Goal: Task Accomplishment & Management: Complete application form

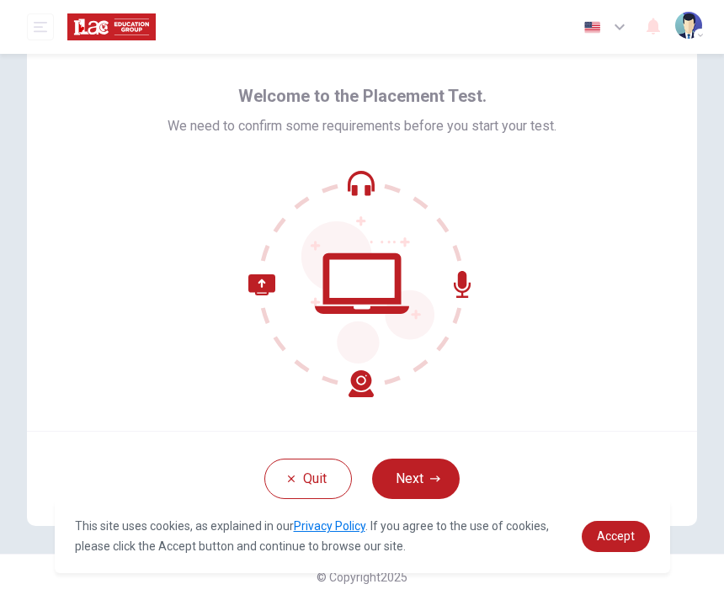
click at [434, 476] on icon "button" at bounding box center [435, 479] width 10 height 10
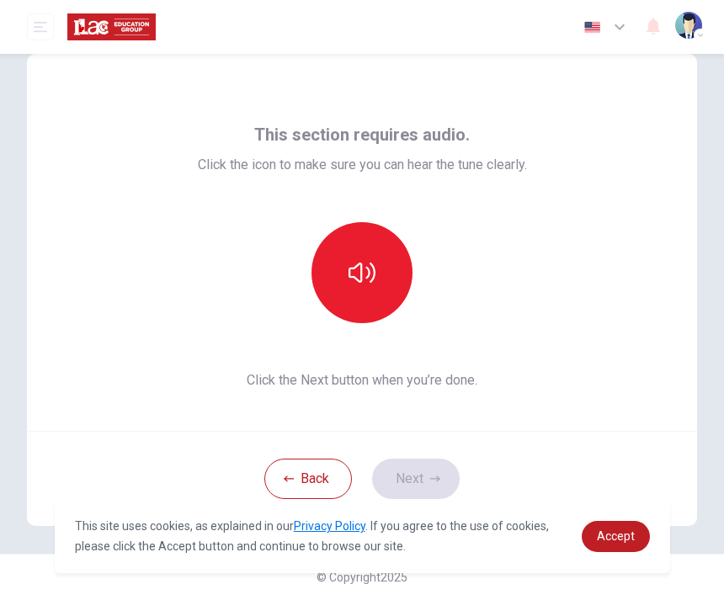
scroll to position [34, 0]
click at [395, 265] on button "button" at bounding box center [362, 272] width 101 height 101
click at [424, 464] on button "Next" at bounding box center [416, 479] width 88 height 40
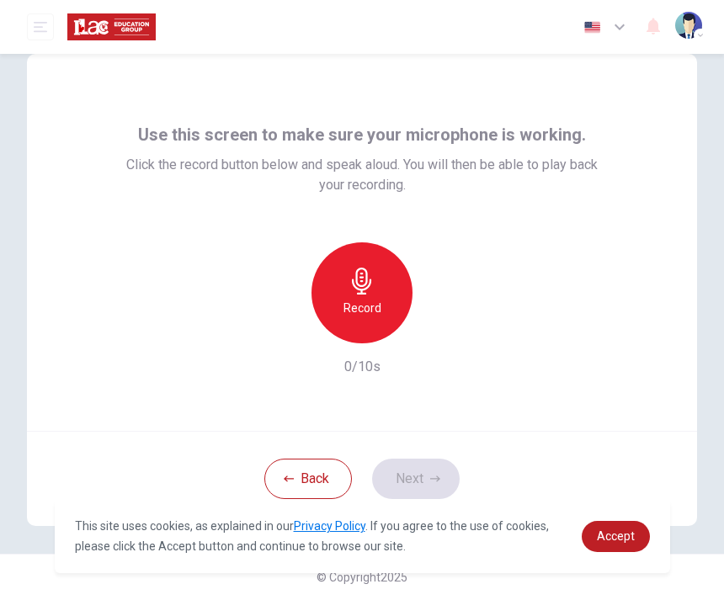
click at [354, 281] on icon "button" at bounding box center [361, 281] width 19 height 27
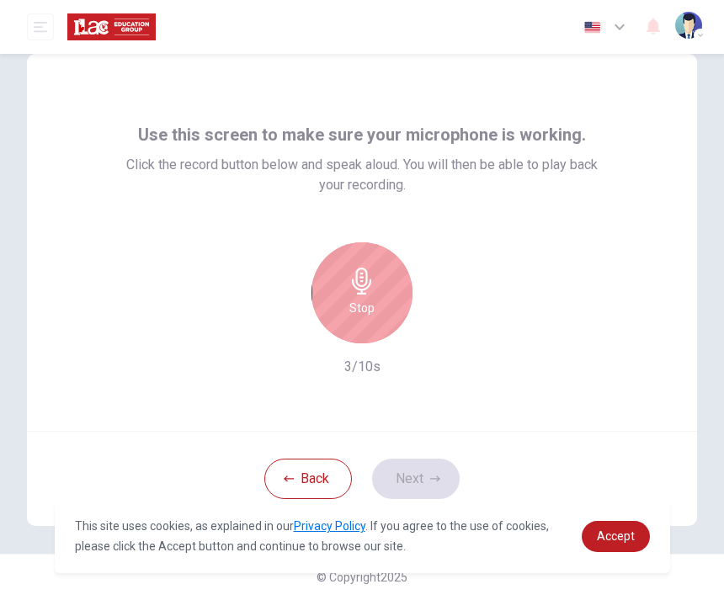
click at [366, 310] on h6 "Stop" at bounding box center [361, 308] width 25 height 20
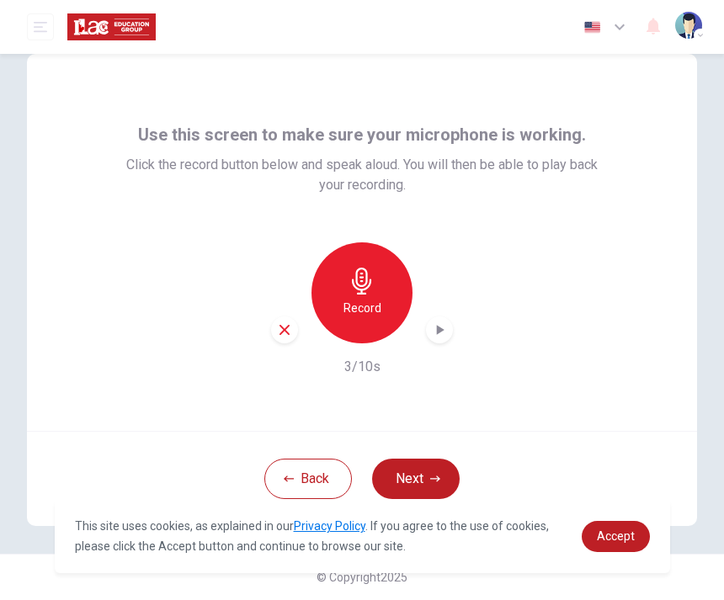
click at [431, 325] on icon "button" at bounding box center [439, 330] width 17 height 17
click at [429, 470] on button "Next" at bounding box center [416, 479] width 88 height 40
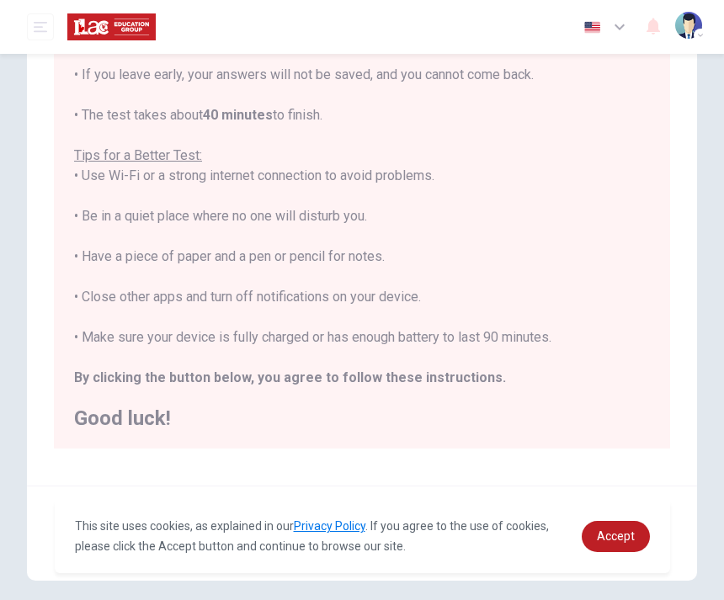
scroll to position [293, 0]
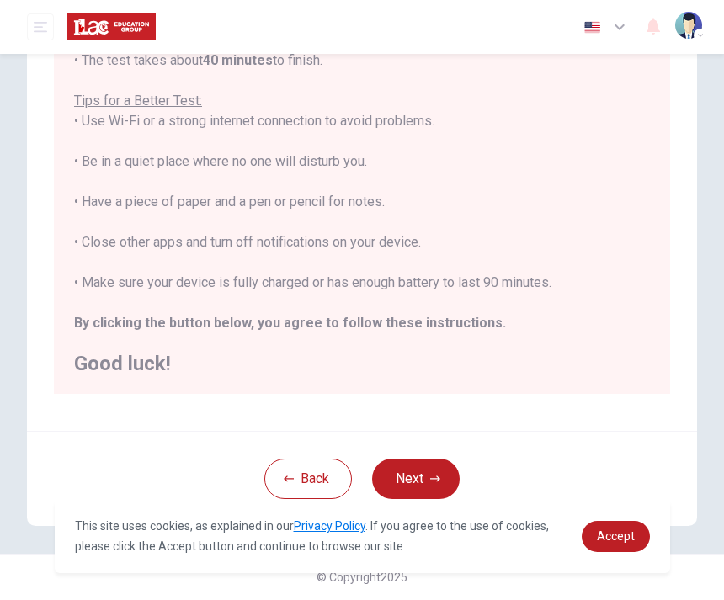
click at [432, 476] on icon "button" at bounding box center [435, 479] width 10 height 10
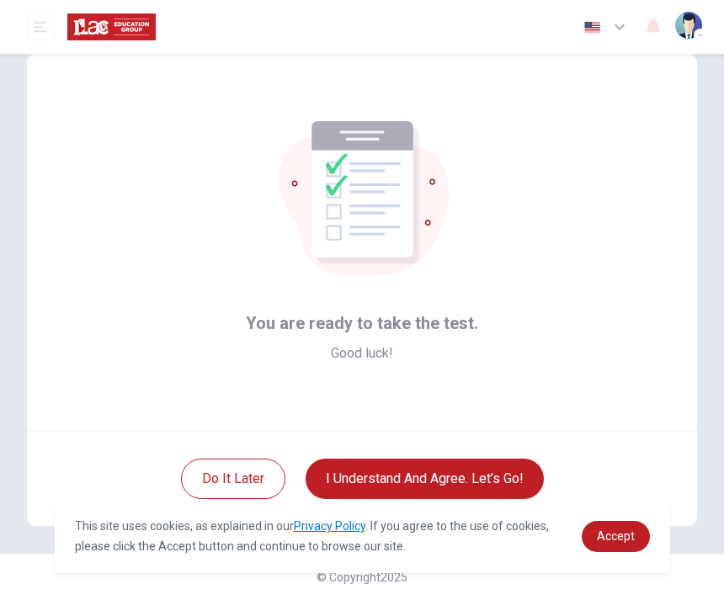
scroll to position [34, 0]
click at [503, 472] on button "I understand and agree. Let’s go!" at bounding box center [425, 479] width 238 height 40
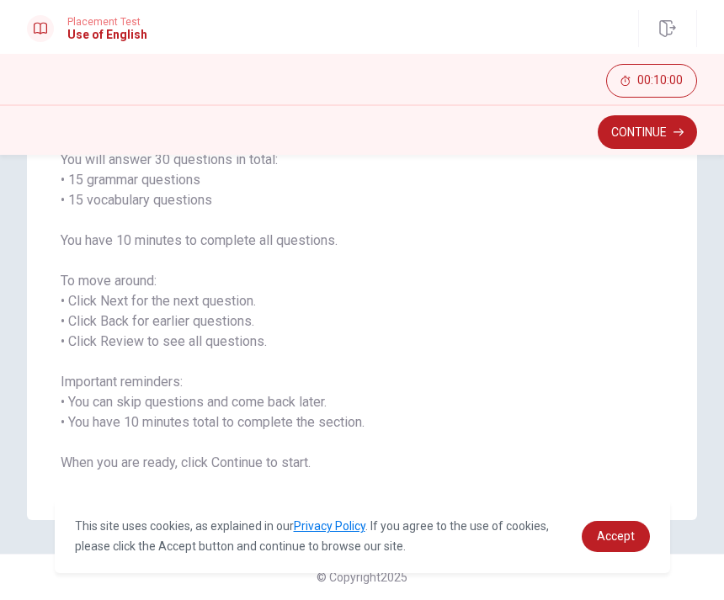
scroll to position [147, 0]
click at [667, 129] on button "Continue" at bounding box center [647, 132] width 99 height 34
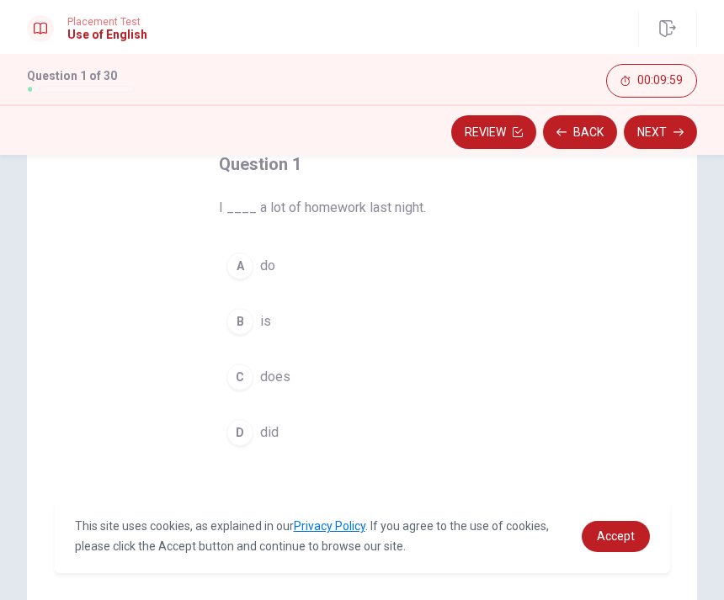
scroll to position [114, 0]
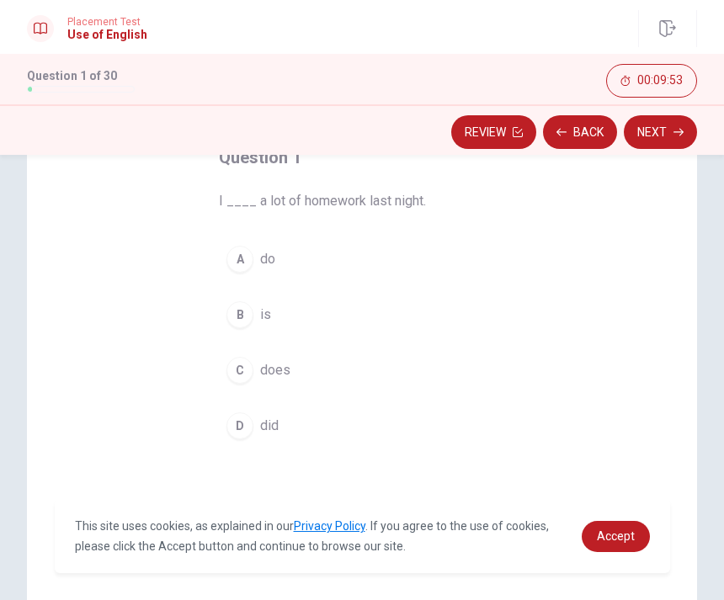
click at [243, 426] on div "D" at bounding box center [240, 426] width 27 height 27
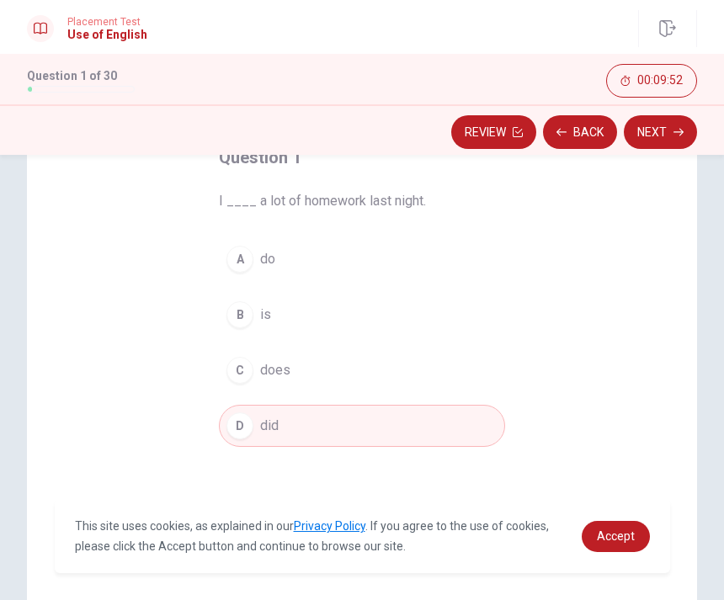
click at [668, 131] on button "Next" at bounding box center [660, 132] width 73 height 34
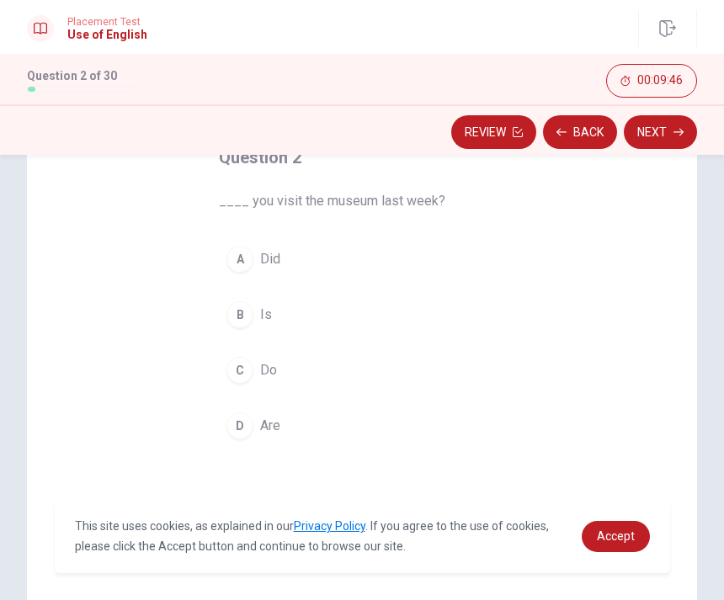
click at [243, 262] on div "A" at bounding box center [240, 259] width 27 height 27
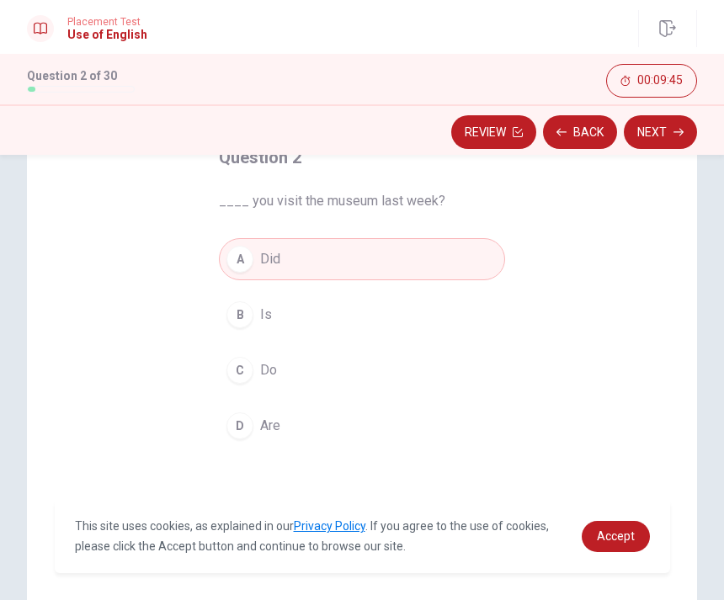
click at [651, 132] on button "Next" at bounding box center [660, 132] width 73 height 34
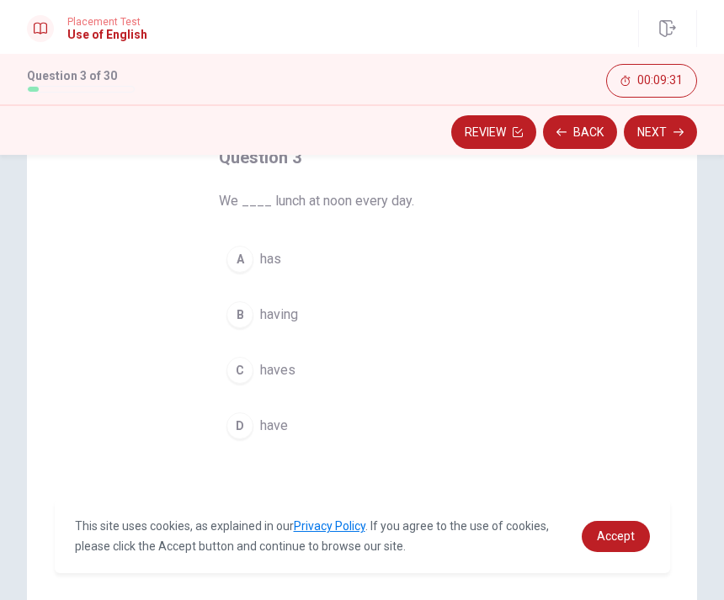
click at [250, 419] on div "D" at bounding box center [240, 426] width 27 height 27
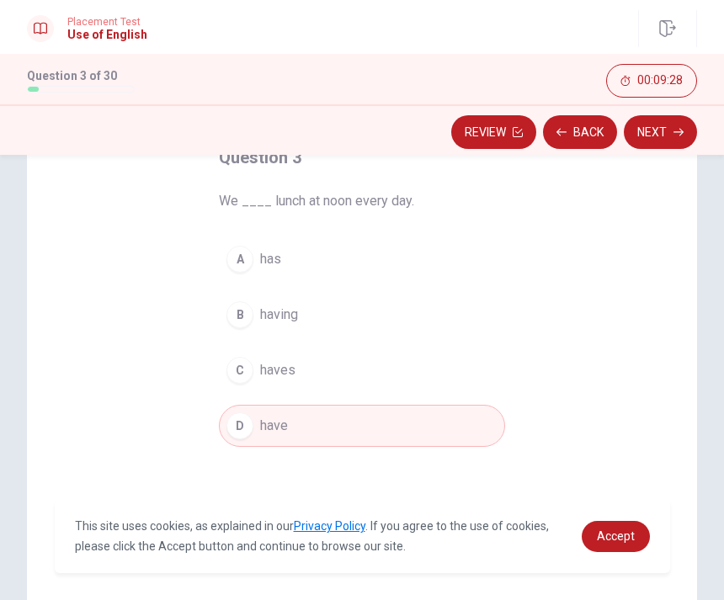
click at [651, 130] on button "Next" at bounding box center [660, 132] width 73 height 34
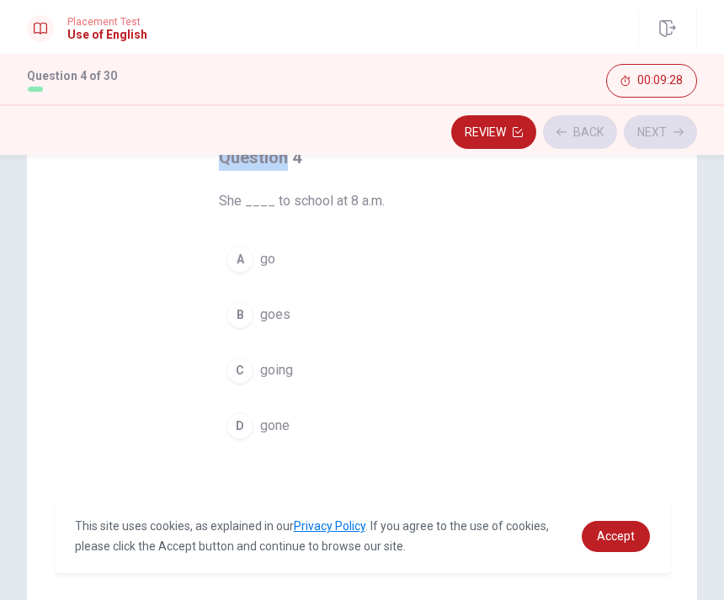
scroll to position [84, 0]
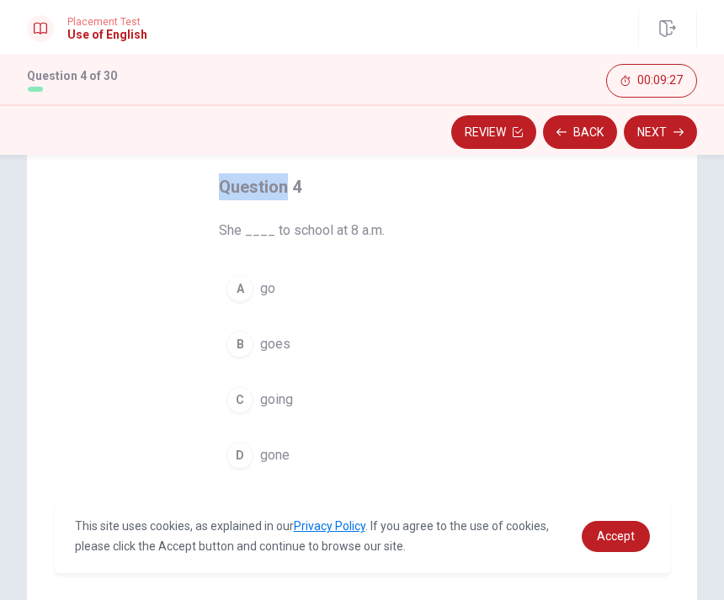
click at [577, 249] on div "Question 4 She ____ to school at 8 a.m. A go B goes C going D gone" at bounding box center [362, 396] width 670 height 585
click at [247, 294] on div "A" at bounding box center [240, 288] width 27 height 27
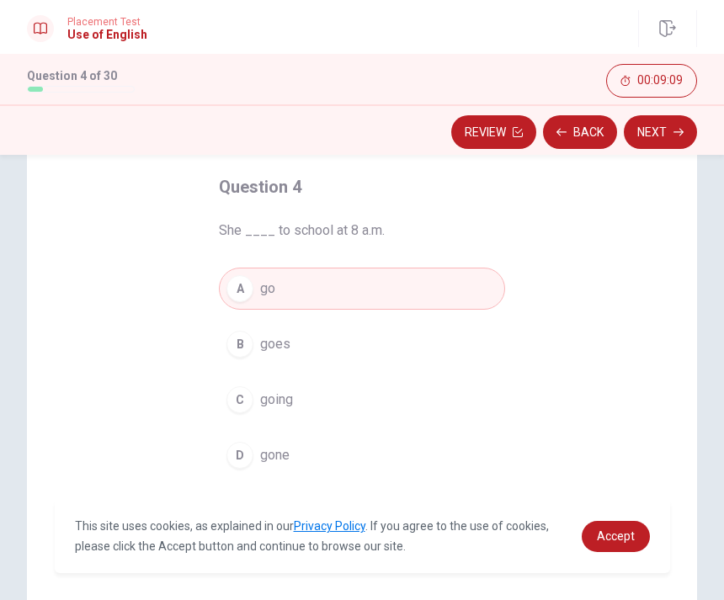
click at [660, 125] on button "Next" at bounding box center [660, 132] width 73 height 34
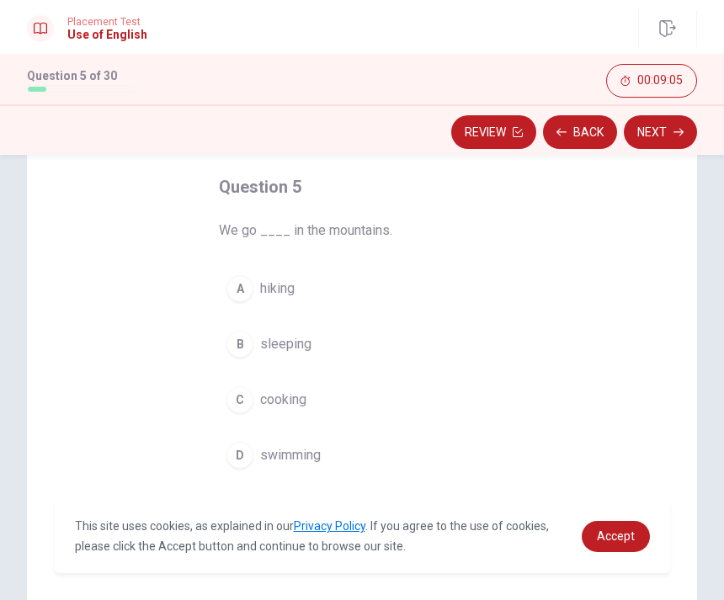
click at [246, 295] on div "A" at bounding box center [240, 288] width 27 height 27
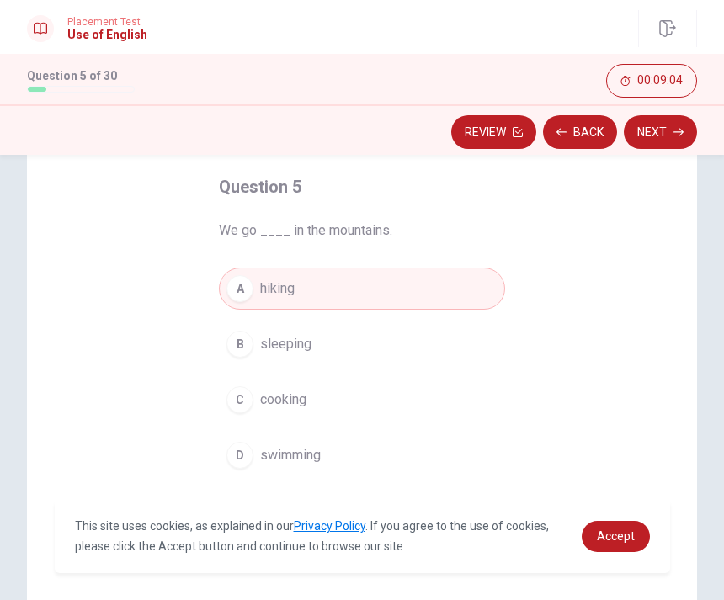
click at [646, 130] on button "Next" at bounding box center [660, 132] width 73 height 34
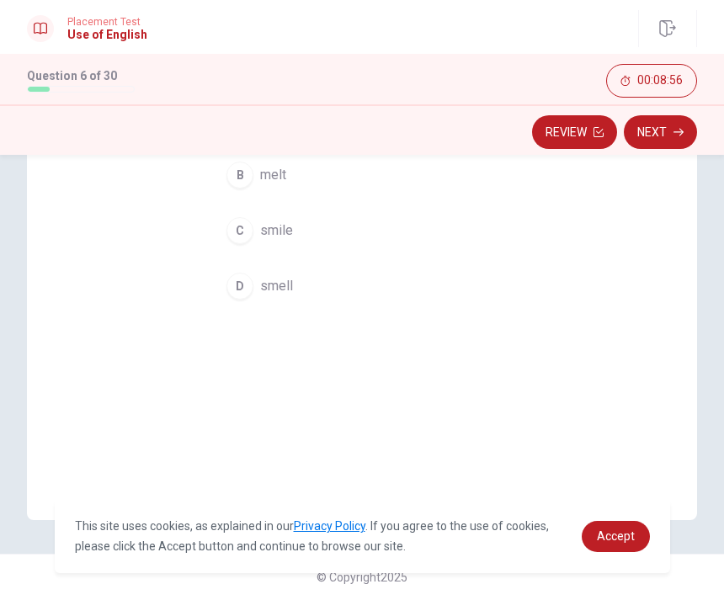
scroll to position [131, 0]
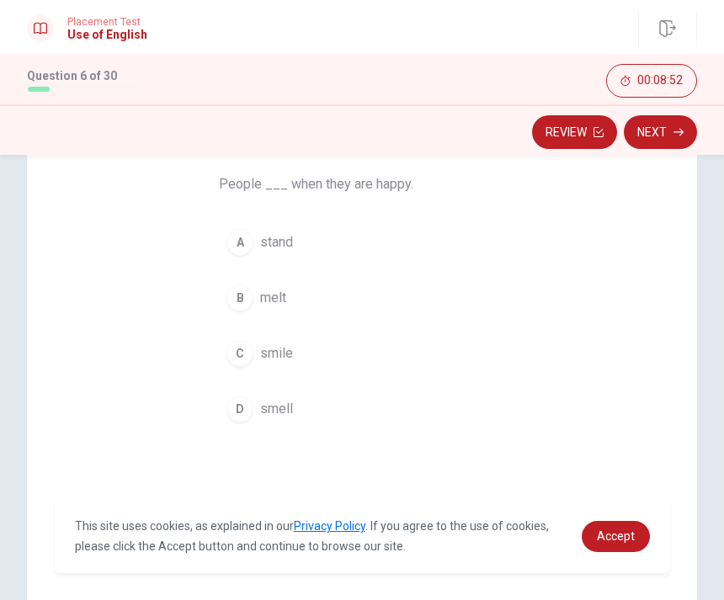
click at [249, 354] on div "C" at bounding box center [240, 353] width 27 height 27
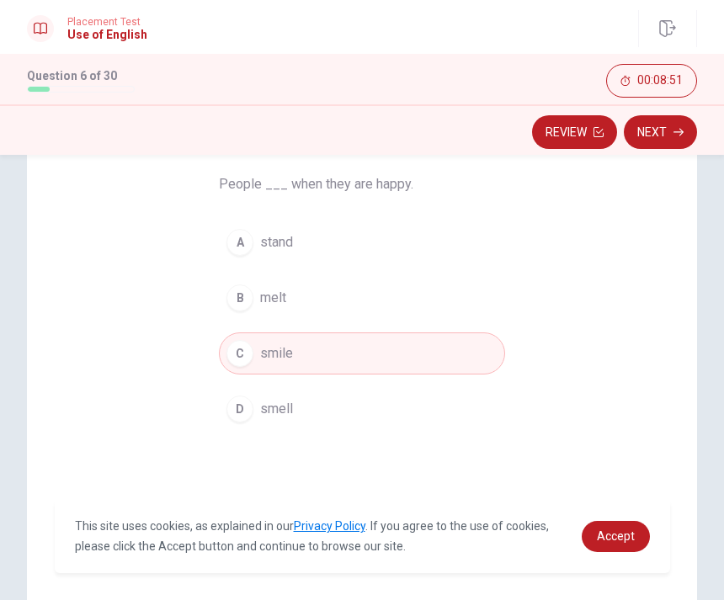
click at [669, 139] on button "Next" at bounding box center [660, 132] width 73 height 34
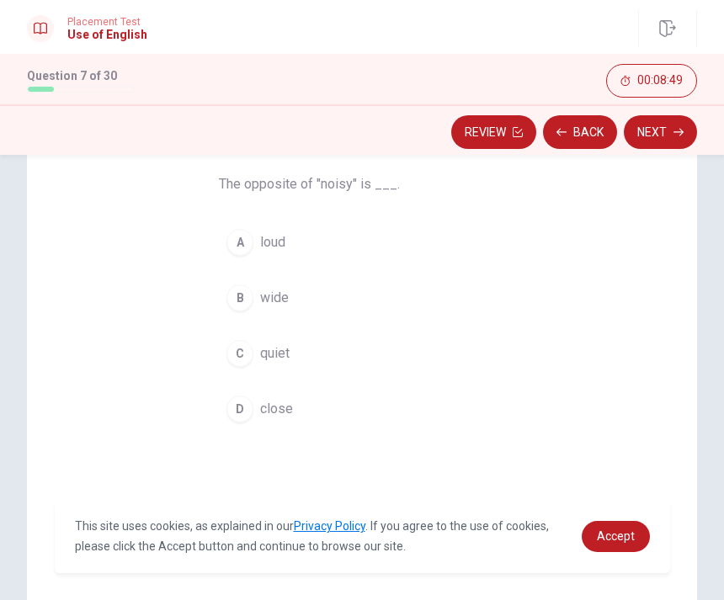
click at [244, 245] on div "A" at bounding box center [240, 242] width 27 height 27
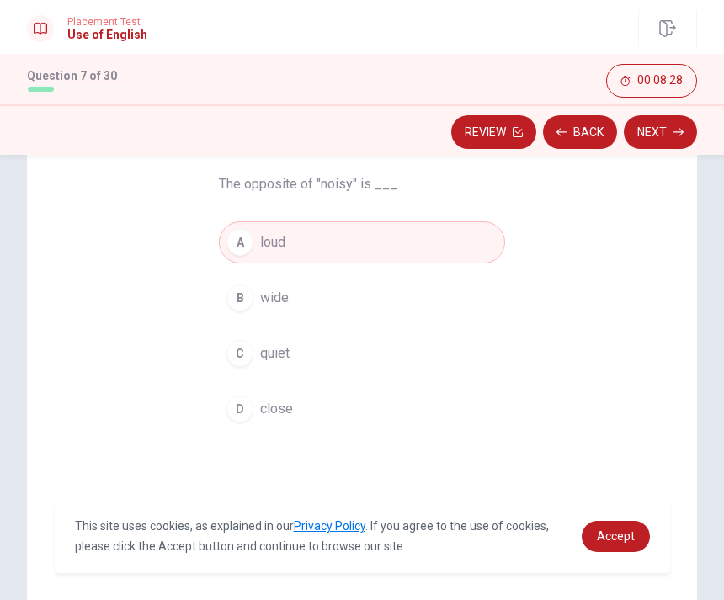
click at [365, 313] on button "B wide" at bounding box center [362, 298] width 286 height 42
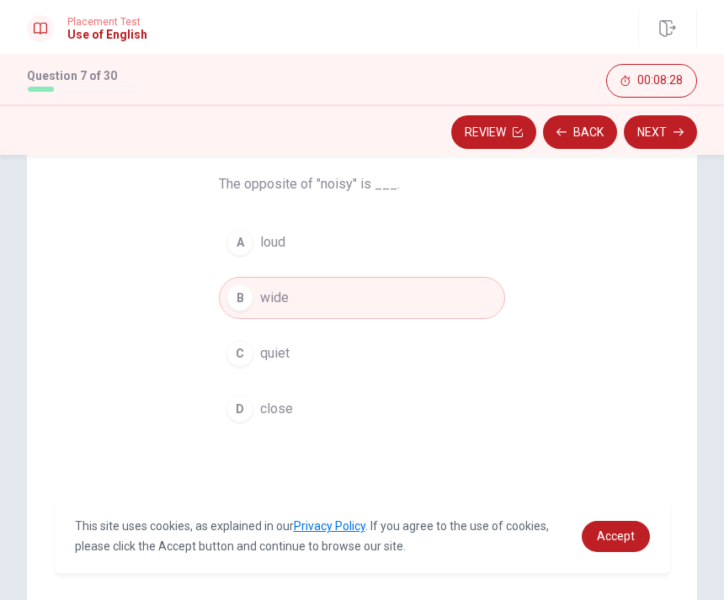
click at [366, 355] on button "C quiet" at bounding box center [362, 354] width 286 height 42
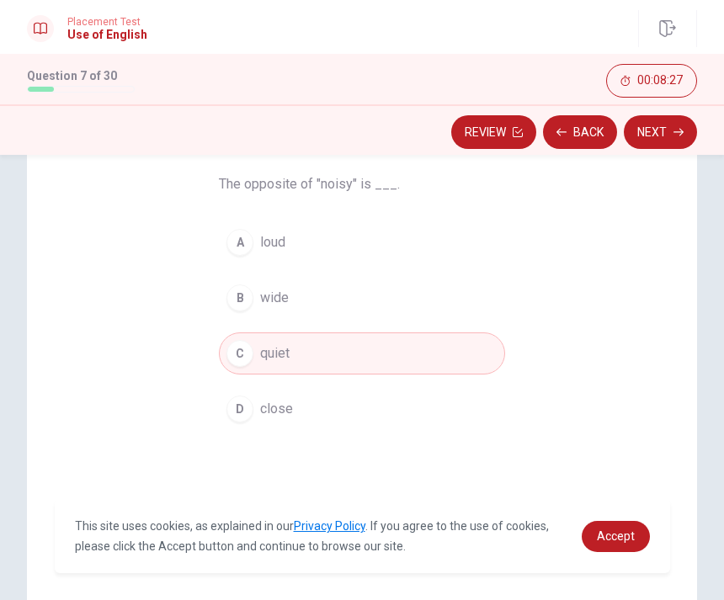
click at [650, 141] on button "Next" at bounding box center [660, 132] width 73 height 34
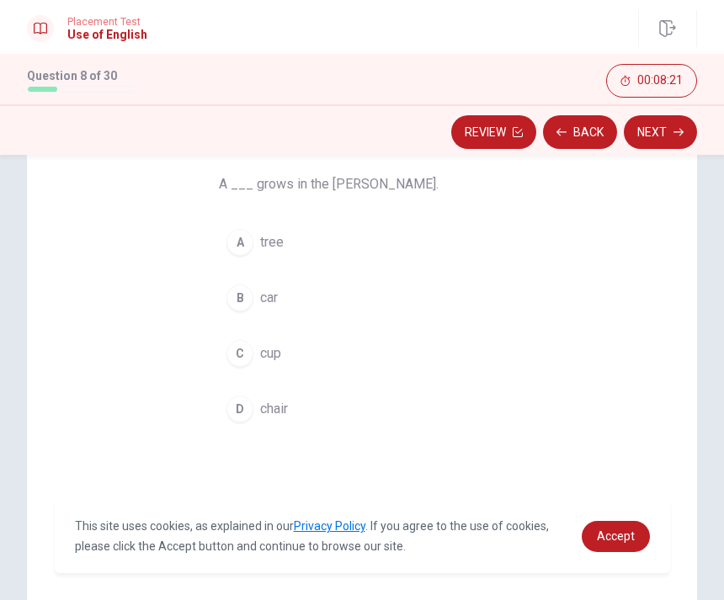
click at [284, 262] on button "A tree" at bounding box center [362, 242] width 286 height 42
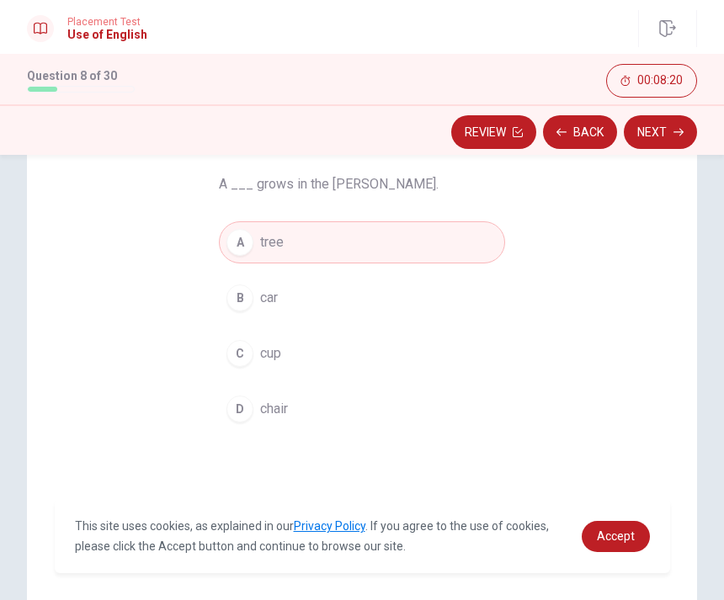
click at [667, 133] on button "Next" at bounding box center [660, 132] width 73 height 34
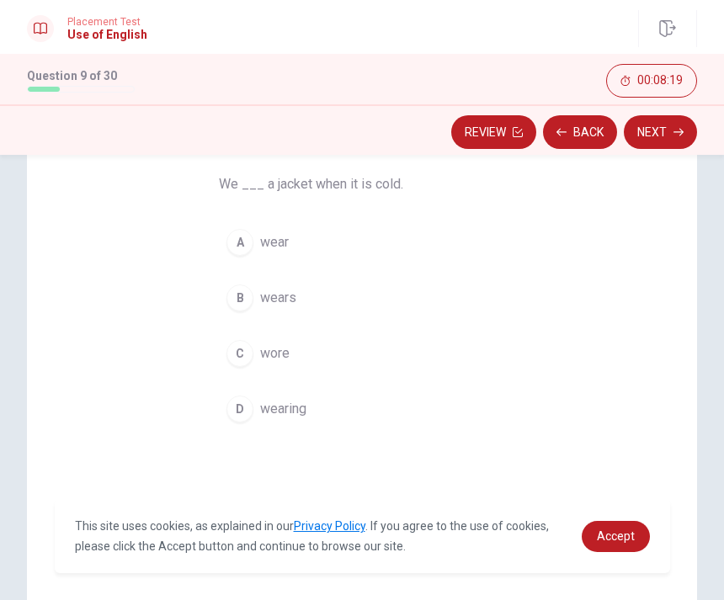
click at [589, 135] on button "Back" at bounding box center [580, 132] width 74 height 34
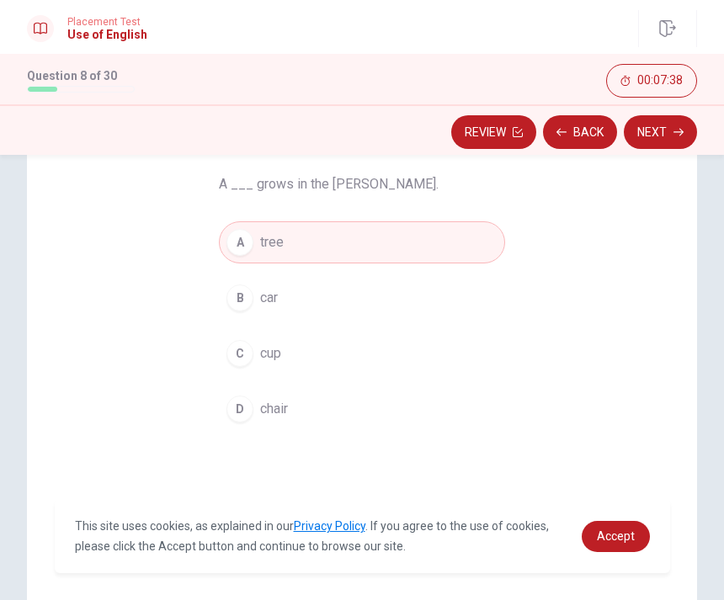
click at [663, 133] on button "Next" at bounding box center [660, 132] width 73 height 34
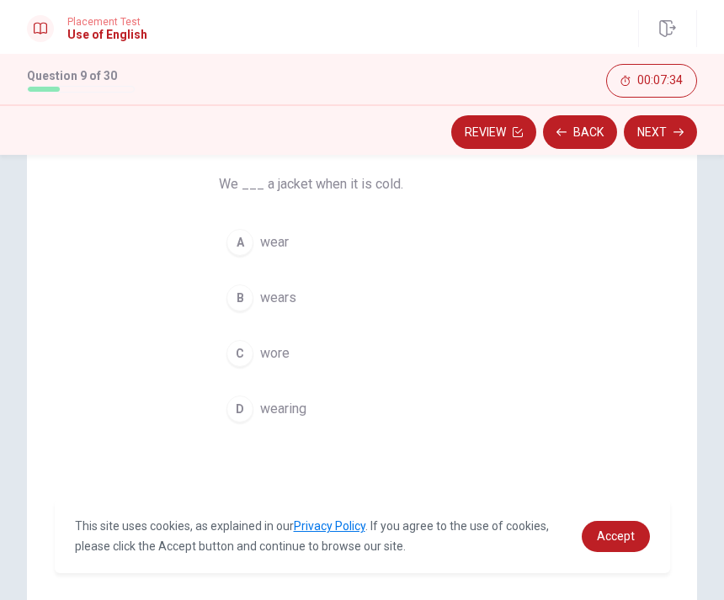
click at [301, 410] on span "wearing" at bounding box center [283, 409] width 46 height 20
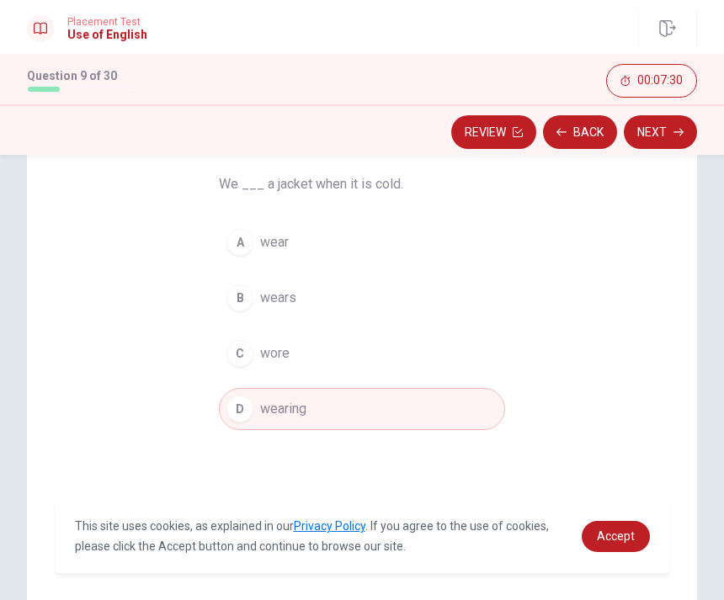
click at [661, 126] on button "Next" at bounding box center [660, 132] width 73 height 34
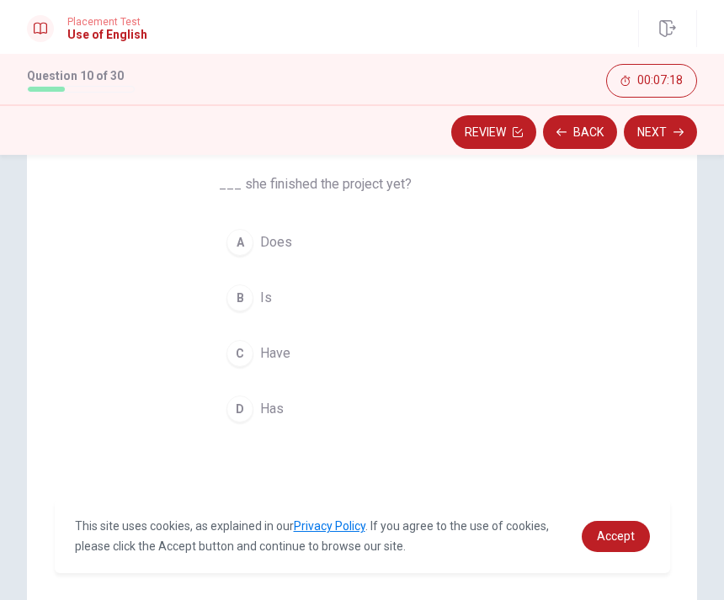
click at [312, 250] on button "A Does" at bounding box center [362, 242] width 286 height 42
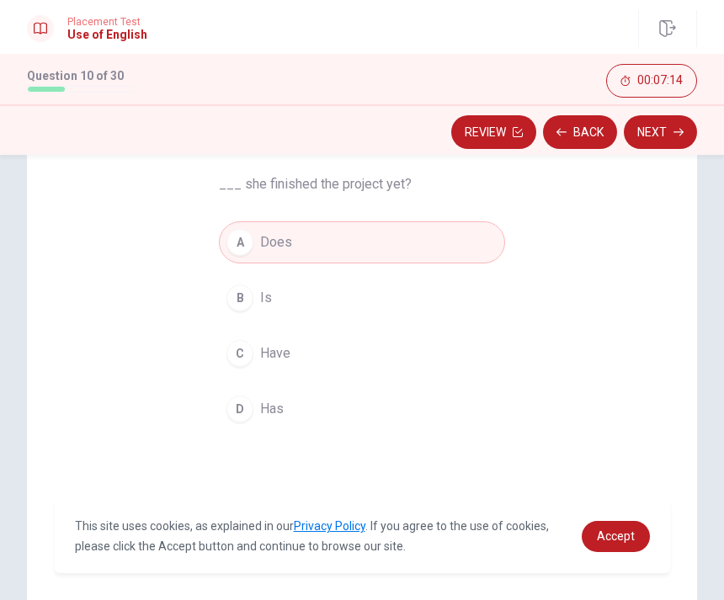
click at [663, 117] on button "Next" at bounding box center [660, 132] width 73 height 34
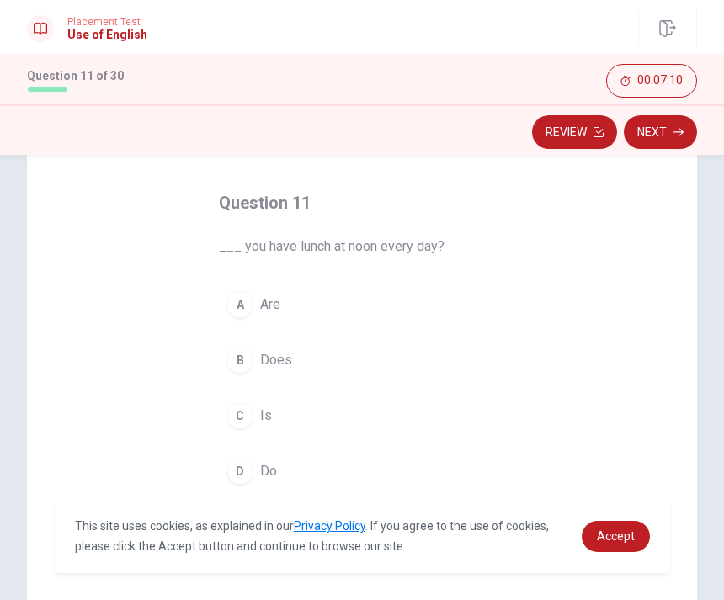
scroll to position [89, 0]
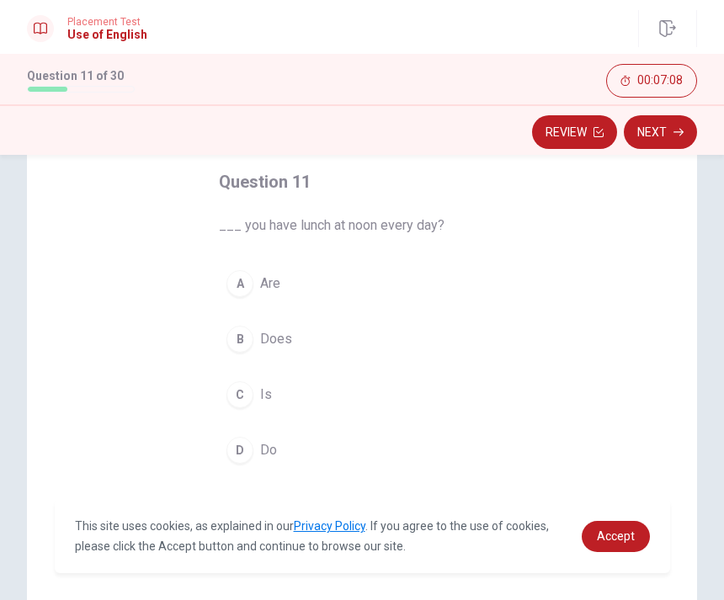
click at [248, 435] on button "D Do" at bounding box center [362, 450] width 286 height 42
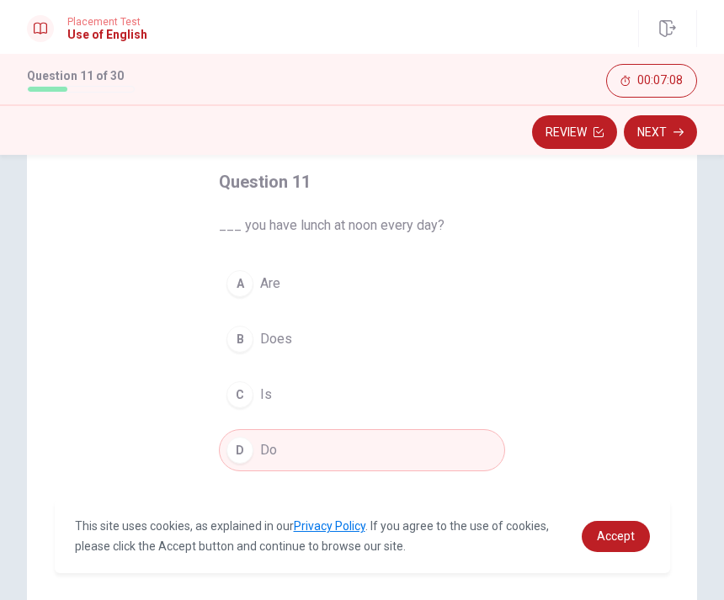
click at [658, 138] on button "Next" at bounding box center [660, 132] width 73 height 34
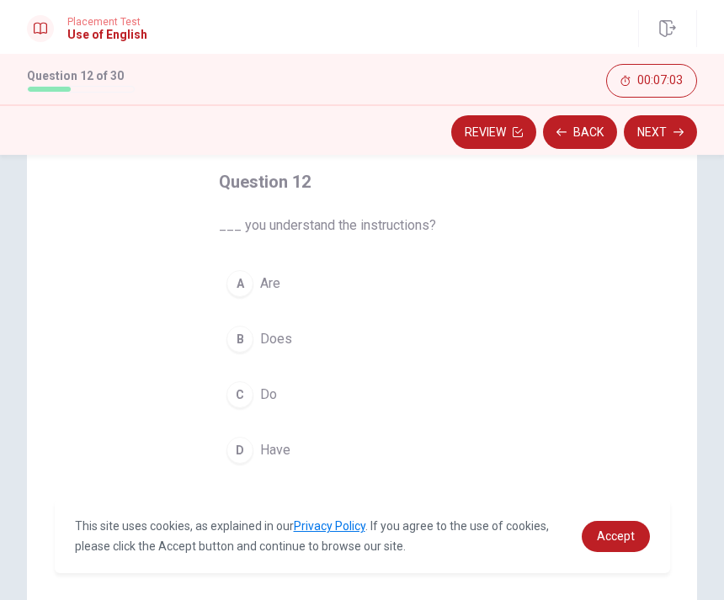
click at [249, 273] on button "A Are" at bounding box center [362, 284] width 286 height 42
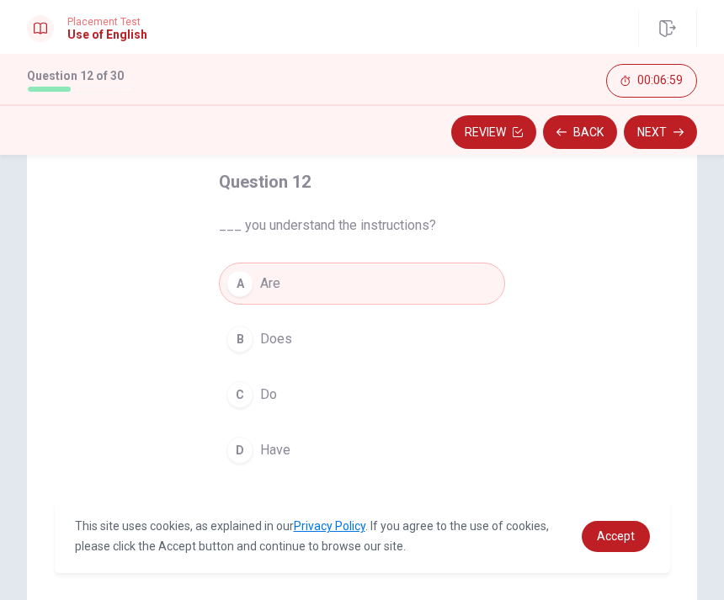
click at [335, 395] on button "C Do" at bounding box center [362, 395] width 286 height 42
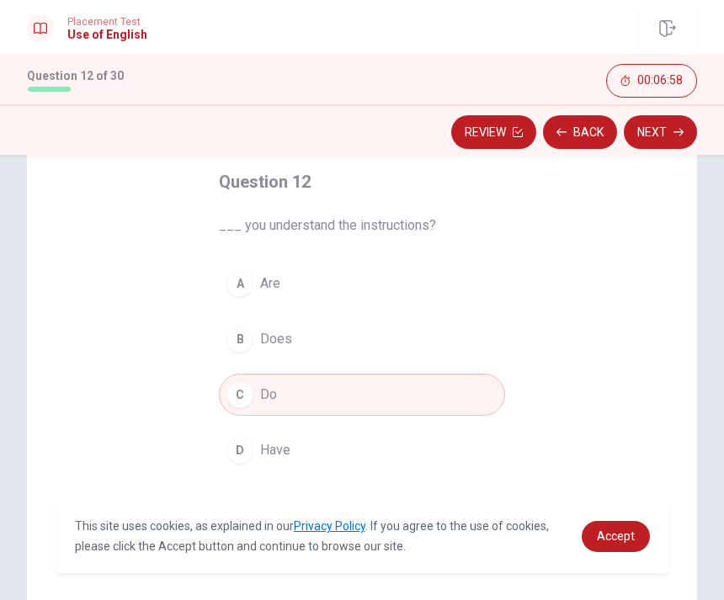
click at [655, 135] on button "Next" at bounding box center [660, 132] width 73 height 34
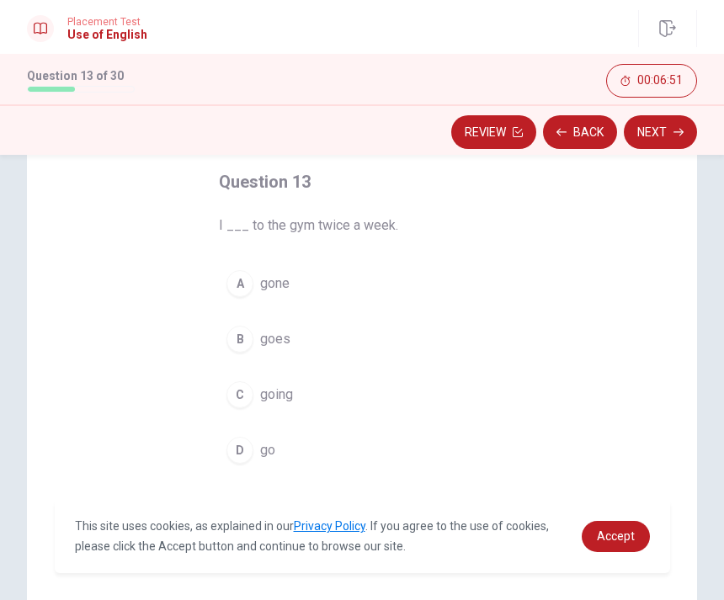
click at [338, 405] on button "C going" at bounding box center [362, 395] width 286 height 42
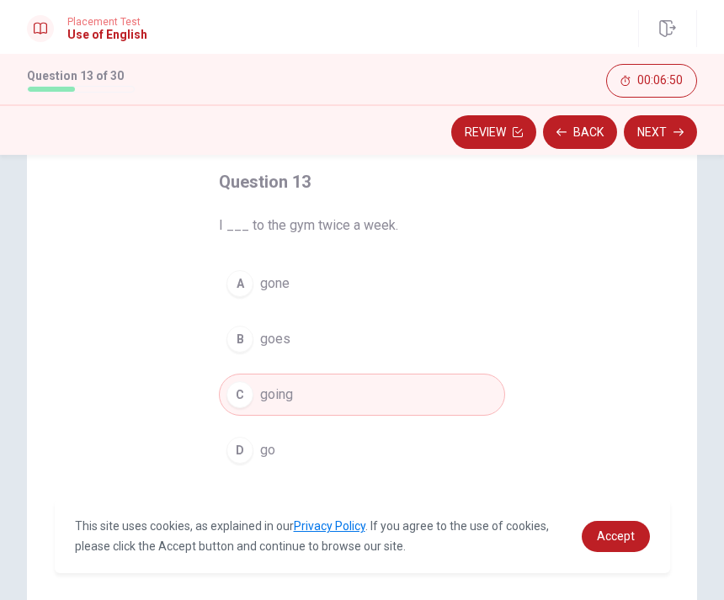
click at [662, 136] on button "Next" at bounding box center [660, 132] width 73 height 34
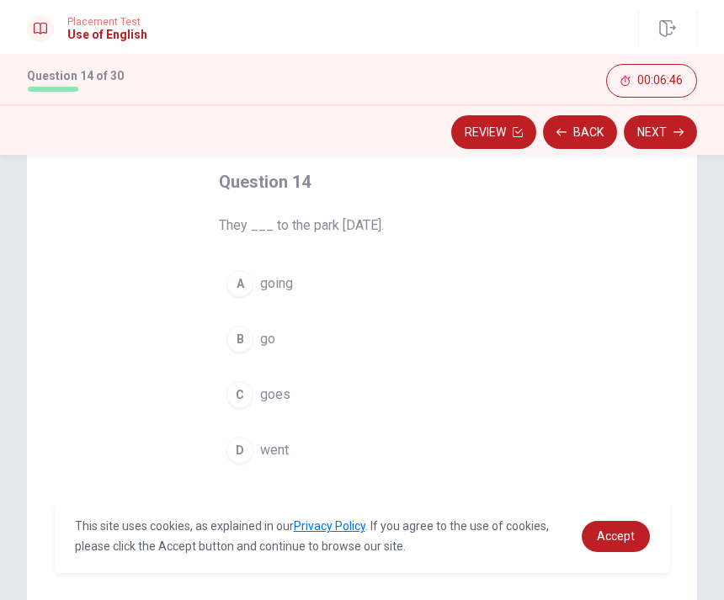
click at [342, 454] on button "D went" at bounding box center [362, 450] width 286 height 42
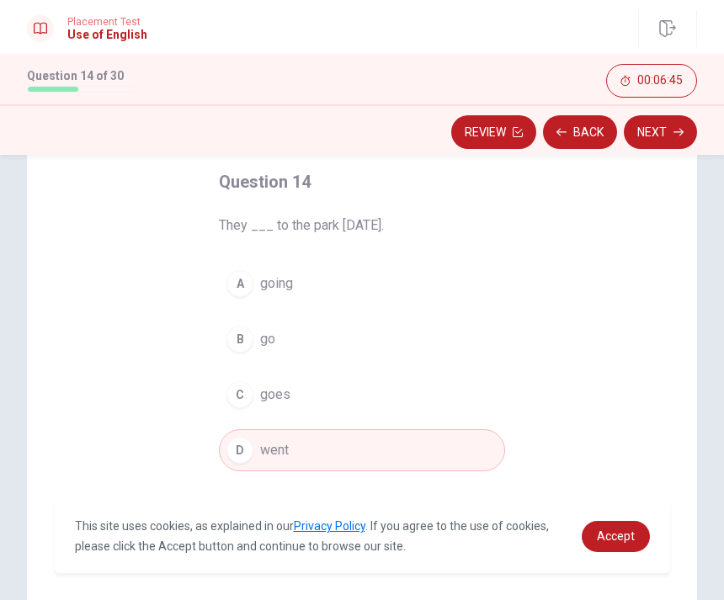
click at [660, 132] on button "Next" at bounding box center [660, 132] width 73 height 34
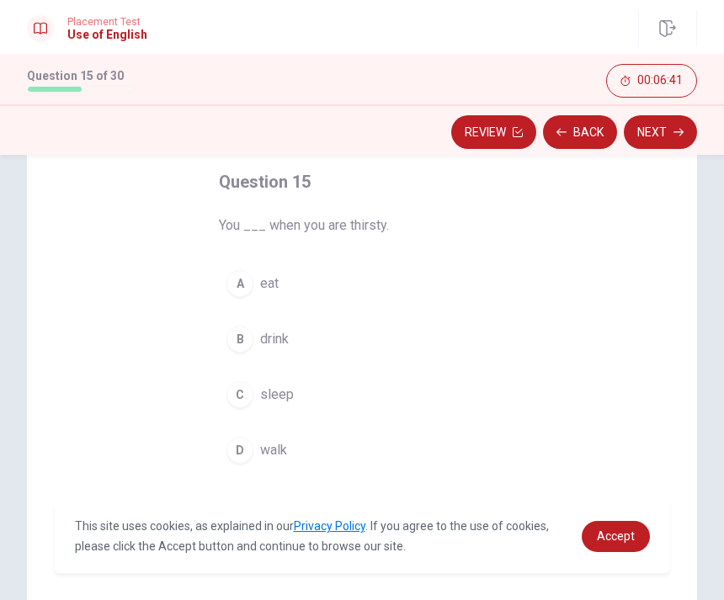
click at [360, 331] on button "B drink" at bounding box center [362, 339] width 286 height 42
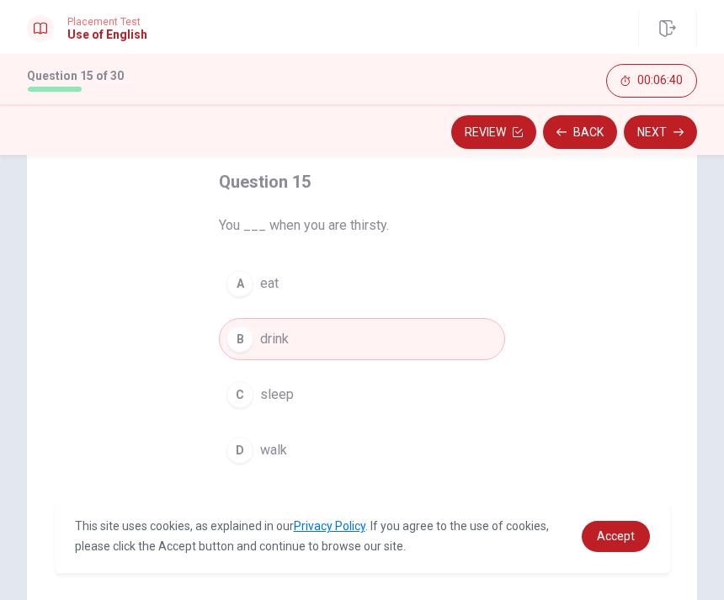
click at [662, 126] on button "Next" at bounding box center [660, 132] width 73 height 34
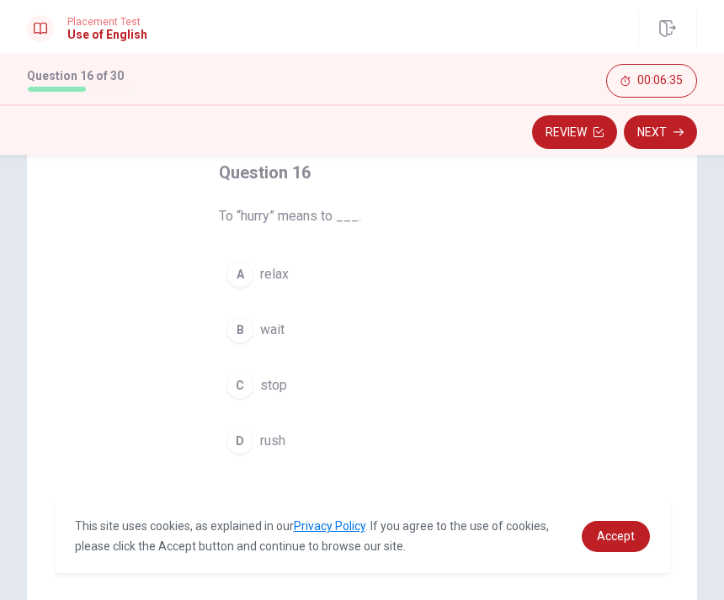
scroll to position [96, 0]
click at [343, 450] on button "D rush" at bounding box center [362, 444] width 286 height 42
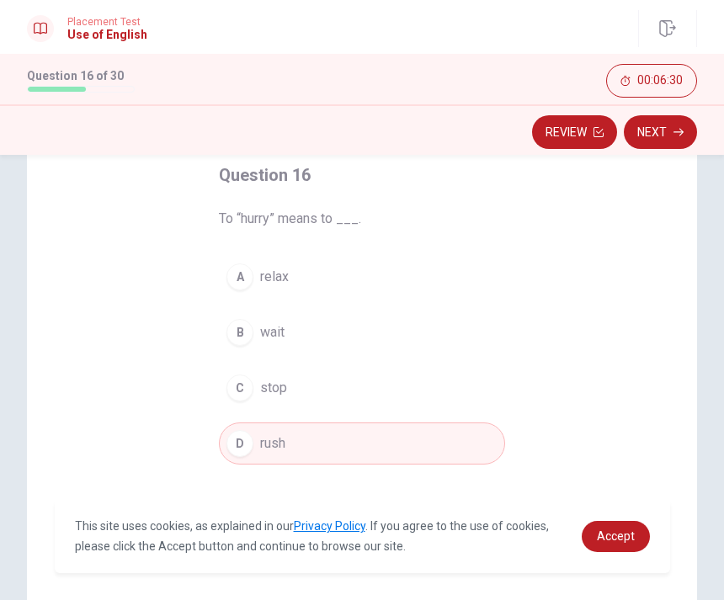
click at [651, 138] on button "Next" at bounding box center [660, 132] width 73 height 34
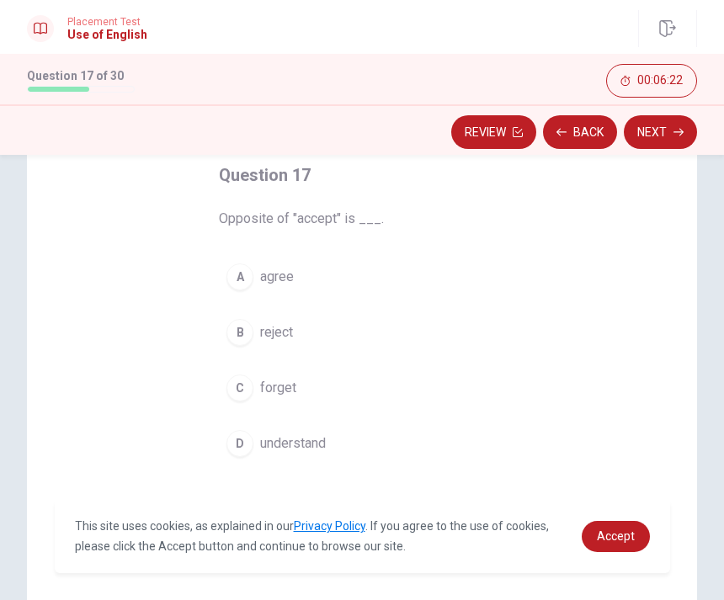
click at [331, 335] on button "B reject" at bounding box center [362, 333] width 286 height 42
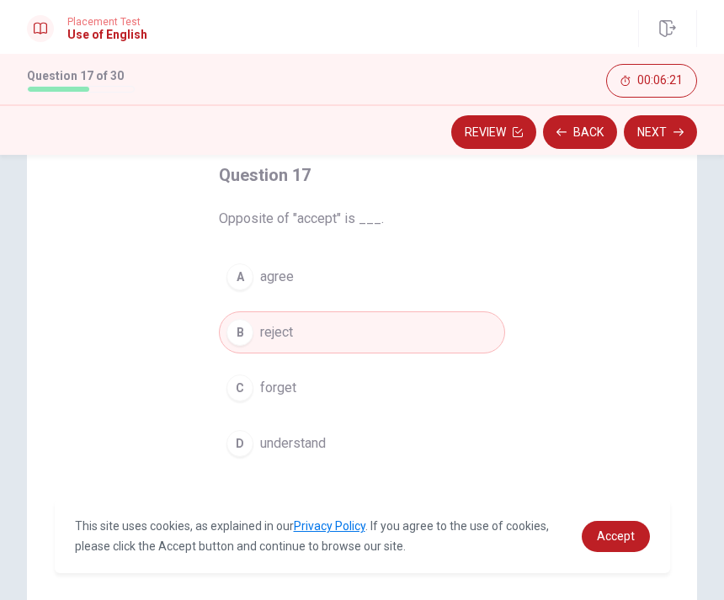
click at [661, 134] on button "Next" at bounding box center [660, 132] width 73 height 34
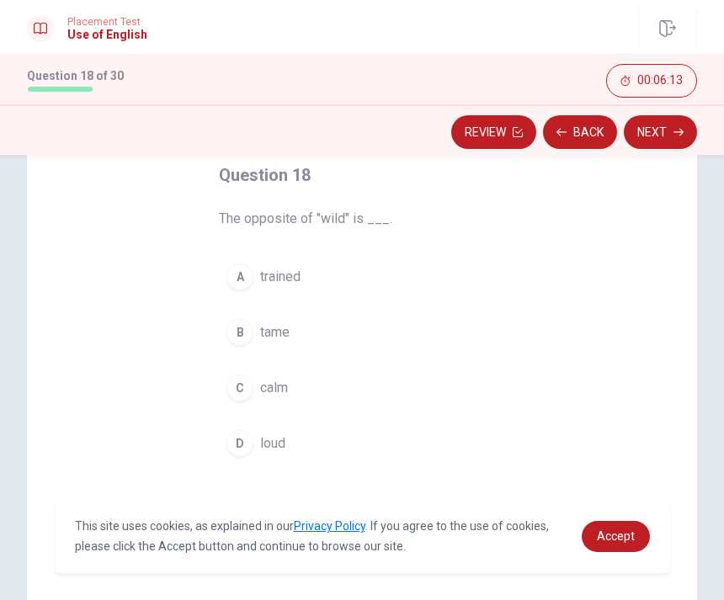
click at [332, 399] on button "C calm" at bounding box center [362, 388] width 286 height 42
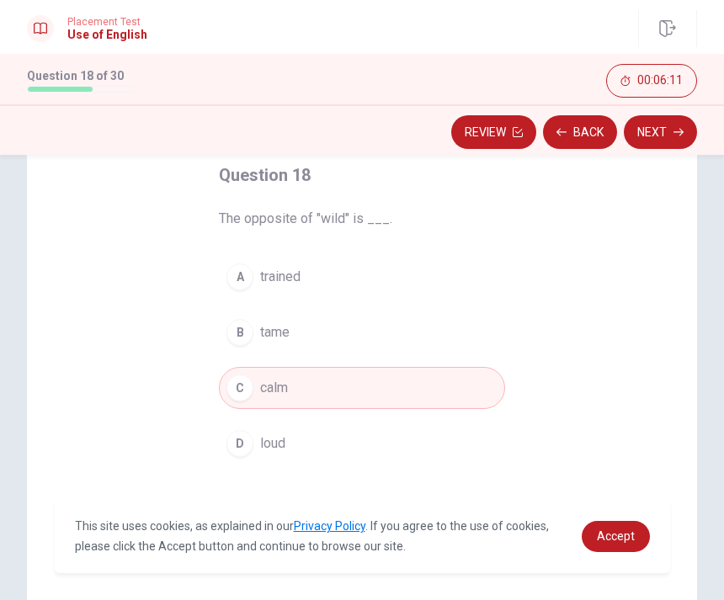
click at [653, 129] on button "Next" at bounding box center [660, 132] width 73 height 34
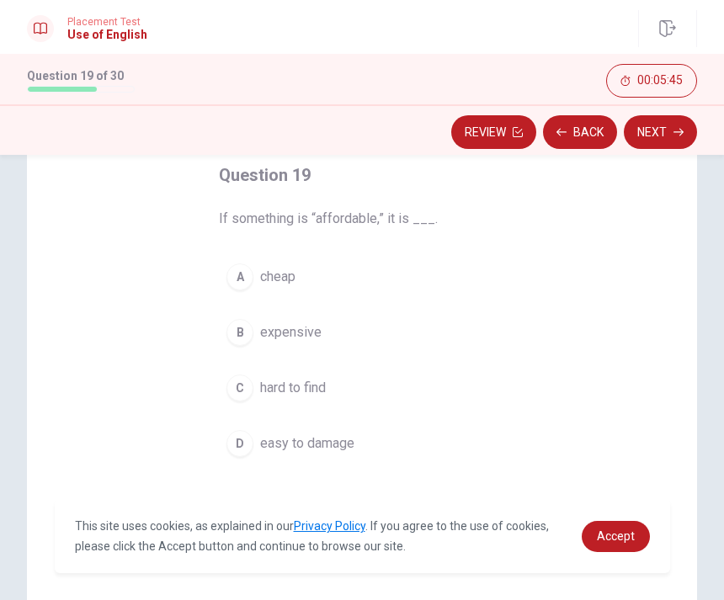
click at [456, 292] on button "A cheap" at bounding box center [362, 277] width 286 height 42
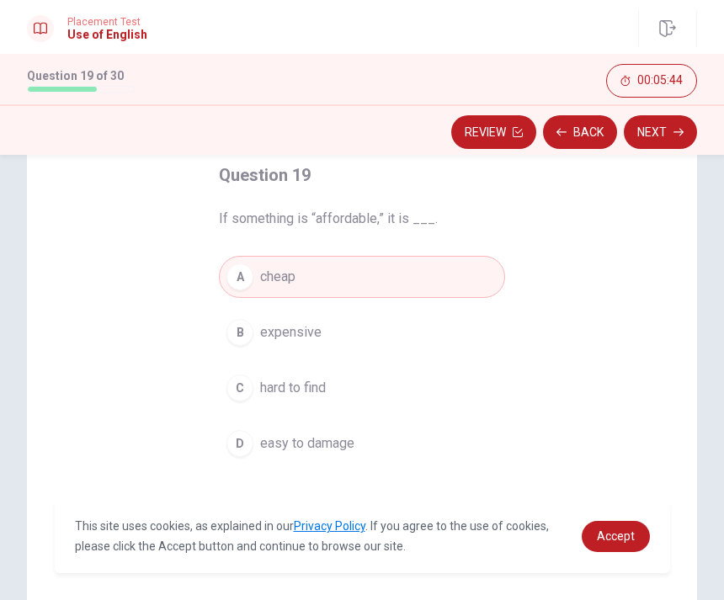
click at [666, 128] on button "Next" at bounding box center [660, 132] width 73 height 34
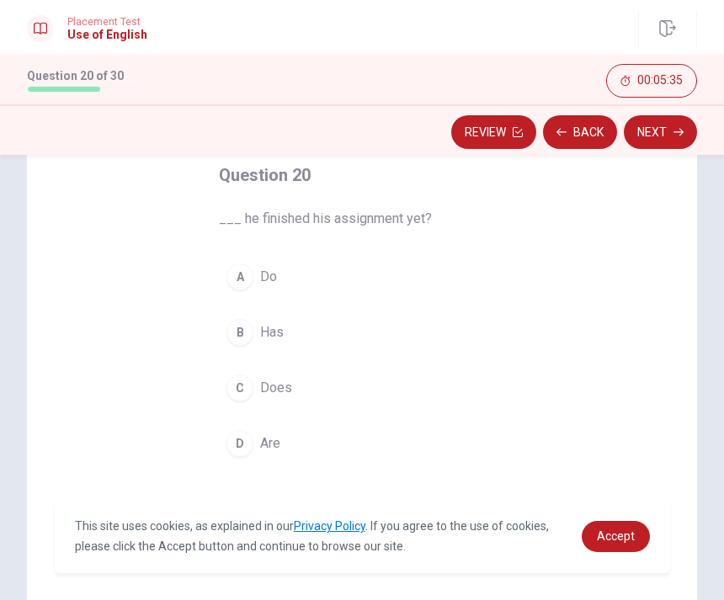
click at [319, 393] on button "C Does" at bounding box center [362, 388] width 286 height 42
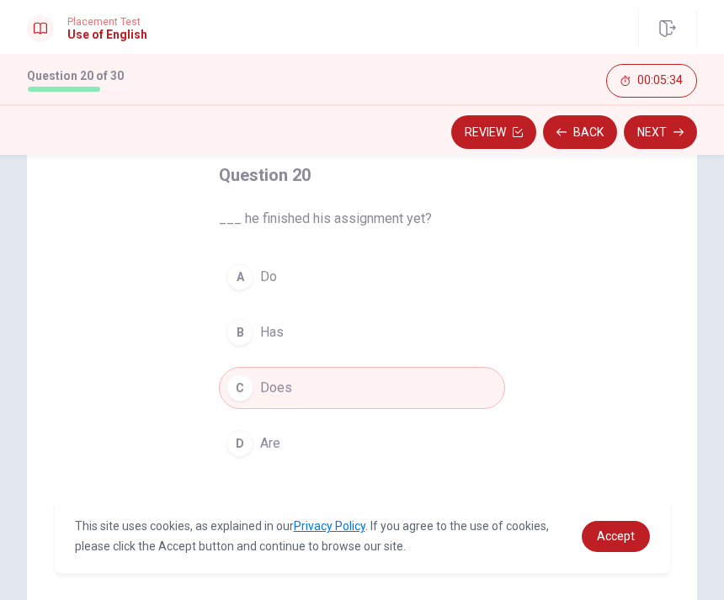
click at [664, 130] on button "Next" at bounding box center [660, 132] width 73 height 34
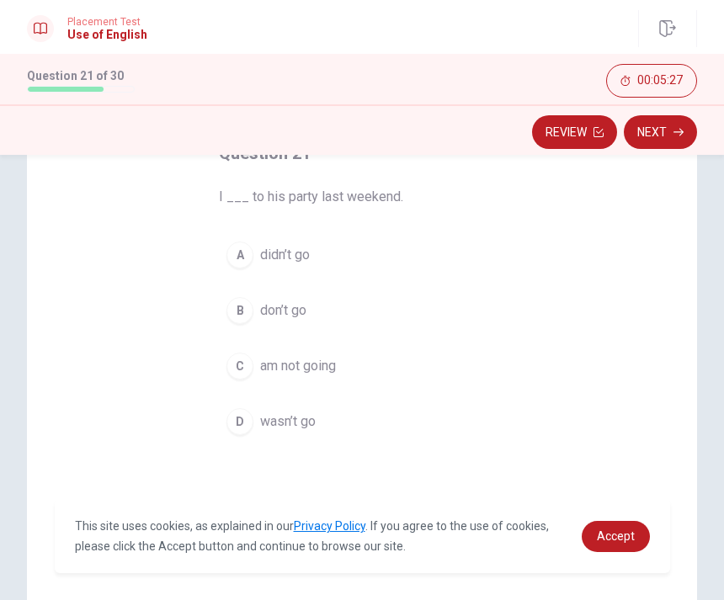
scroll to position [117, 0]
click at [430, 262] on button "A didn’t go" at bounding box center [362, 256] width 286 height 42
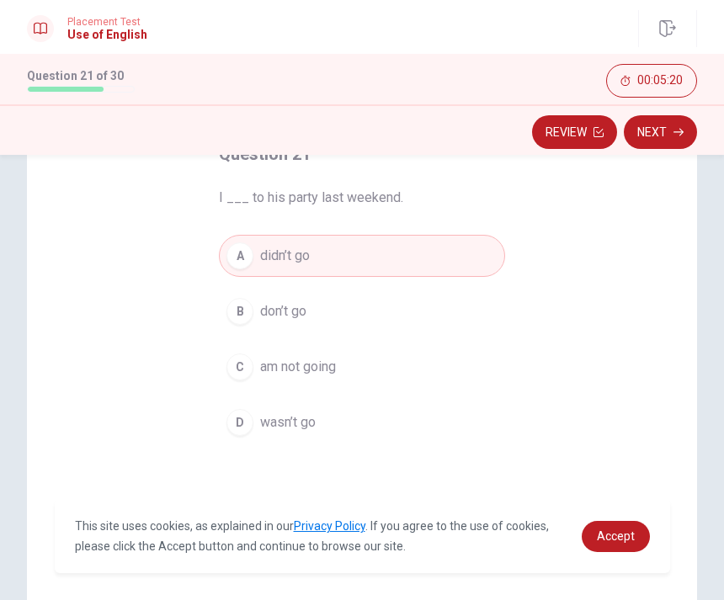
click at [661, 131] on button "Next" at bounding box center [660, 132] width 73 height 34
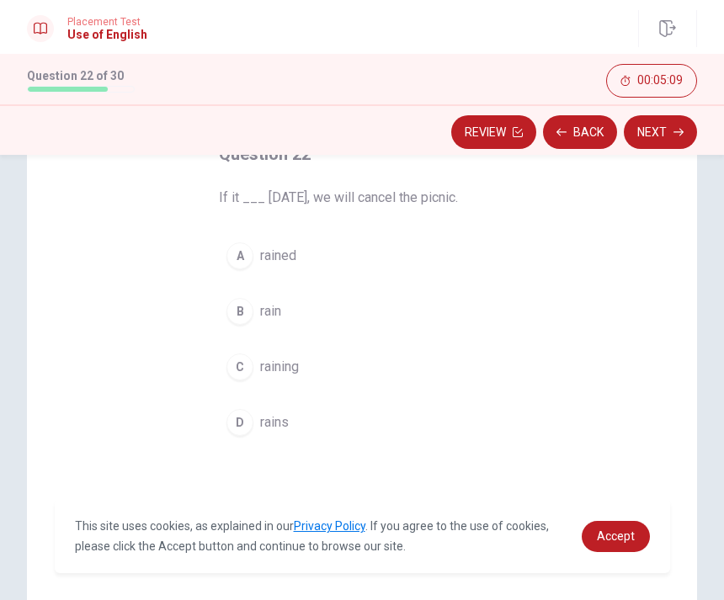
click at [368, 386] on button "C raining" at bounding box center [362, 367] width 286 height 42
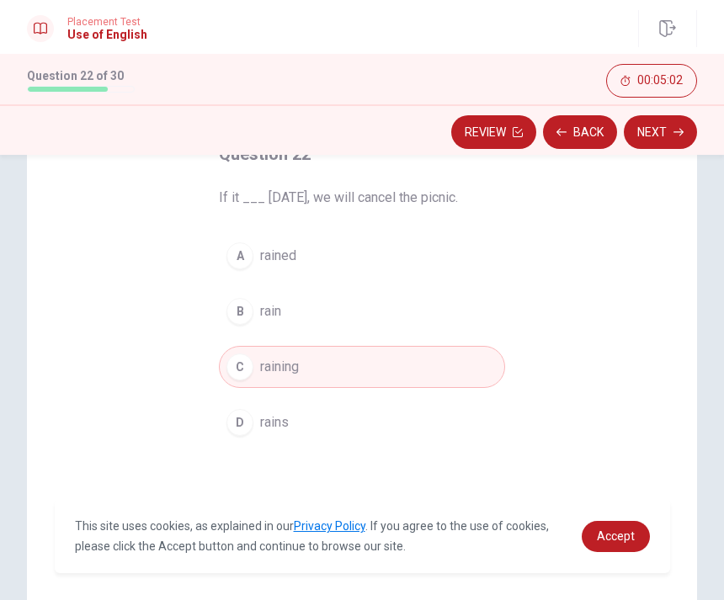
click at [654, 132] on button "Next" at bounding box center [660, 132] width 73 height 34
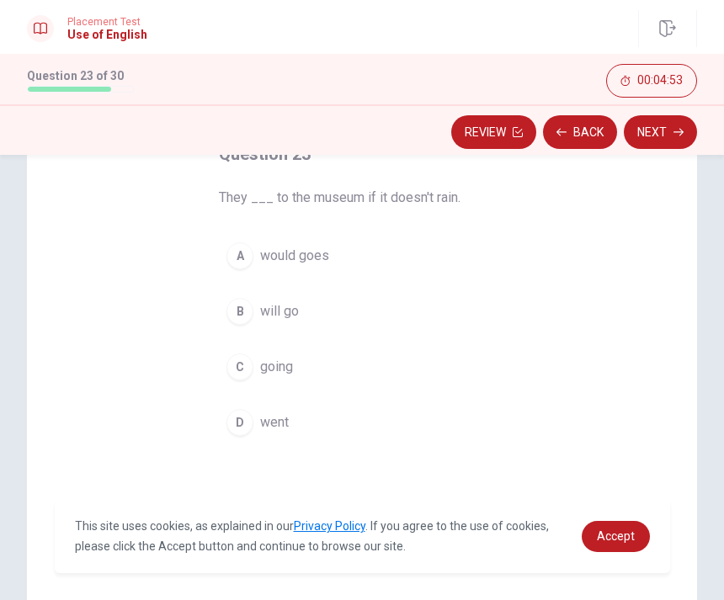
click at [384, 328] on button "B will go" at bounding box center [362, 312] width 286 height 42
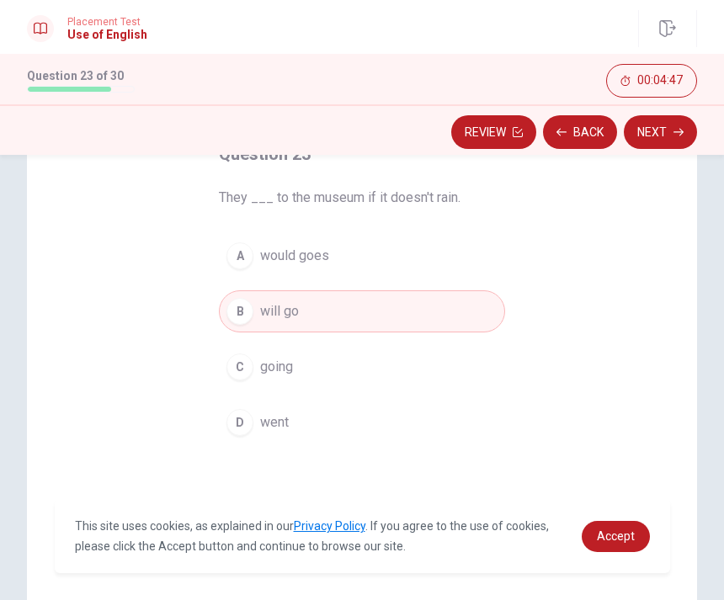
click at [654, 141] on button "Next" at bounding box center [660, 132] width 73 height 34
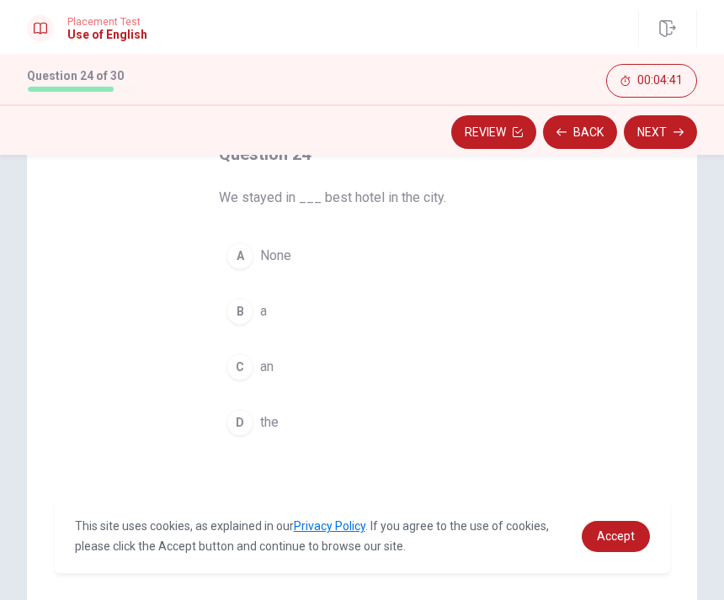
click at [386, 430] on button "D the" at bounding box center [362, 423] width 286 height 42
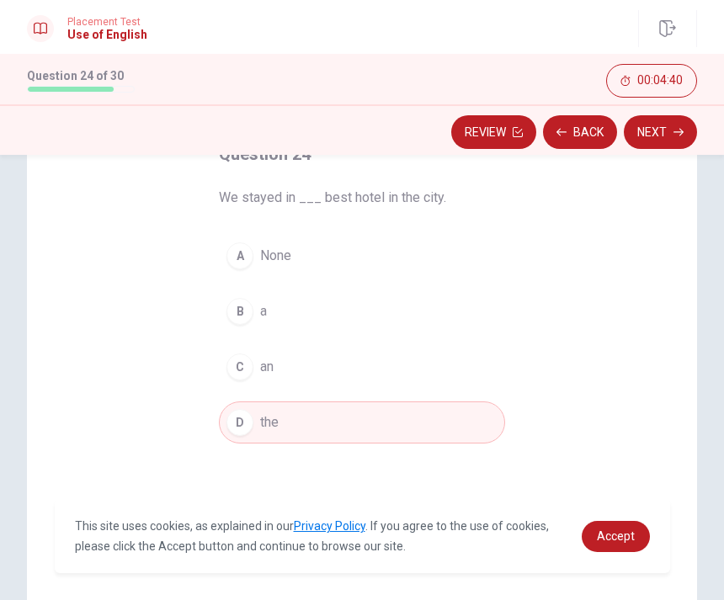
click at [638, 142] on button "Next" at bounding box center [660, 132] width 73 height 34
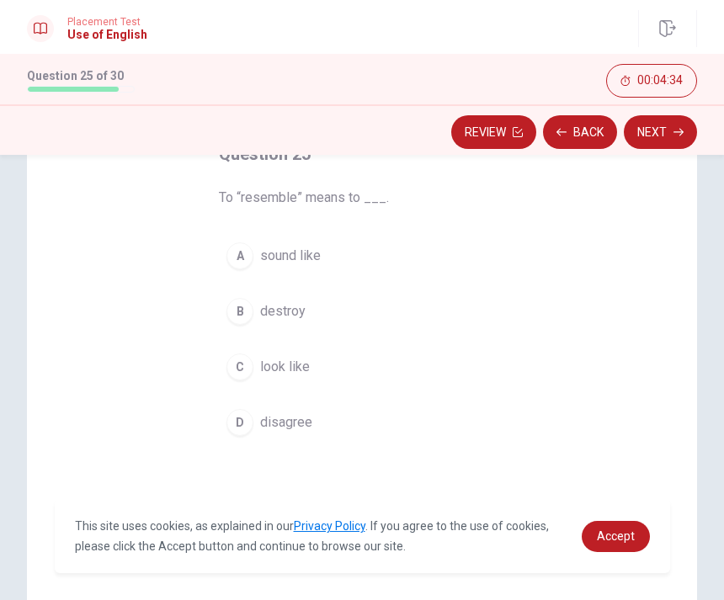
click at [351, 375] on button "C look like" at bounding box center [362, 367] width 286 height 42
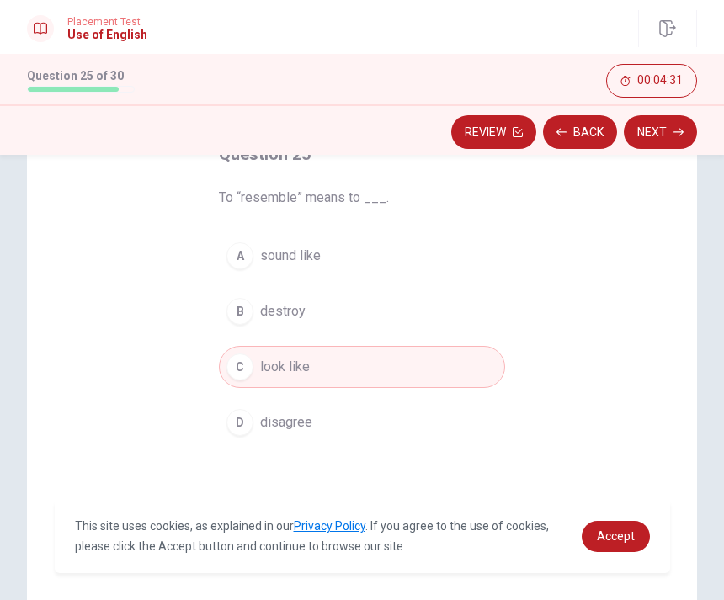
click at [650, 139] on button "Next" at bounding box center [660, 132] width 73 height 34
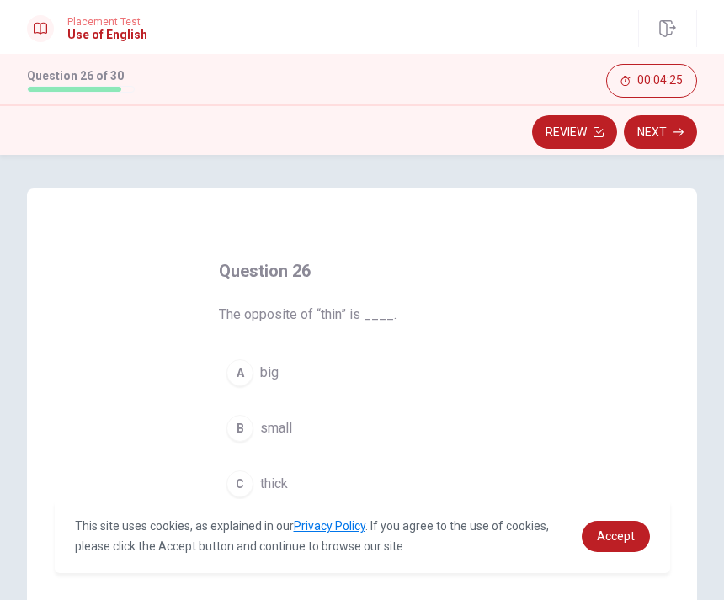
scroll to position [85, 0]
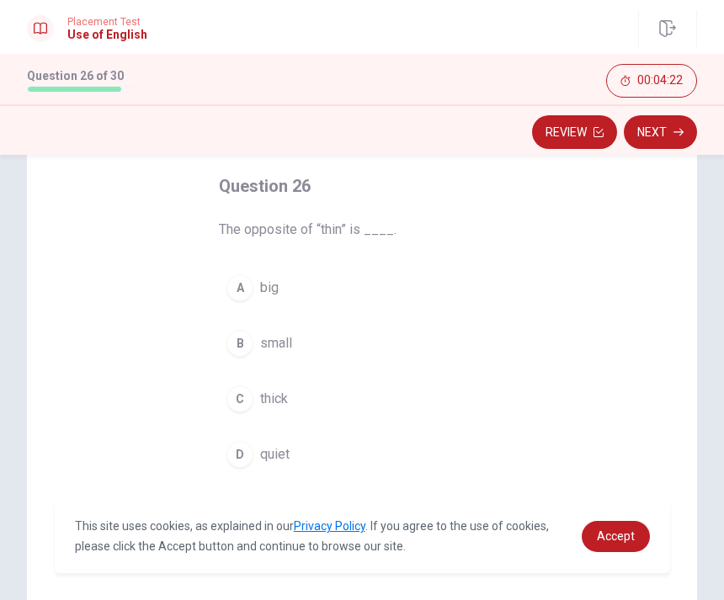
click at [356, 397] on button "C thick" at bounding box center [362, 399] width 286 height 42
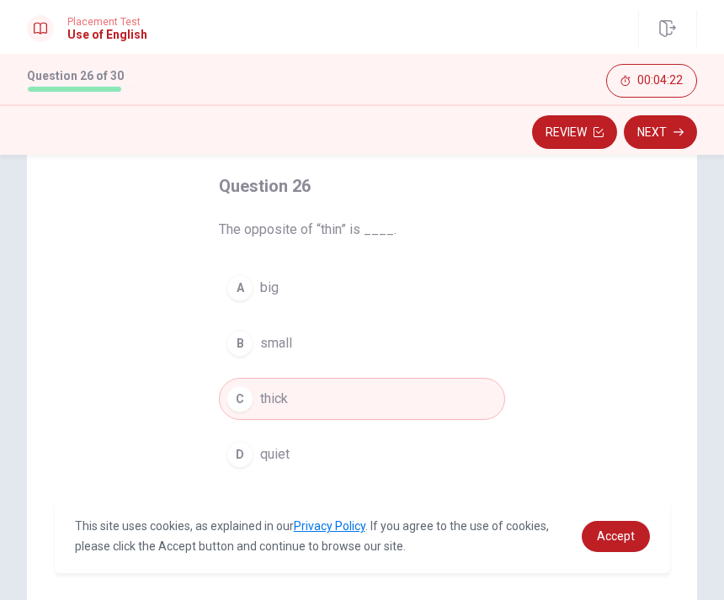
click at [654, 131] on button "Next" at bounding box center [660, 132] width 73 height 34
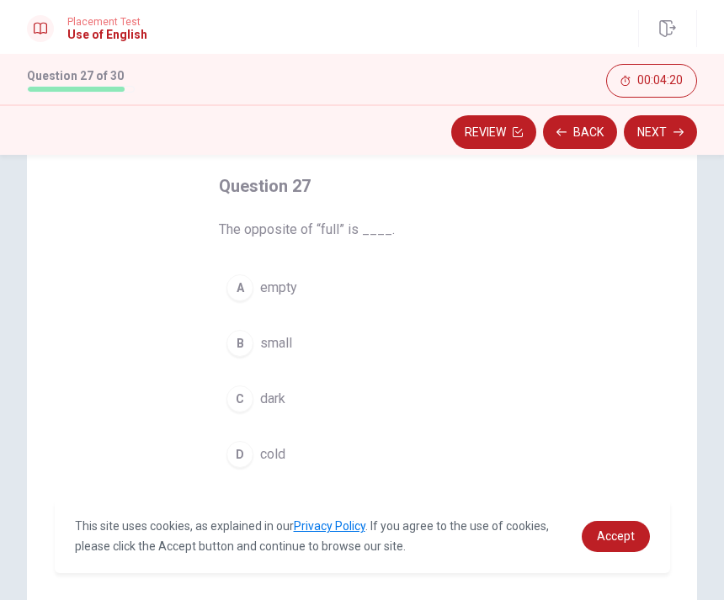
click at [368, 298] on button "A empty" at bounding box center [362, 288] width 286 height 42
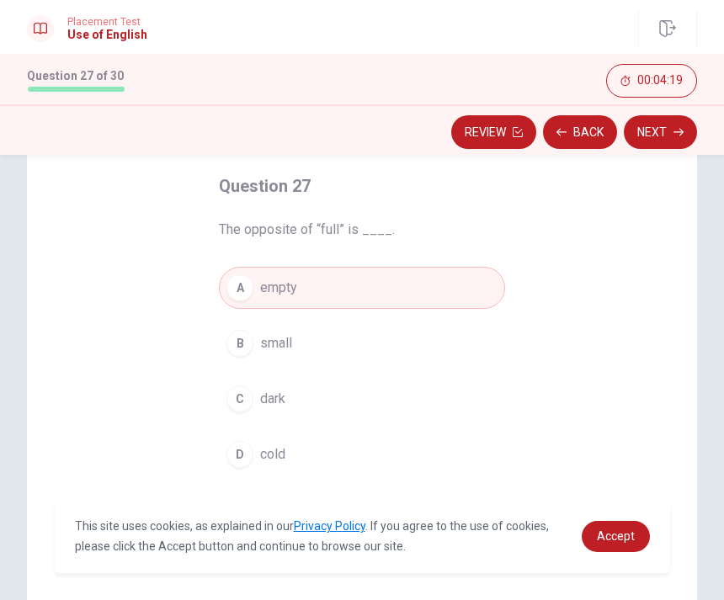
click at [671, 129] on button "Next" at bounding box center [660, 132] width 73 height 34
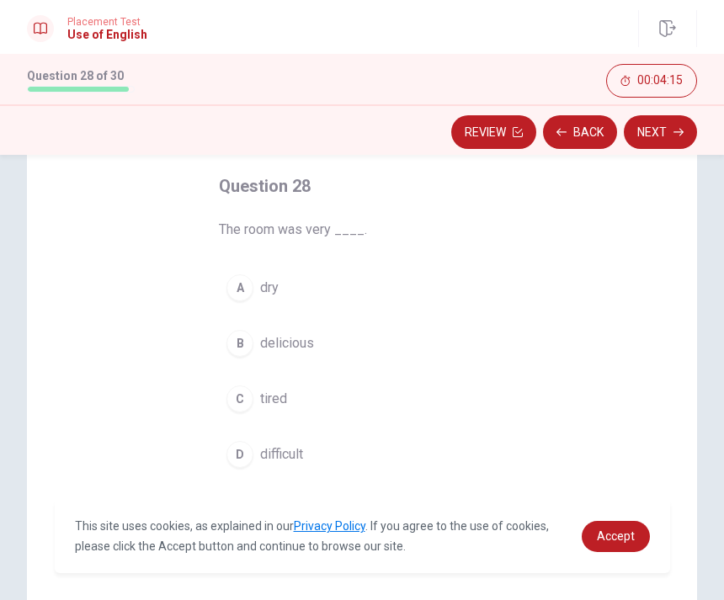
click at [360, 300] on button "A dry" at bounding box center [362, 288] width 286 height 42
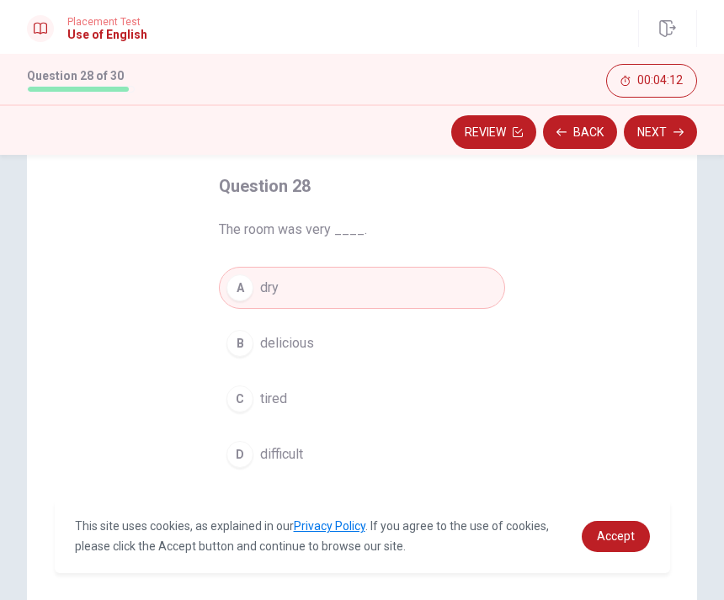
click at [670, 132] on button "Next" at bounding box center [660, 132] width 73 height 34
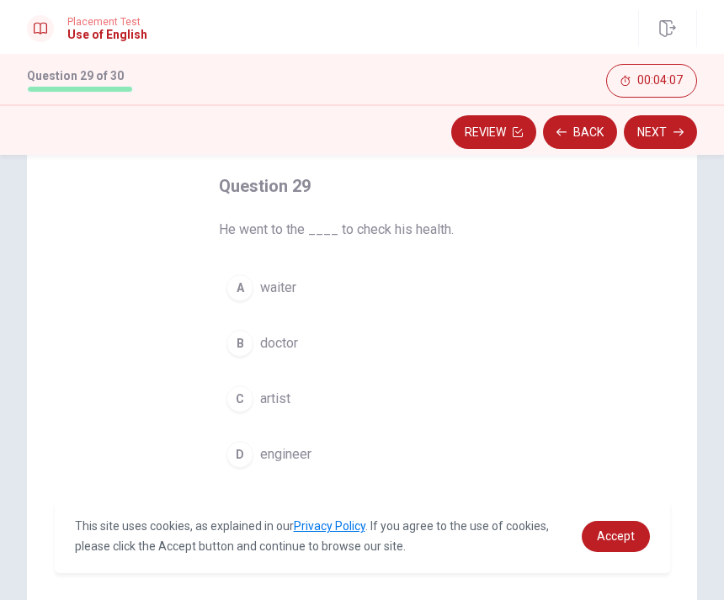
click at [417, 344] on button "B doctor" at bounding box center [362, 344] width 286 height 42
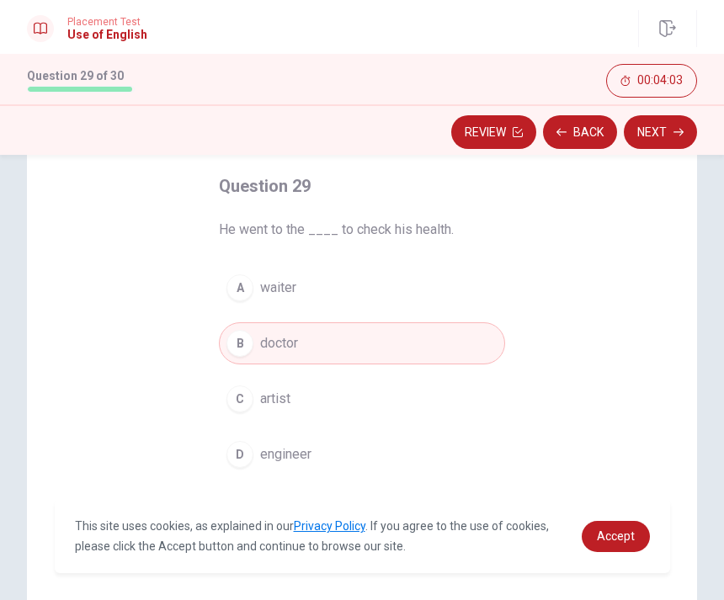
click at [664, 137] on button "Next" at bounding box center [660, 132] width 73 height 34
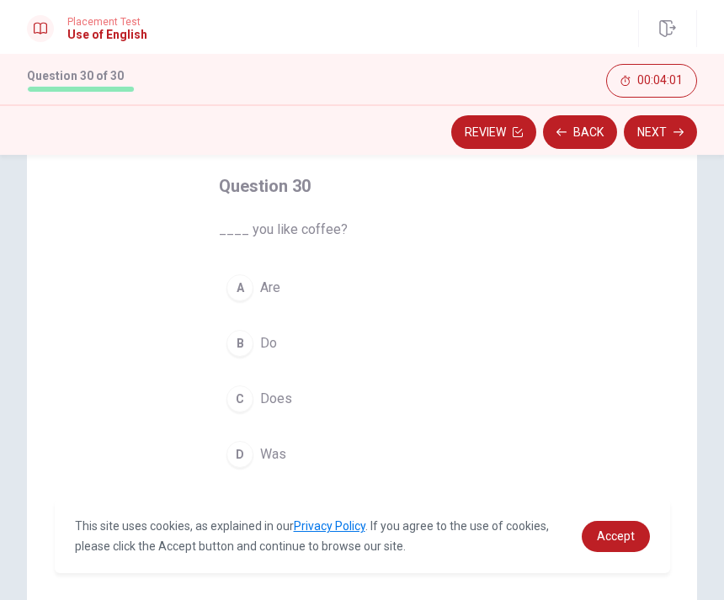
click at [389, 344] on button "B Do" at bounding box center [362, 344] width 286 height 42
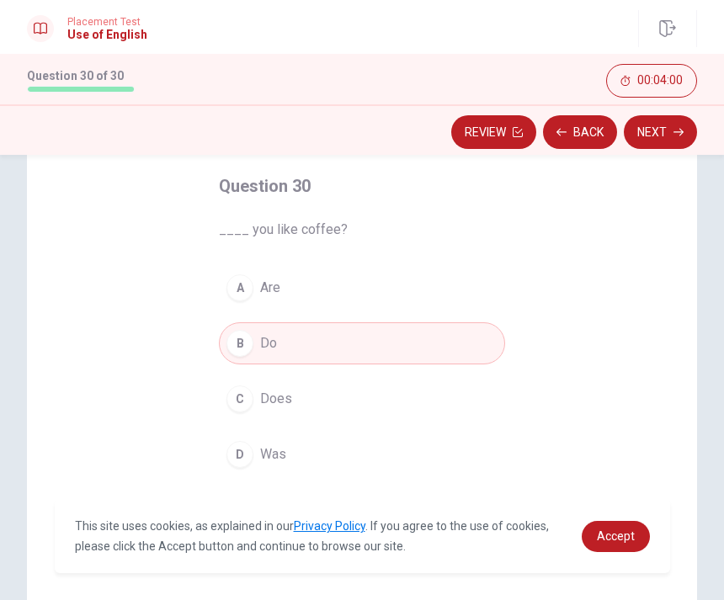
click at [652, 139] on button "Next" at bounding box center [660, 132] width 73 height 34
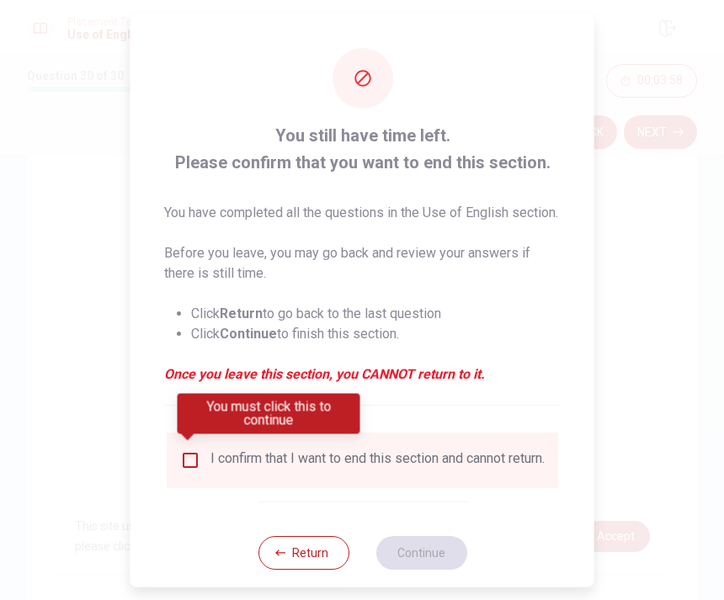
click at [197, 454] on input "You must click this to continue" at bounding box center [190, 460] width 20 height 20
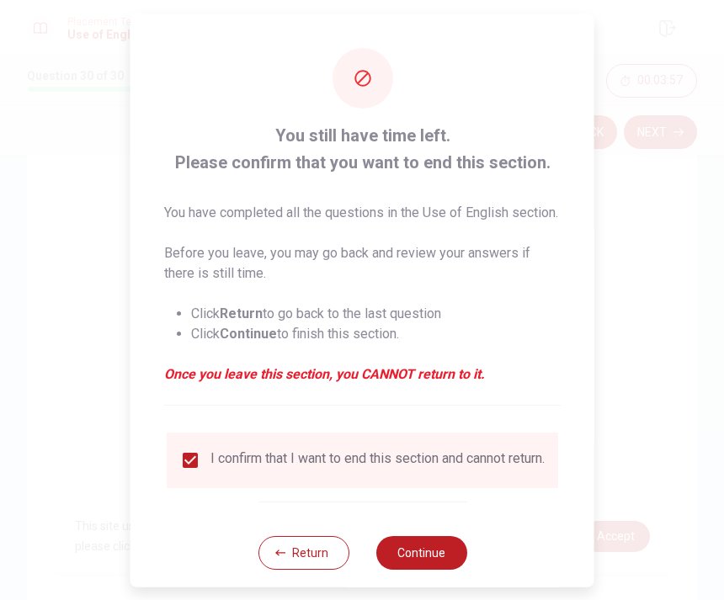
click at [445, 566] on button "Continue" at bounding box center [421, 553] width 91 height 34
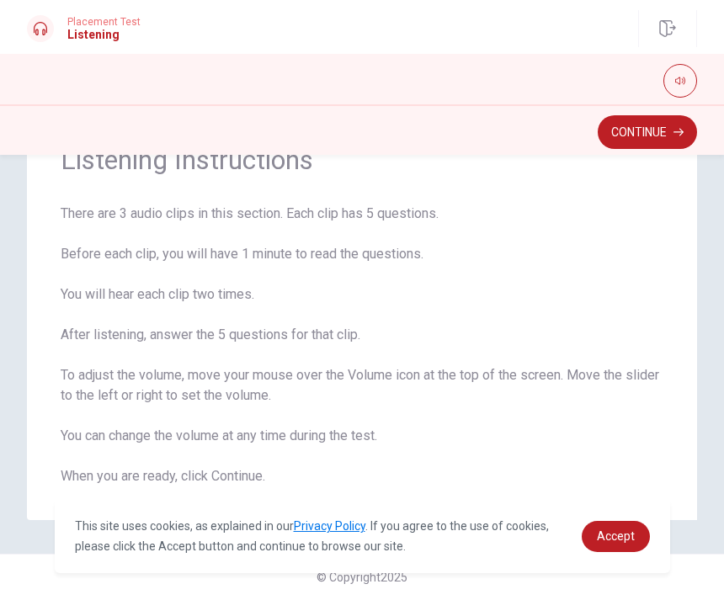
scroll to position [79, 0]
click at [658, 143] on button "Continue" at bounding box center [647, 132] width 99 height 34
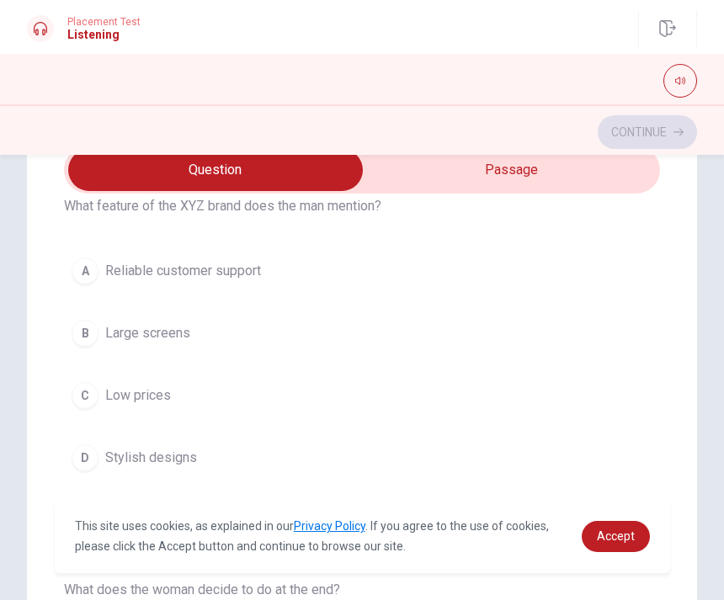
scroll to position [71, 0]
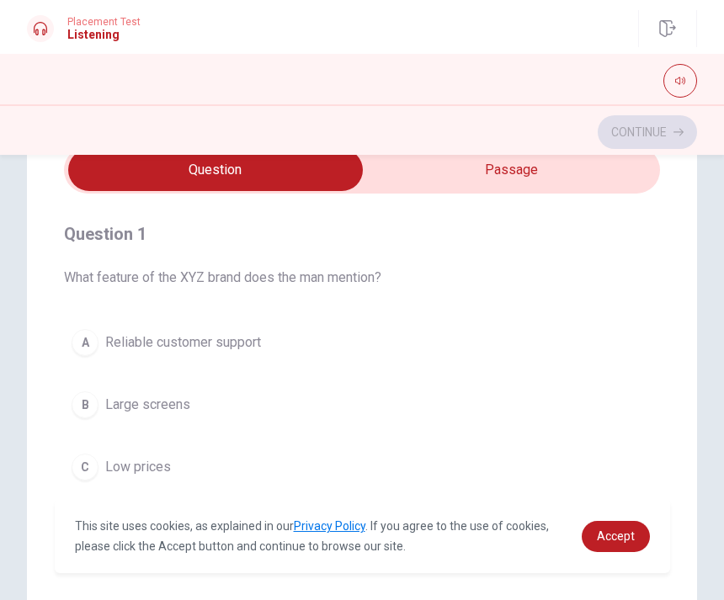
type input "7"
click at [549, 183] on input "checkbox" at bounding box center [215, 170] width 894 height 42
checkbox input "true"
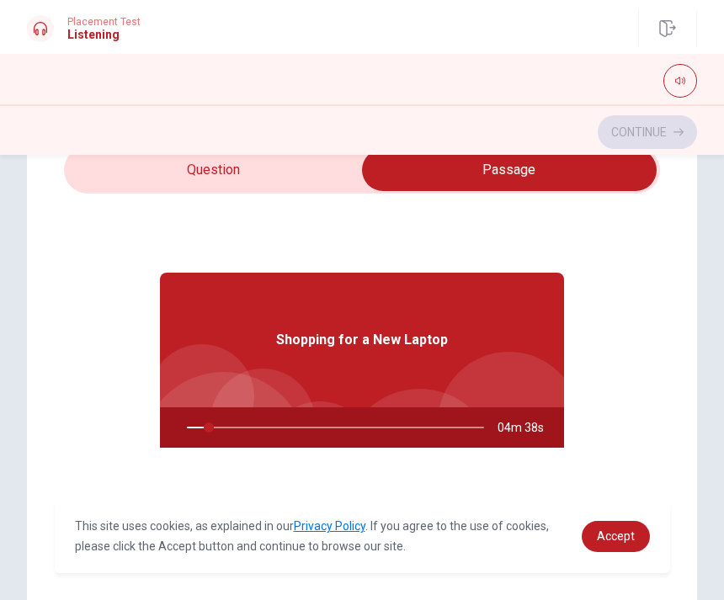
type input "8"
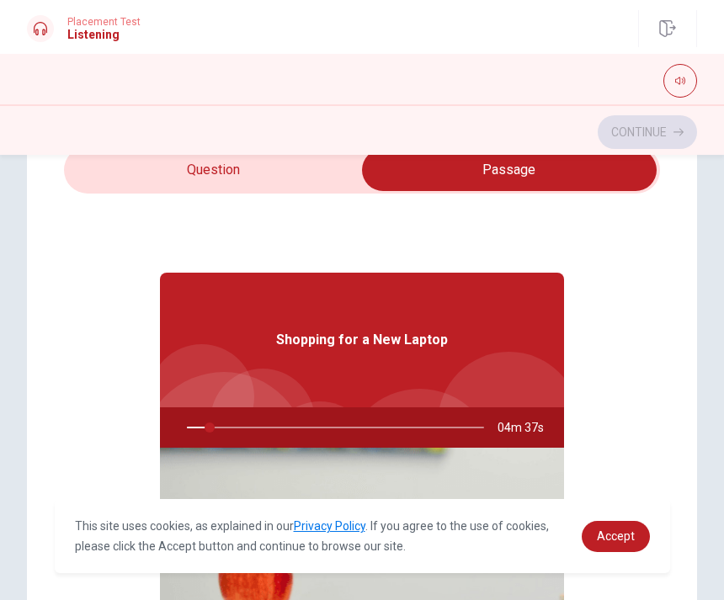
click at [308, 181] on input "checkbox" at bounding box center [509, 170] width 894 height 42
checkbox input "false"
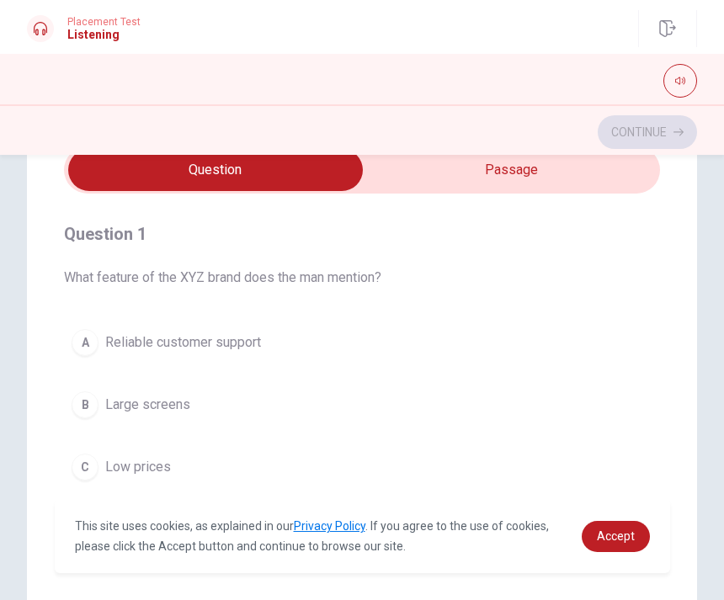
click at [682, 85] on icon "button" at bounding box center [680, 81] width 10 height 10
click at [685, 82] on button "button" at bounding box center [681, 81] width 34 height 34
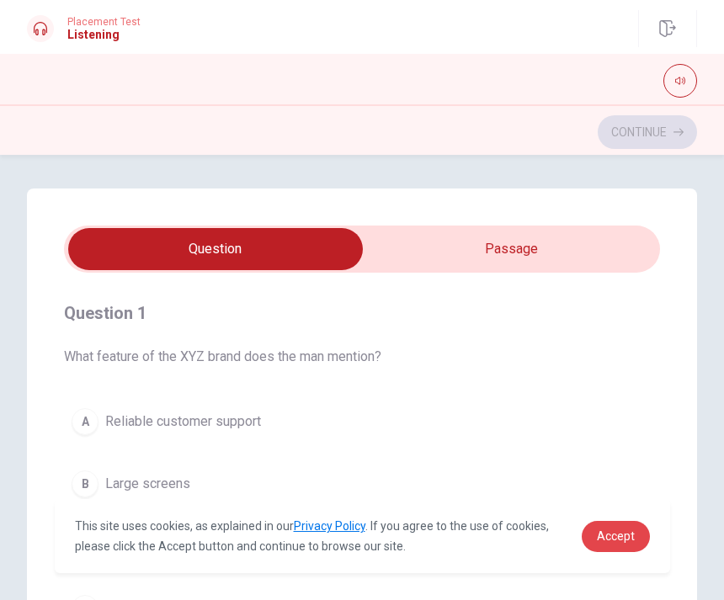
click at [605, 532] on span "Accept" at bounding box center [616, 536] width 38 height 13
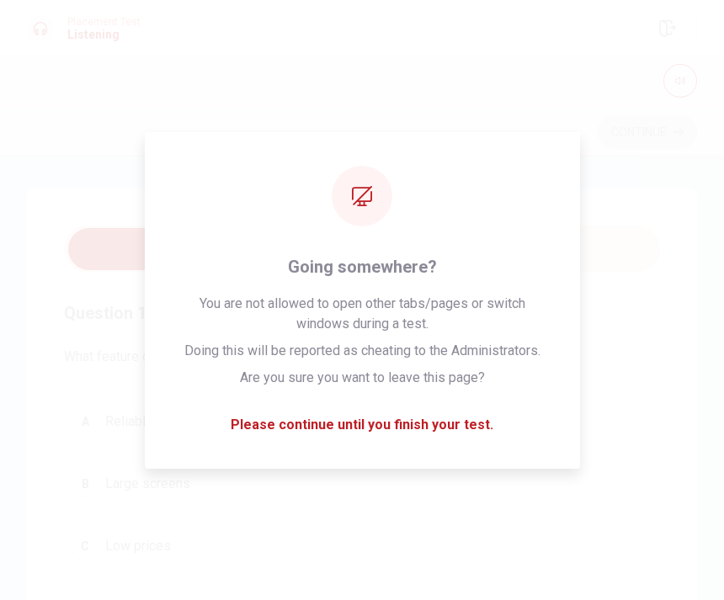
click at [516, 422] on button "A Reliable customer support" at bounding box center [362, 422] width 596 height 42
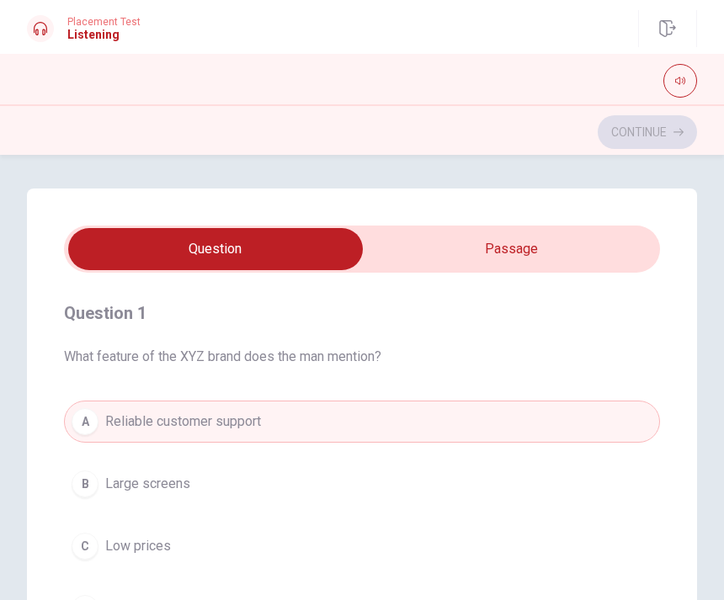
click at [138, 312] on h4 "Question 1" at bounding box center [362, 313] width 596 height 27
type input "18"
click at [482, 257] on input "checkbox" at bounding box center [215, 249] width 894 height 42
checkbox input "true"
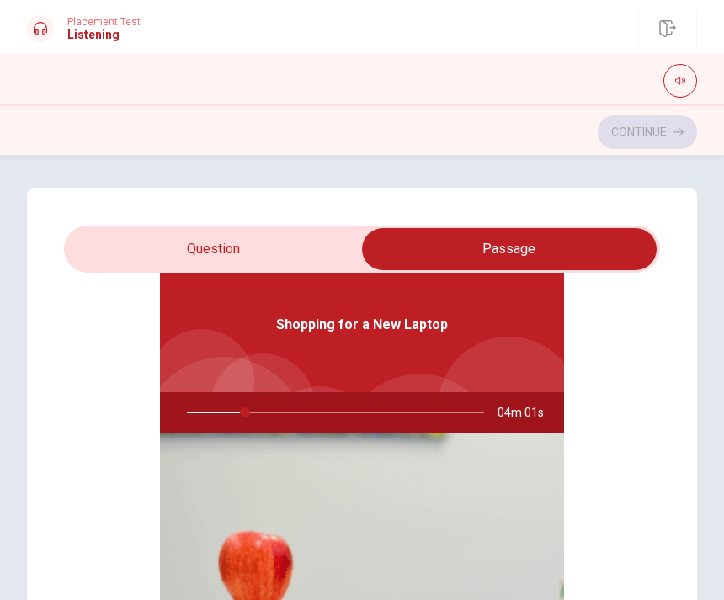
scroll to position [94, 0]
click at [247, 413] on div at bounding box center [332, 412] width 331 height 40
type input "22"
click at [317, 418] on div at bounding box center [332, 412] width 331 height 40
click at [339, 239] on input "checkbox" at bounding box center [509, 249] width 894 height 42
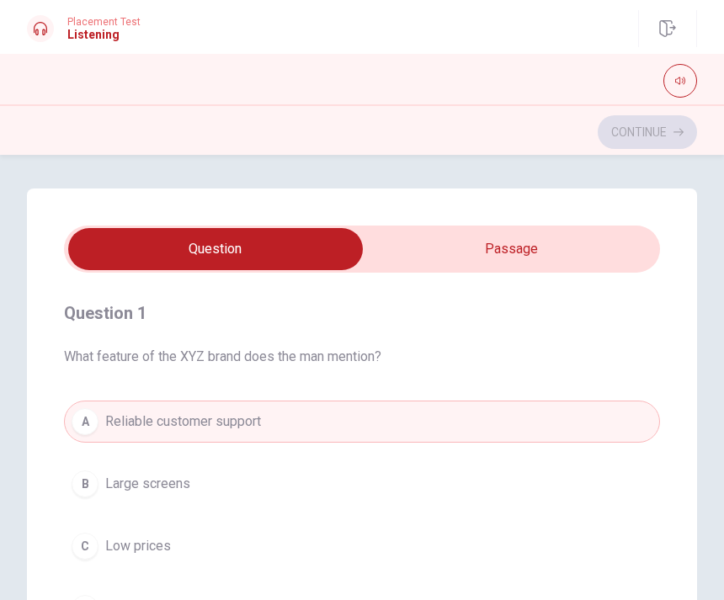
scroll to position [0, 0]
click at [283, 490] on button "B Large screens" at bounding box center [362, 484] width 596 height 42
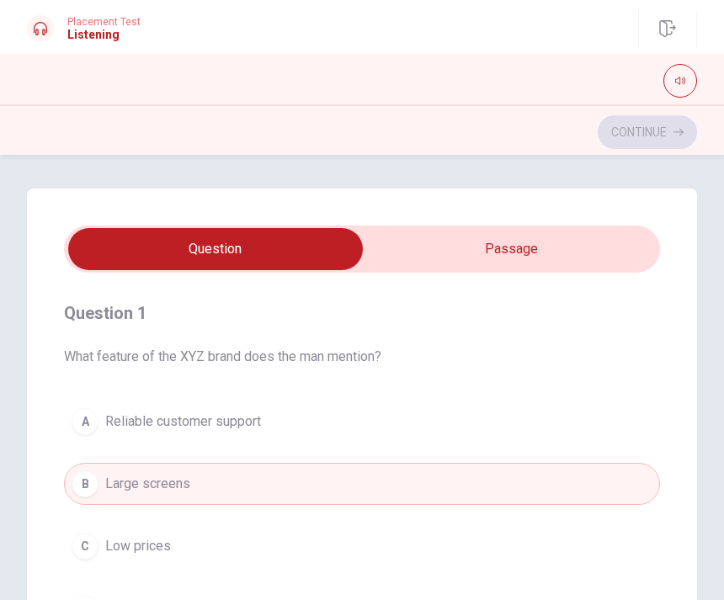
click at [280, 428] on button "A Reliable customer support" at bounding box center [362, 422] width 596 height 42
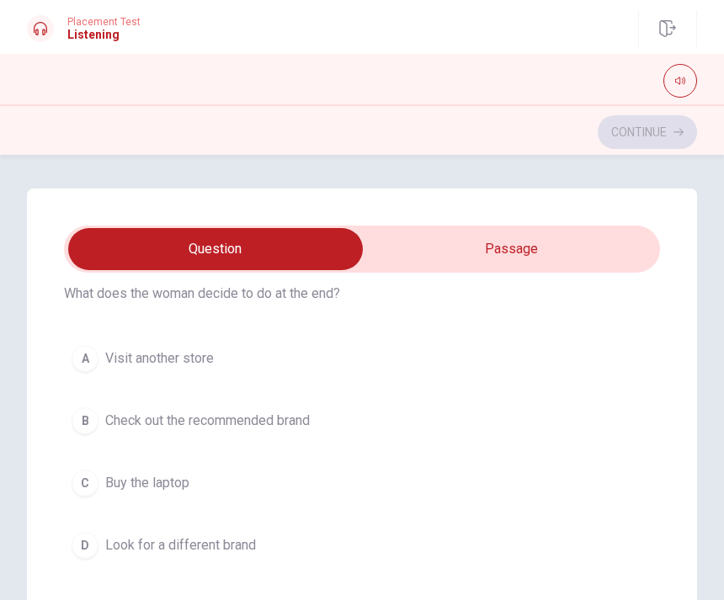
scroll to position [448, 0]
click at [210, 488] on button "C Buy the laptop" at bounding box center [362, 482] width 596 height 42
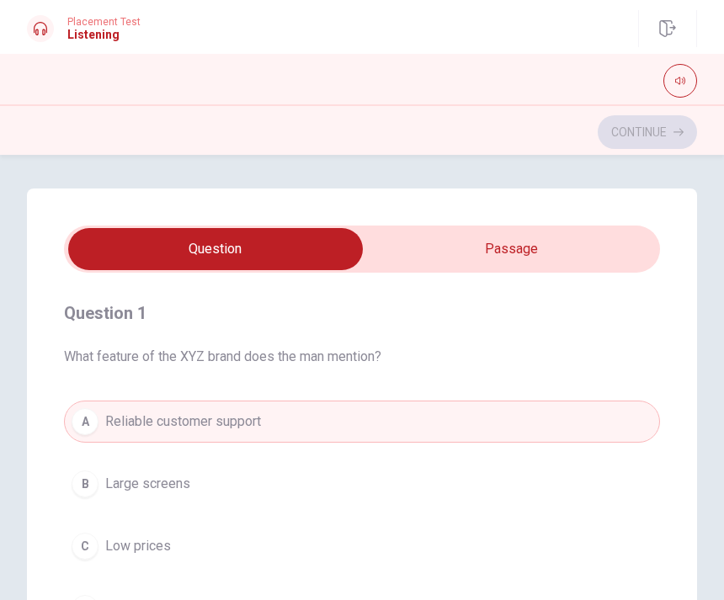
scroll to position [-1, 0]
click at [687, 87] on button "button" at bounding box center [681, 81] width 34 height 34
click at [567, 237] on input "checkbox" at bounding box center [215, 249] width 894 height 42
checkbox input "true"
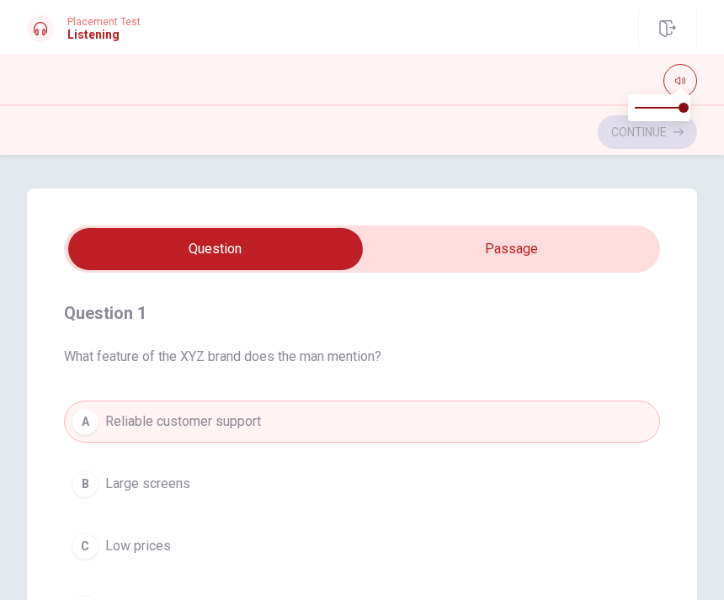
type input "65"
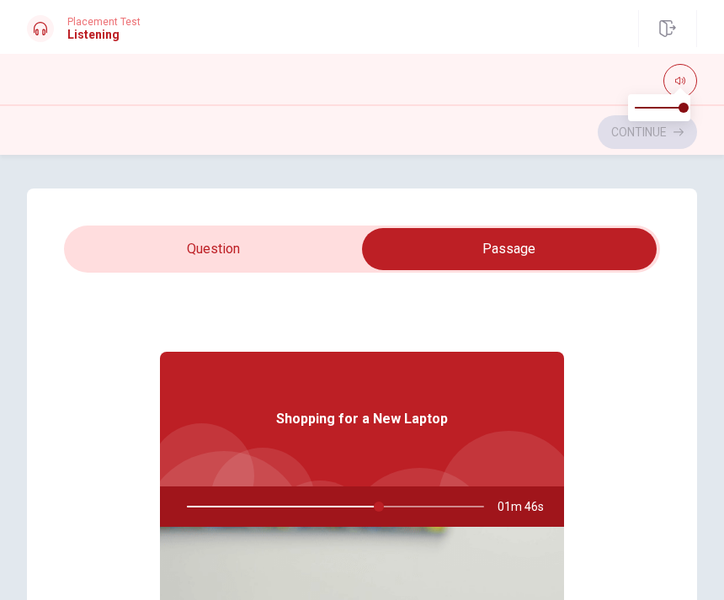
click at [306, 258] on input "checkbox" at bounding box center [509, 249] width 894 height 42
checkbox input "false"
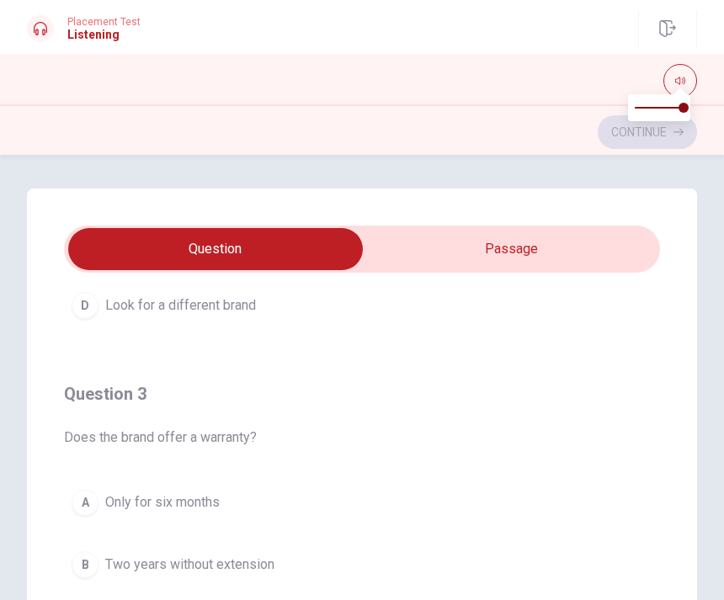
scroll to position [781, 0]
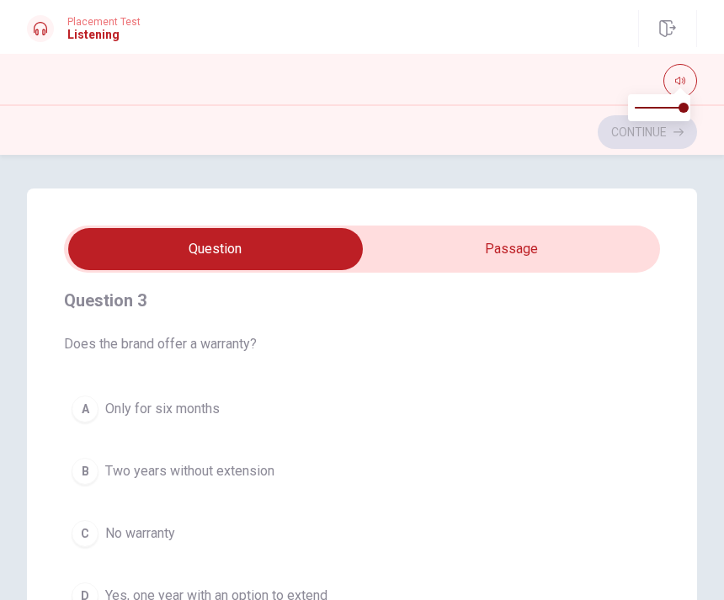
click at [301, 483] on button "B Two years without extension" at bounding box center [362, 472] width 596 height 42
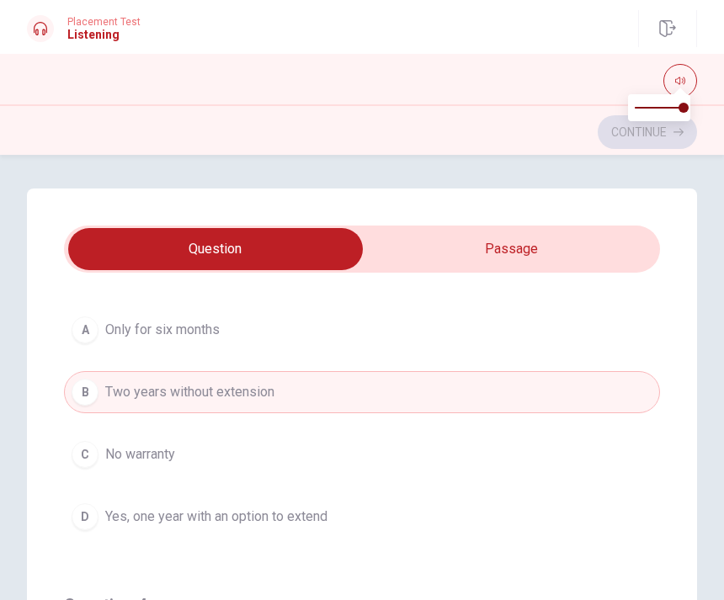
scroll to position [859, 0]
click at [111, 455] on span "No warranty" at bounding box center [140, 455] width 70 height 20
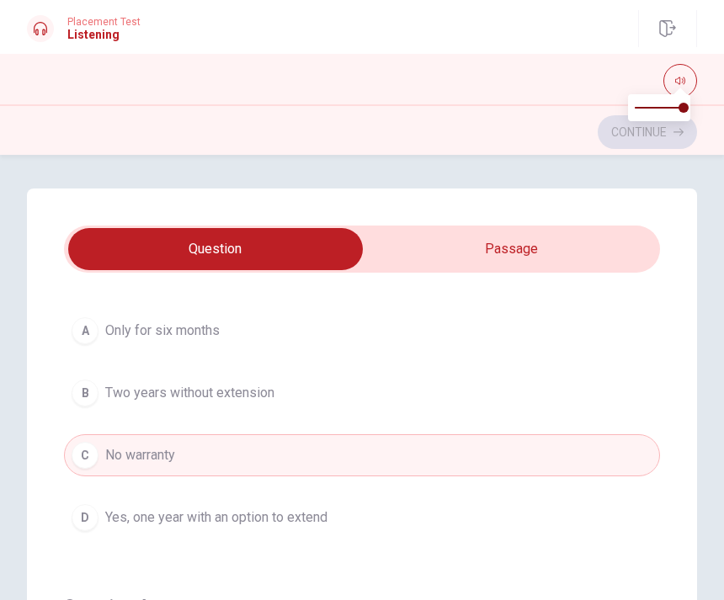
click at [183, 461] on button "C No warranty" at bounding box center [362, 456] width 596 height 42
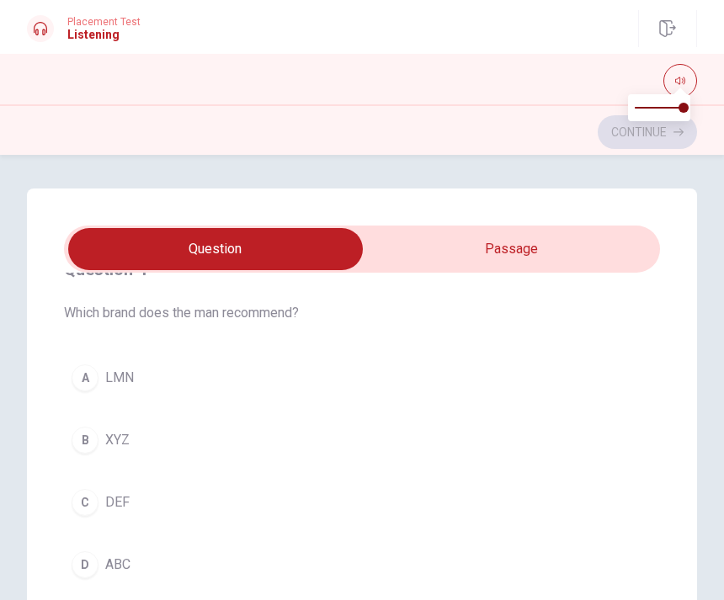
scroll to position [1197, 0]
click at [339, 433] on button "B XYZ" at bounding box center [362, 440] width 596 height 42
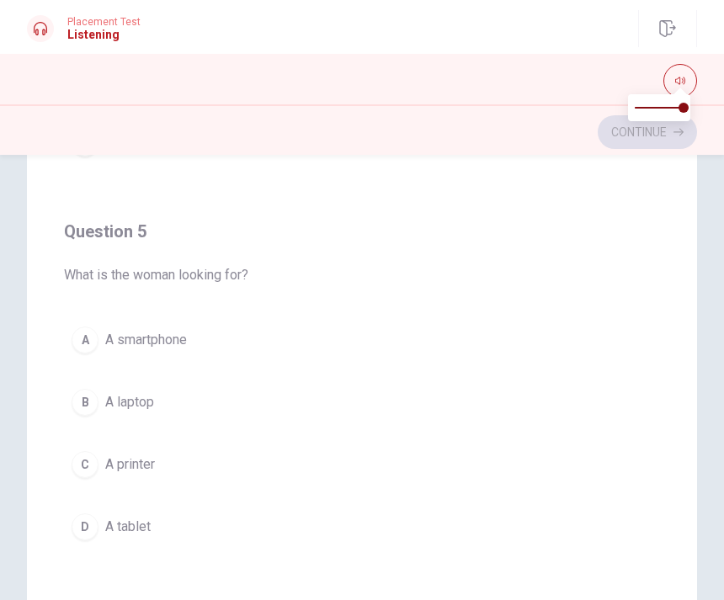
scroll to position [253, 0]
click at [145, 405] on span "A laptop" at bounding box center [129, 403] width 49 height 20
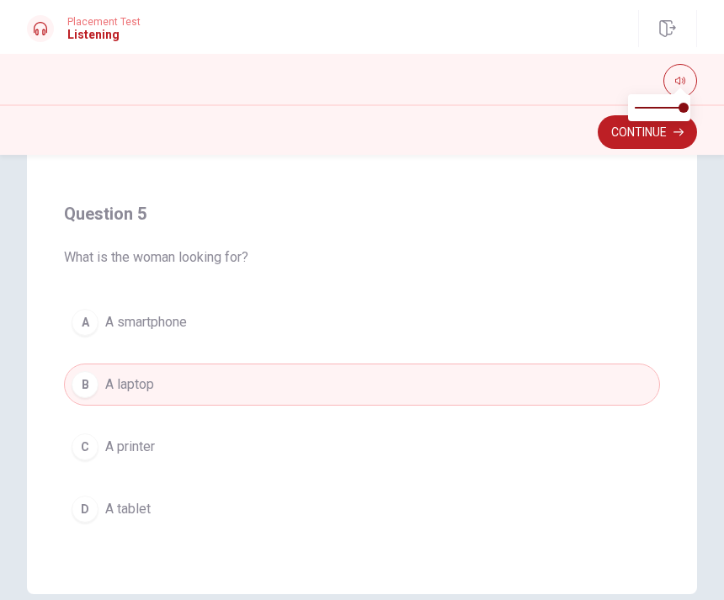
scroll to position [301, 0]
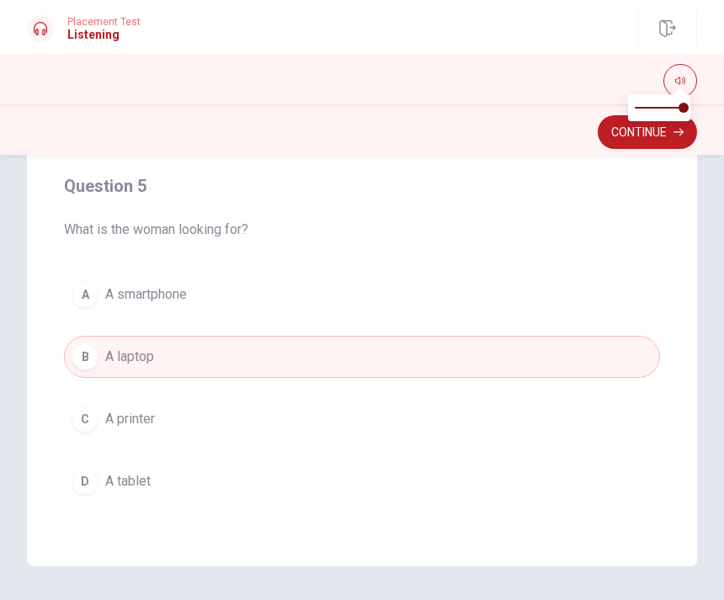
click at [149, 402] on button "C A printer" at bounding box center [362, 419] width 596 height 42
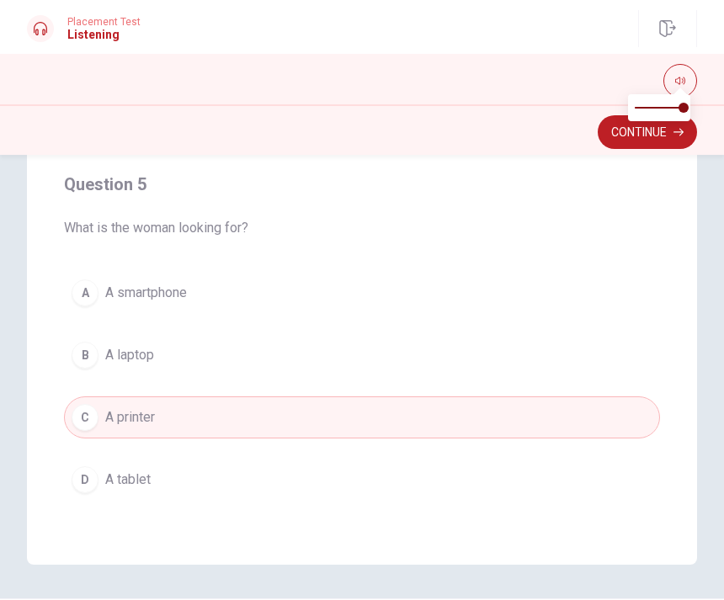
click at [198, 360] on button "B A laptop" at bounding box center [362, 355] width 596 height 42
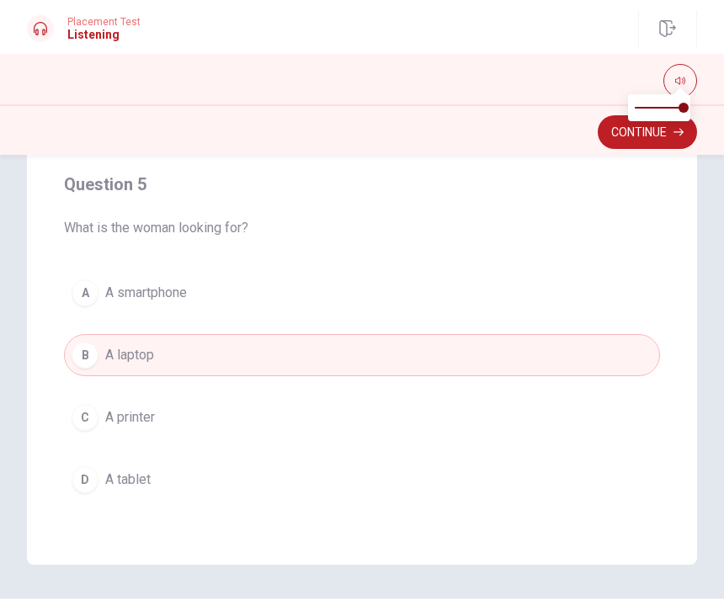
click at [664, 140] on button "Continue" at bounding box center [647, 132] width 99 height 34
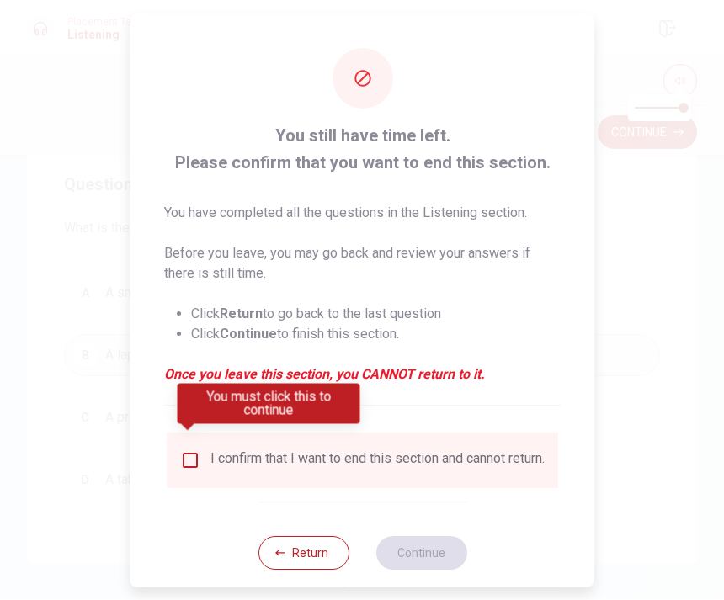
click at [275, 452] on div "I confirm that I want to end this section and cannot return." at bounding box center [378, 460] width 334 height 20
click at [189, 455] on input "You must click this to continue" at bounding box center [190, 460] width 20 height 20
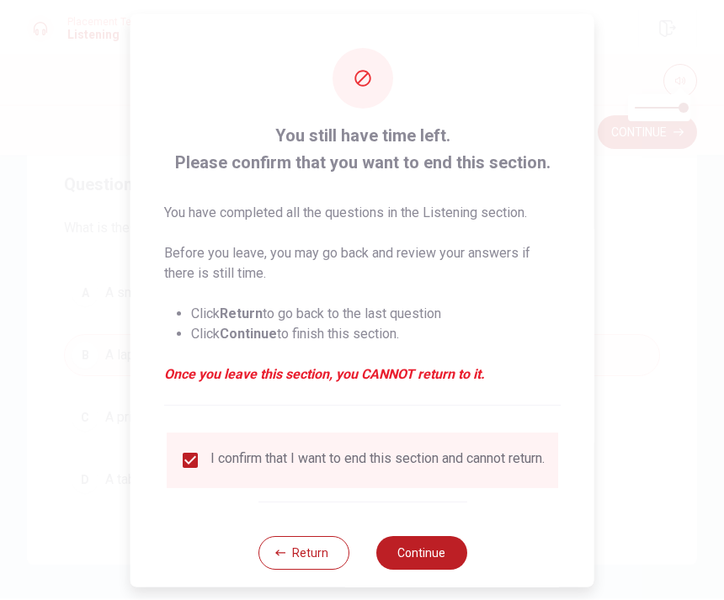
click at [428, 550] on button "Continue" at bounding box center [421, 553] width 91 height 34
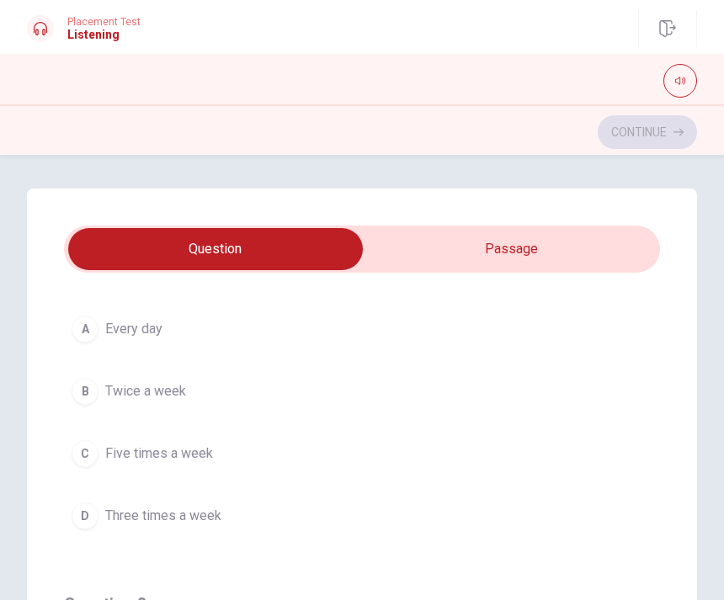
scroll to position [514, 0]
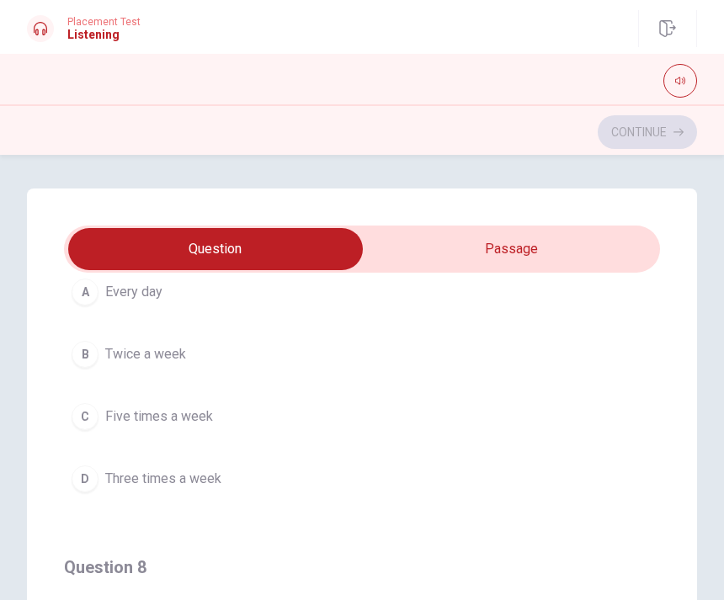
click at [544, 495] on button "D Three times a week" at bounding box center [362, 479] width 596 height 42
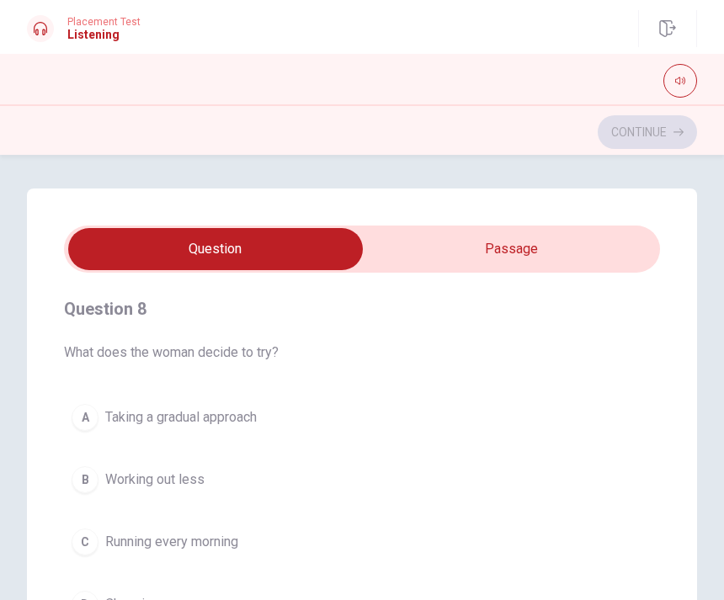
scroll to position [824, 0]
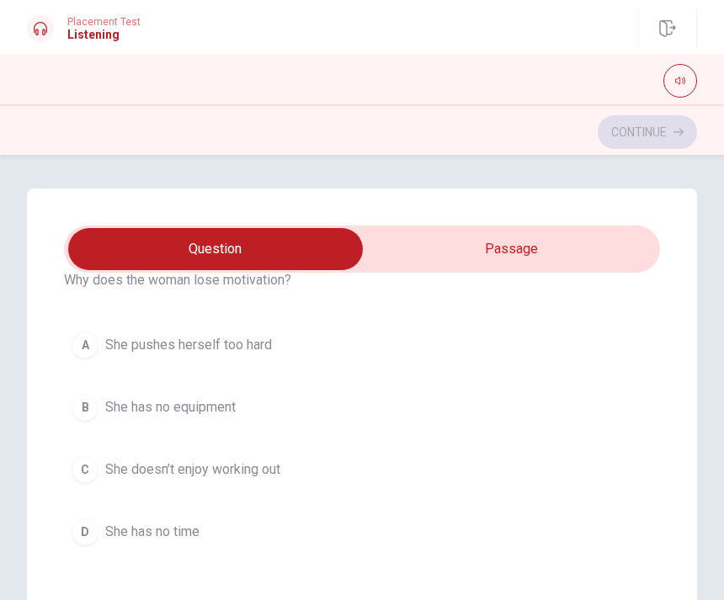
click at [589, 365] on button "A She pushes herself too hard" at bounding box center [362, 345] width 596 height 42
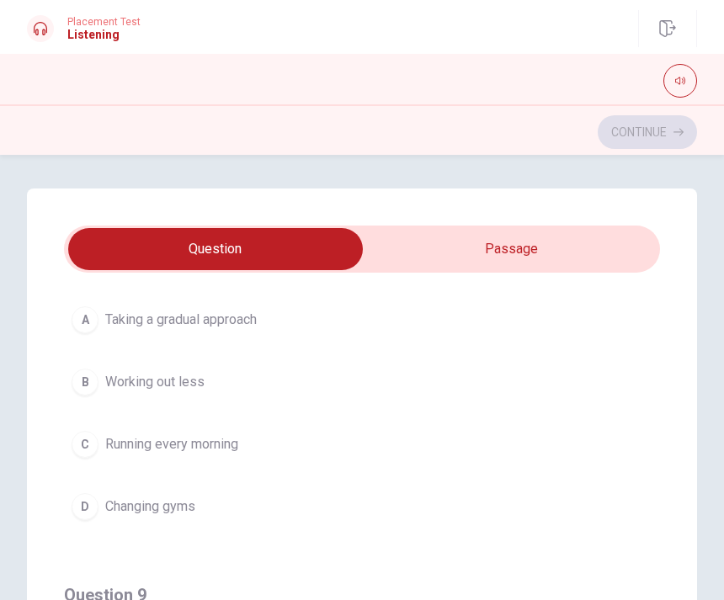
click at [617, 328] on button "A Taking a gradual approach" at bounding box center [362, 320] width 596 height 42
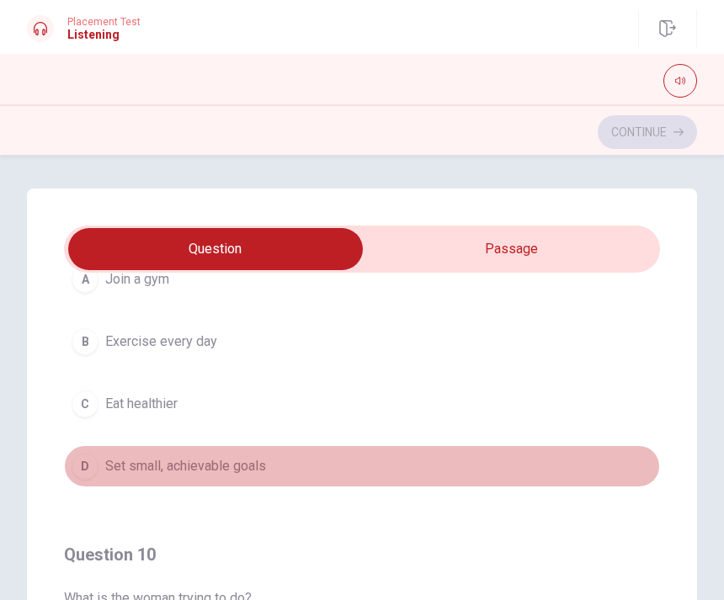
click at [555, 471] on button "D Set small, achievable goals" at bounding box center [362, 466] width 596 height 42
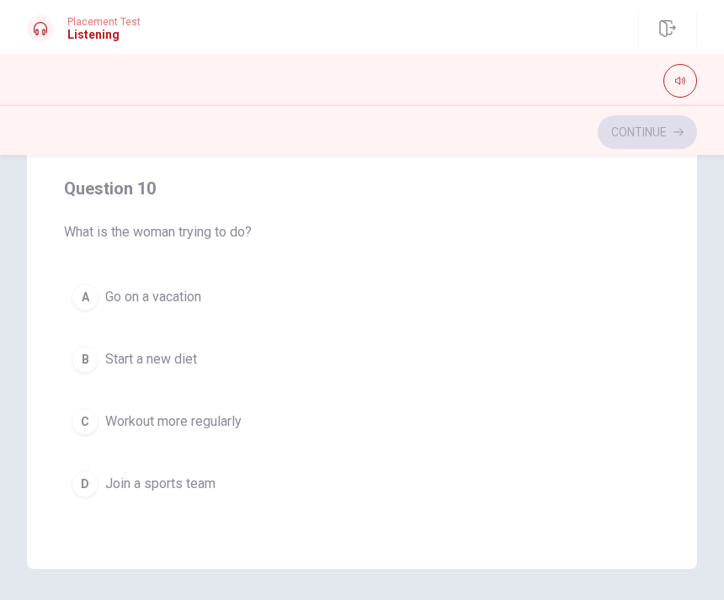
scroll to position [289, 0]
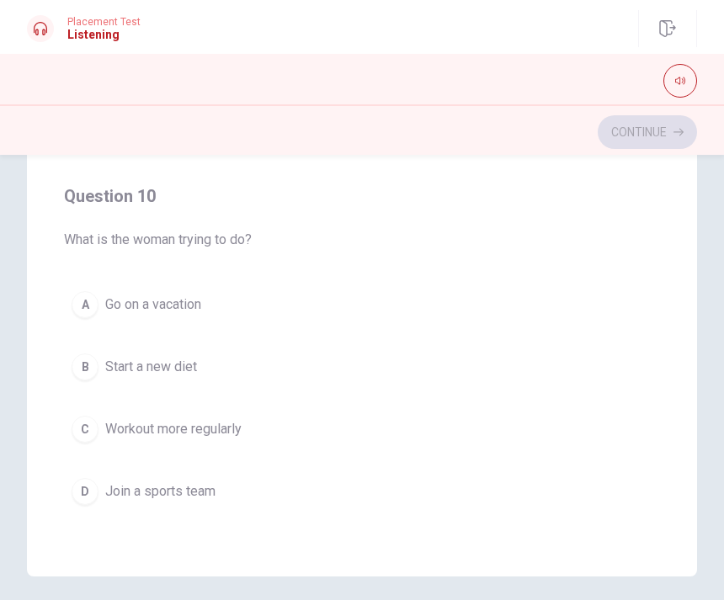
click at [587, 447] on button "C Workout more regularly" at bounding box center [362, 429] width 596 height 42
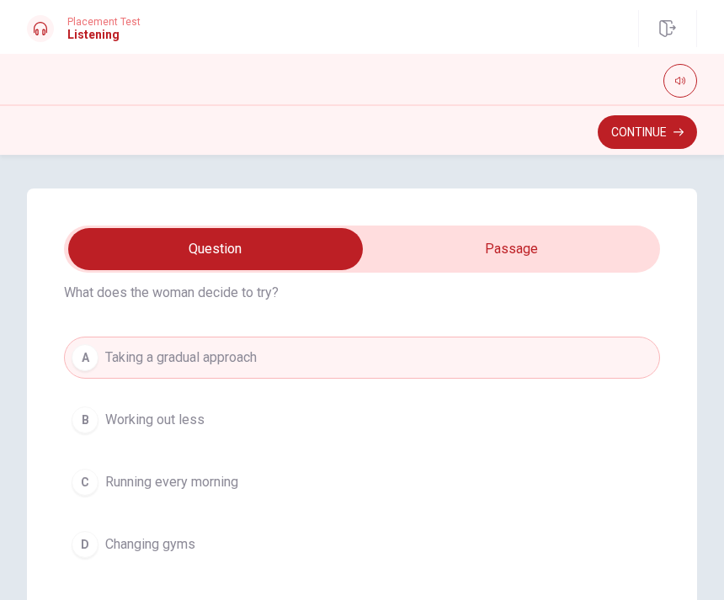
scroll to position [833, 0]
click at [664, 138] on button "Continue" at bounding box center [647, 132] width 99 height 34
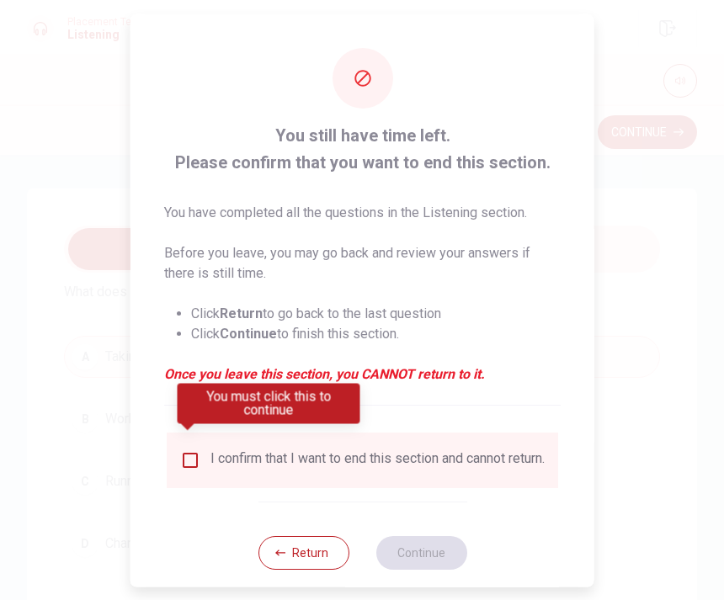
click at [256, 464] on div "I confirm that I want to end this section and cannot return." at bounding box center [378, 460] width 334 height 20
click at [195, 450] on input "You must click this to continue" at bounding box center [190, 460] width 20 height 20
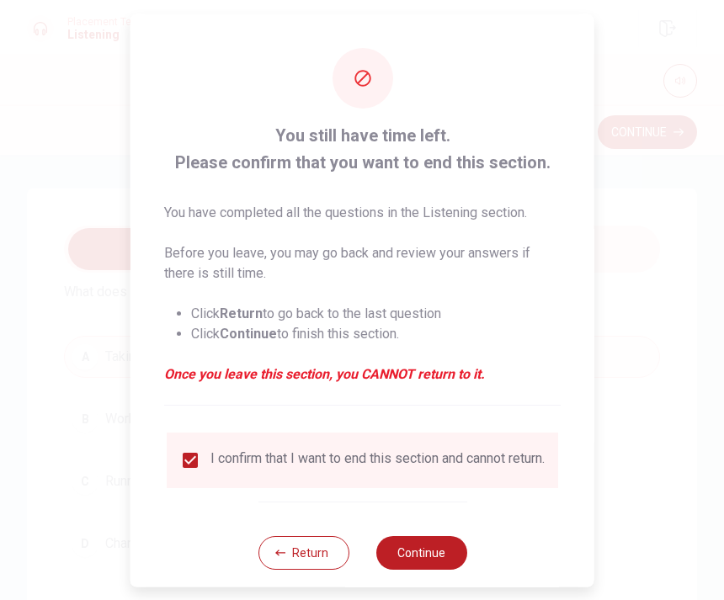
click at [444, 547] on button "Continue" at bounding box center [421, 553] width 91 height 34
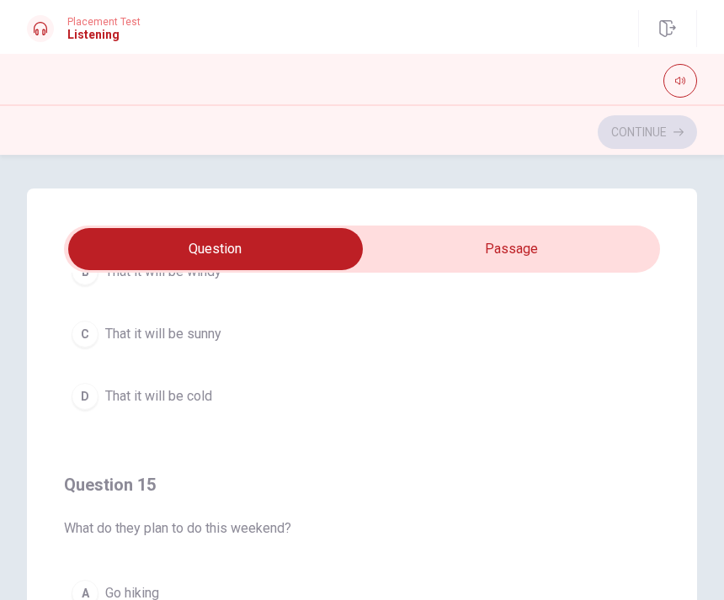
scroll to position [0, 0]
click at [526, 250] on input "checkbox" at bounding box center [215, 249] width 894 height 42
checkbox input "true"
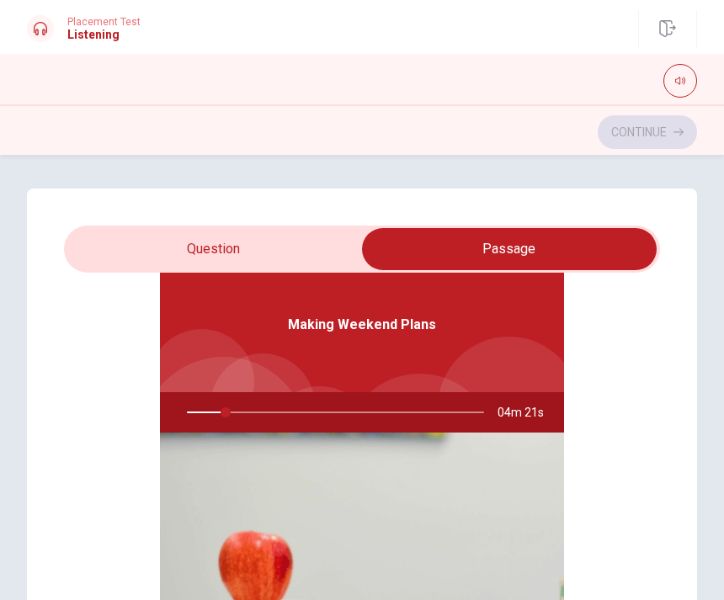
type input "13"
click at [291, 256] on input "checkbox" at bounding box center [509, 249] width 894 height 42
checkbox input "false"
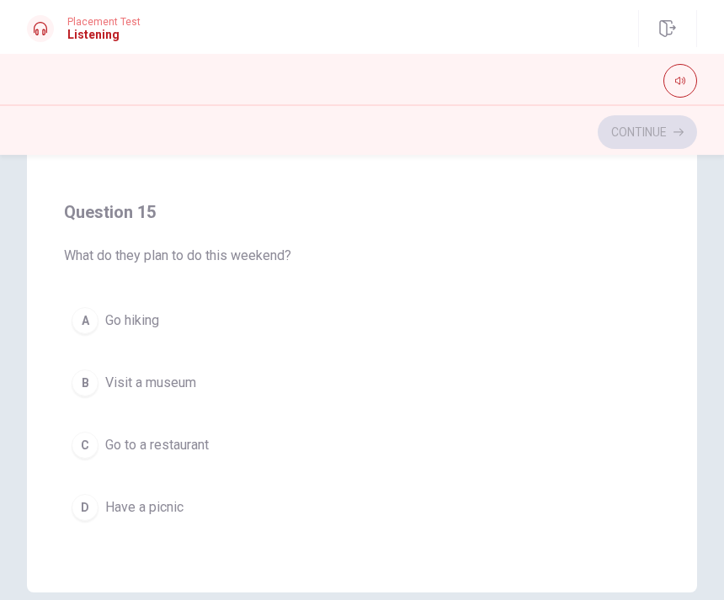
scroll to position [290, 0]
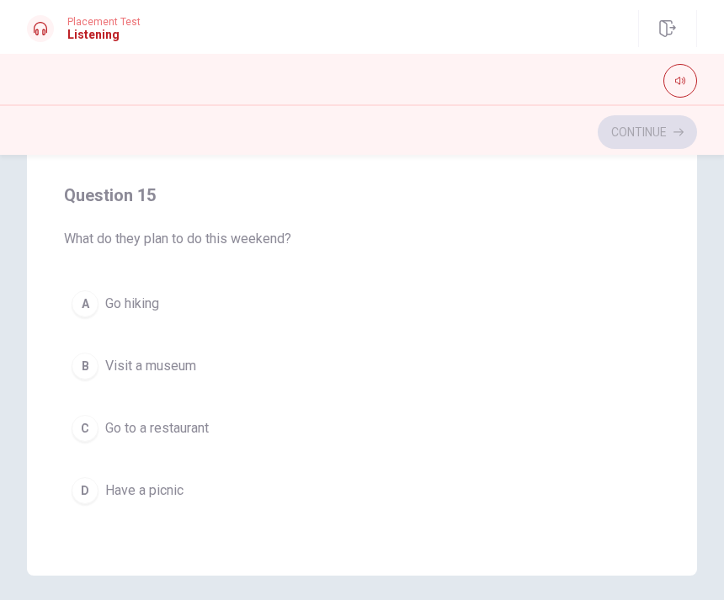
click at [460, 493] on button "D Have a picnic" at bounding box center [362, 491] width 596 height 42
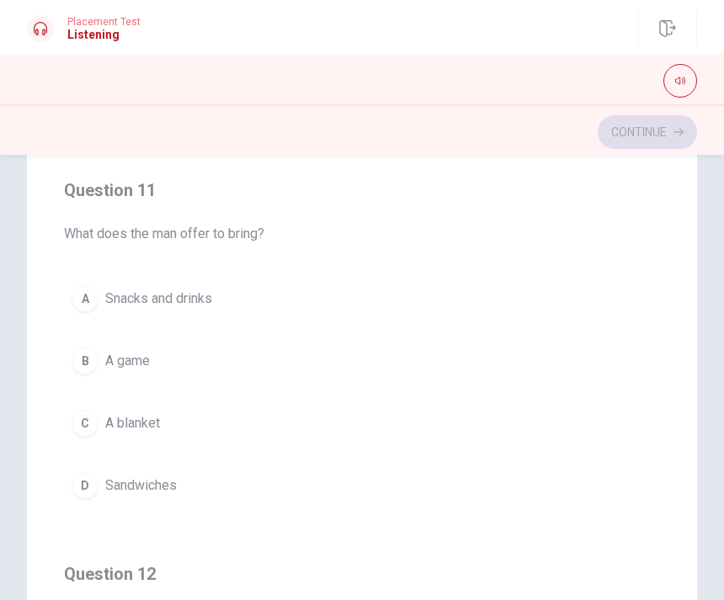
scroll to position [123, 0]
click at [451, 287] on button "A Snacks and drinks" at bounding box center [362, 299] width 596 height 42
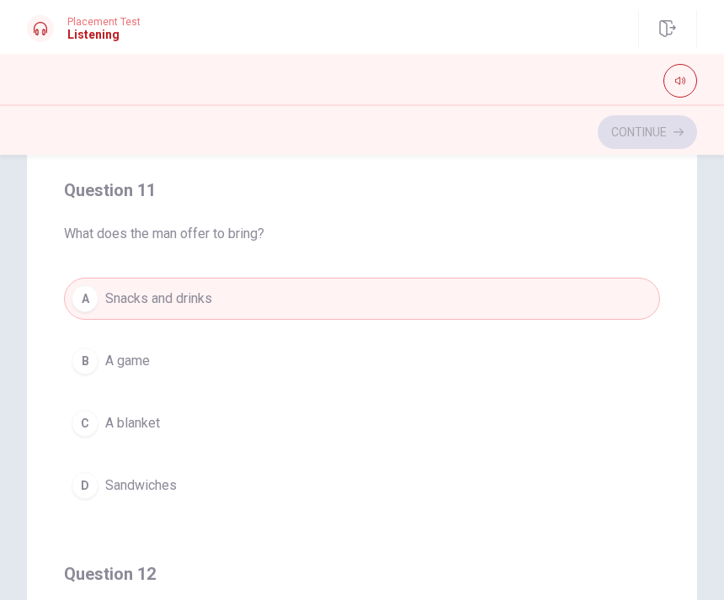
click at [450, 305] on button "A Snacks and drinks" at bounding box center [362, 299] width 596 height 42
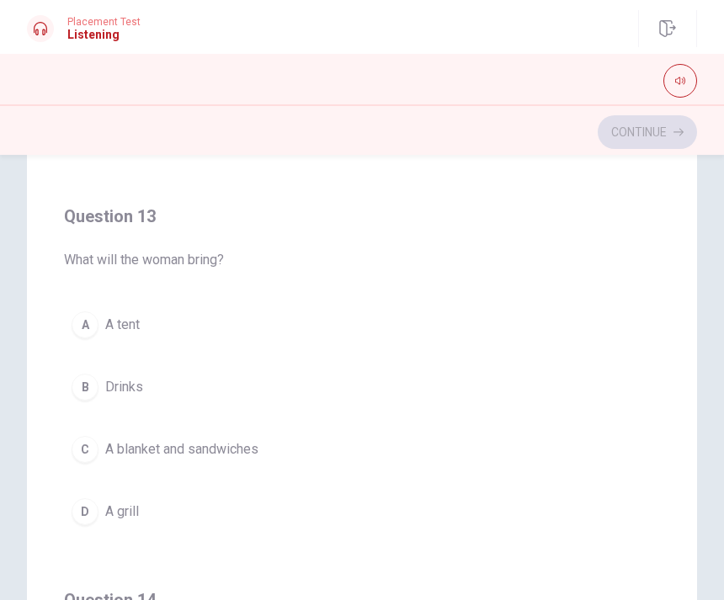
click at [510, 444] on button "C A blanket and sandwiches" at bounding box center [362, 450] width 596 height 42
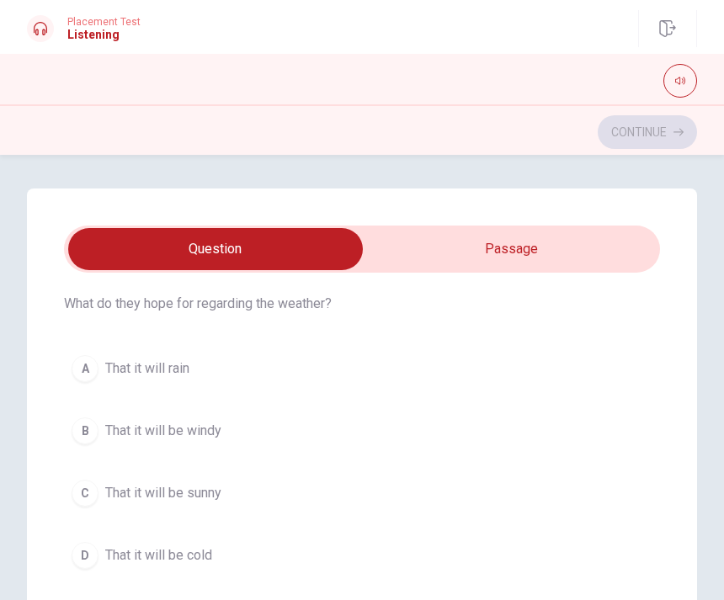
scroll to position [1190, 0]
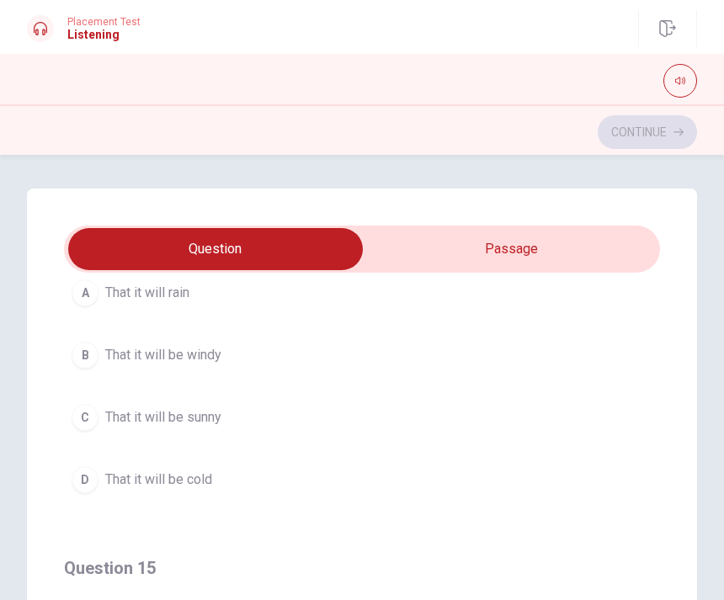
click at [550, 423] on button "C That it will be sunny" at bounding box center [362, 418] width 596 height 42
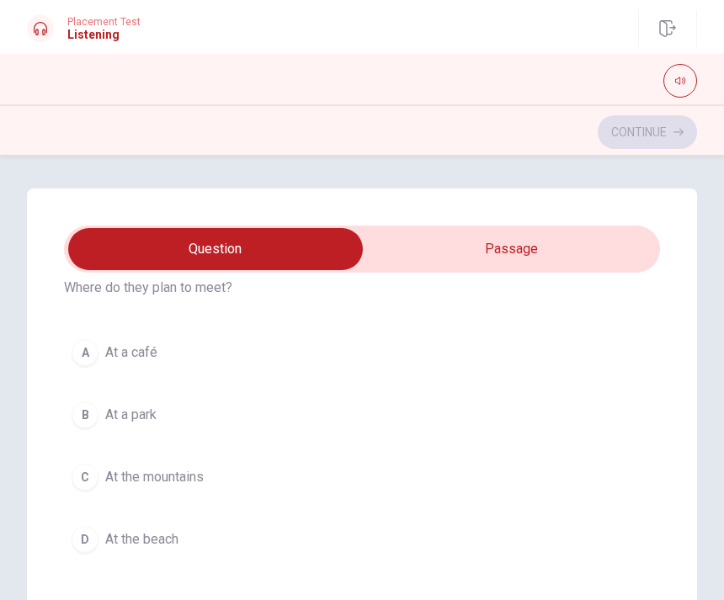
scroll to position [455, 0]
click at [221, 404] on button "B At a park" at bounding box center [362, 413] width 596 height 42
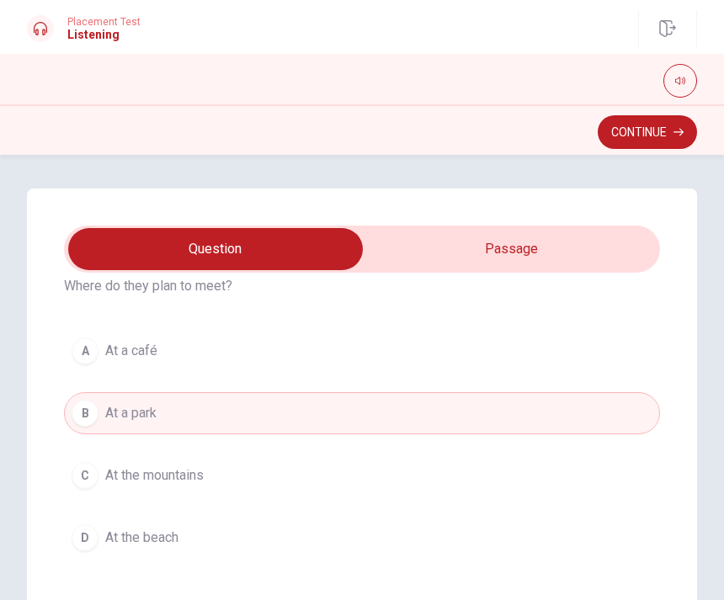
click at [638, 134] on button "Continue" at bounding box center [647, 132] width 99 height 34
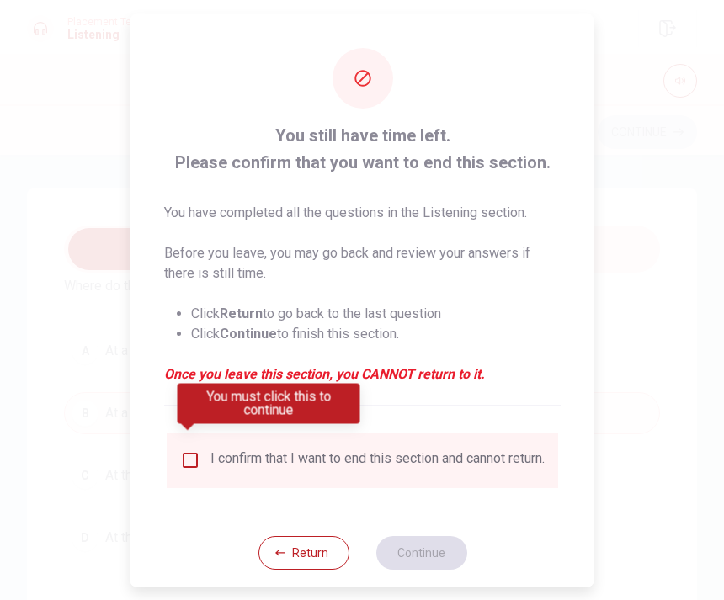
click at [195, 450] on input "You must click this to continue" at bounding box center [190, 460] width 20 height 20
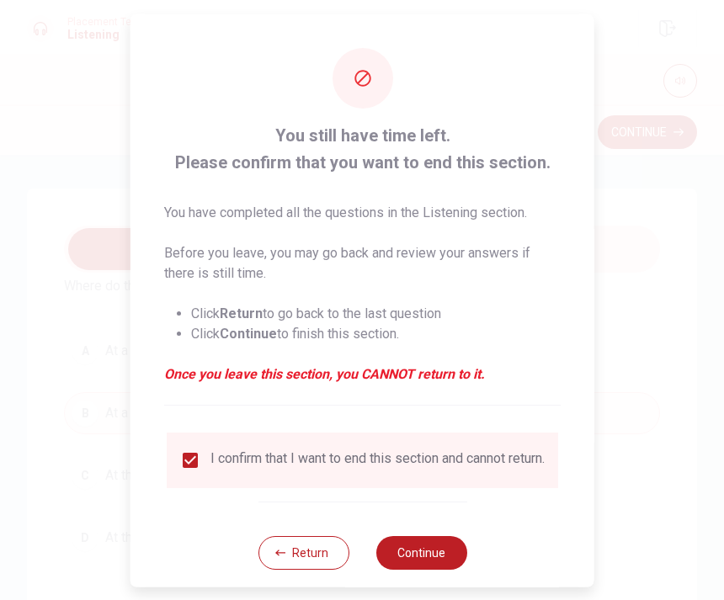
click at [451, 550] on button "Continue" at bounding box center [421, 553] width 91 height 34
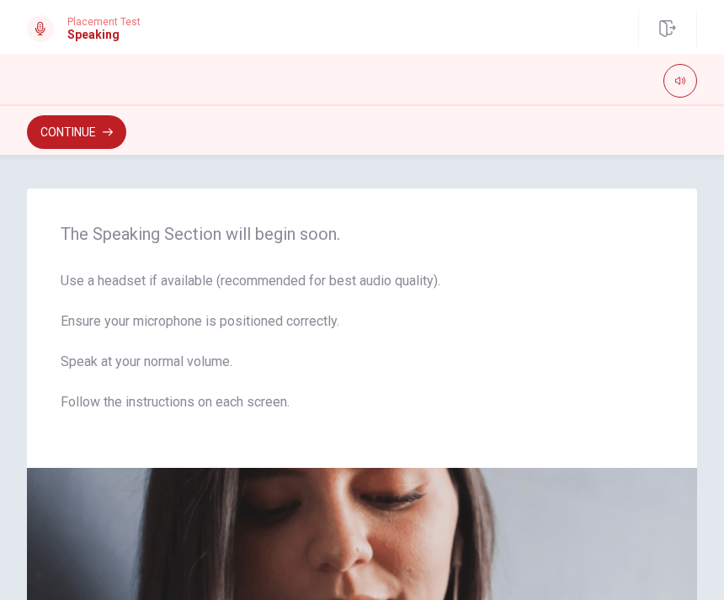
scroll to position [-1, 0]
click at [88, 130] on button "Continue" at bounding box center [76, 132] width 99 height 34
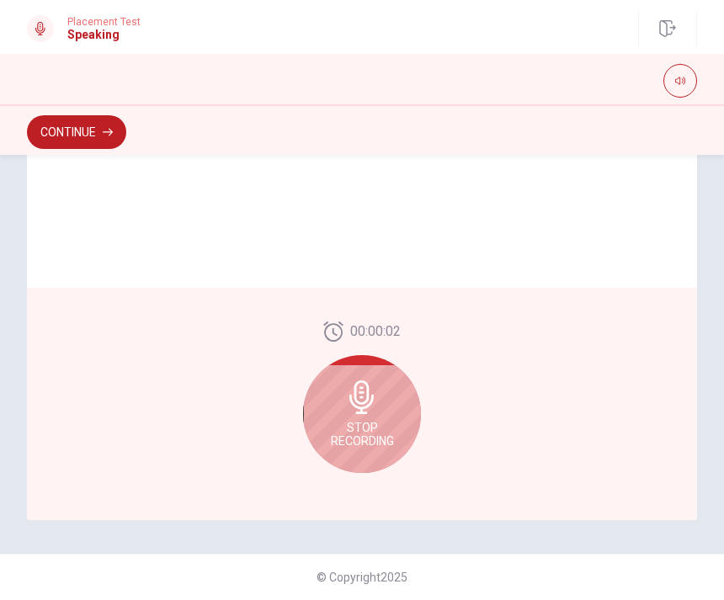
scroll to position [403, 0]
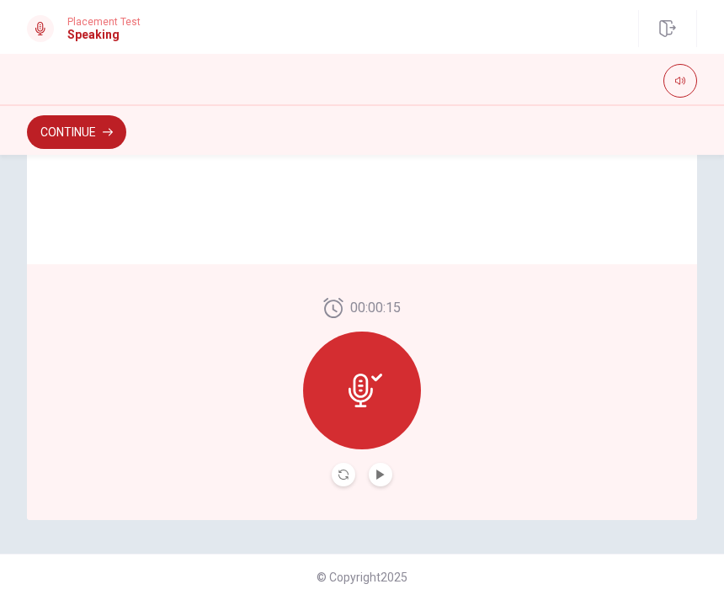
click at [385, 466] on button "Play Audio" at bounding box center [381, 475] width 24 height 24
click at [120, 128] on button "Continue" at bounding box center [76, 132] width 99 height 34
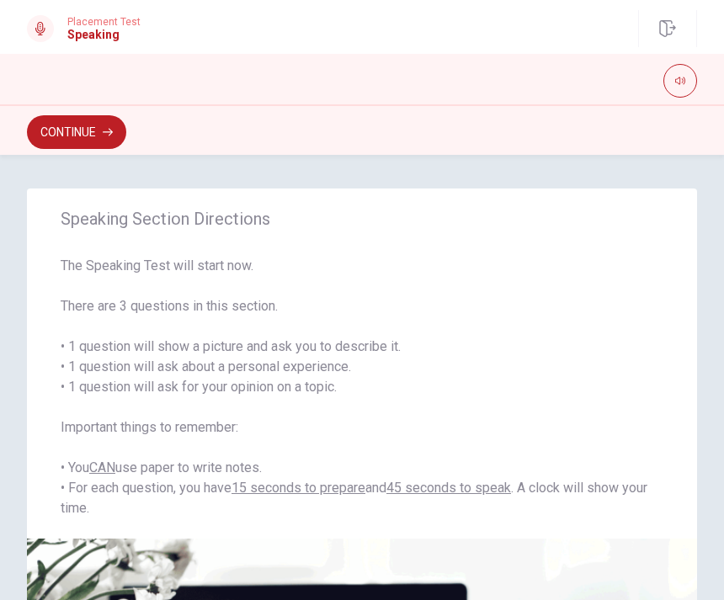
scroll to position [0, 0]
click at [102, 144] on button "Continue" at bounding box center [76, 132] width 99 height 34
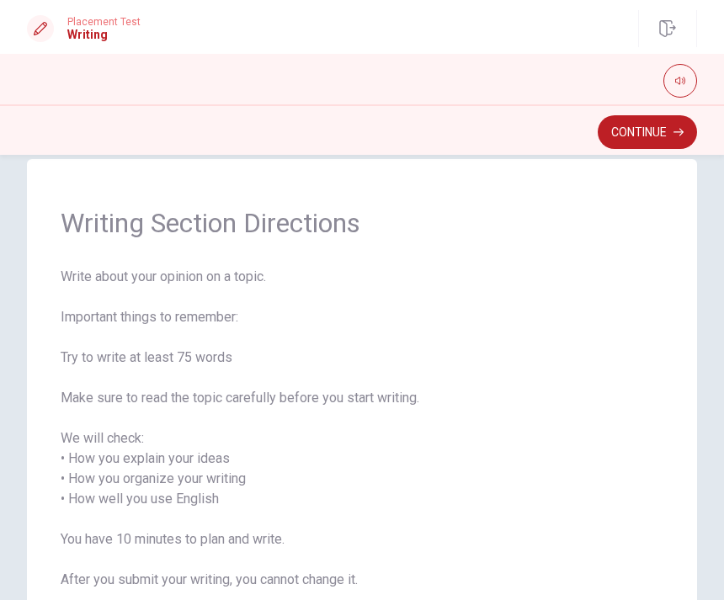
scroll to position [28, 0]
click at [646, 129] on button "Continue" at bounding box center [647, 132] width 99 height 34
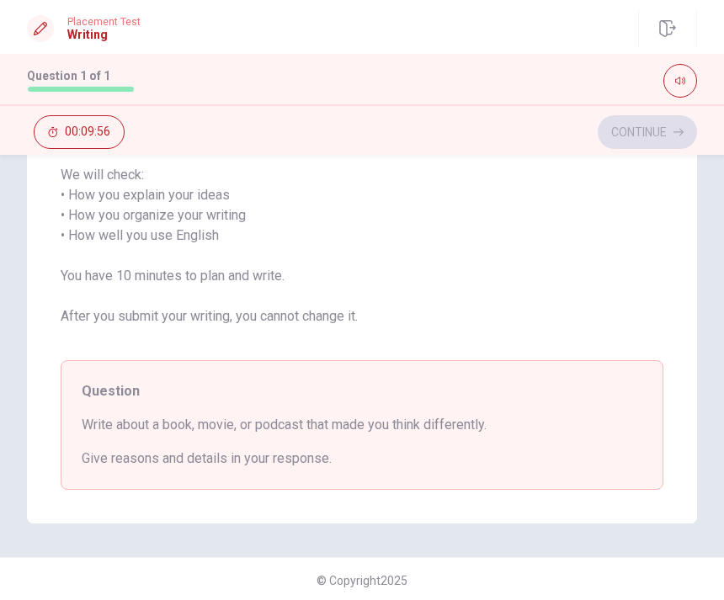
scroll to position [339, 0]
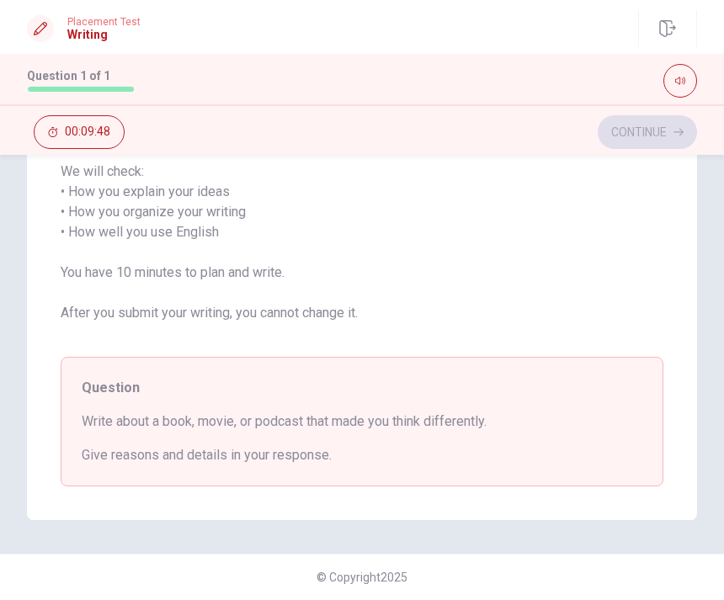
click at [579, 409] on div "Question Write about a book, movie, or podcast that made you think differently.…" at bounding box center [362, 422] width 603 height 130
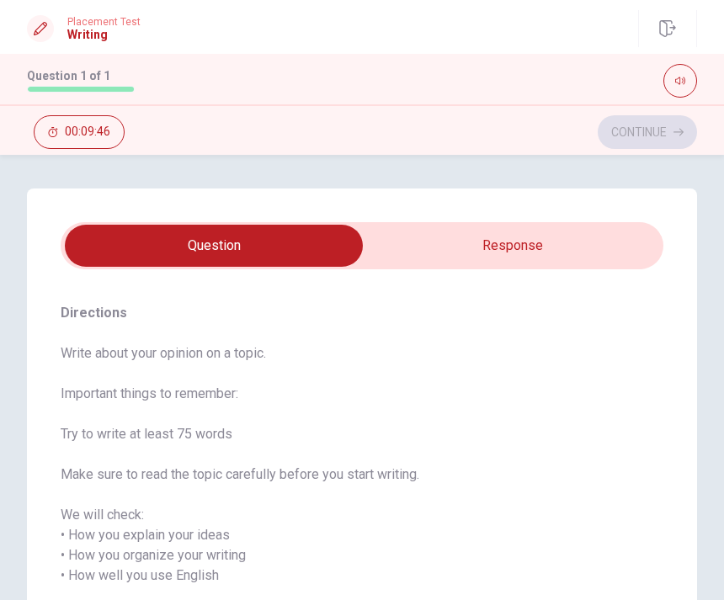
scroll to position [0, 0]
click at [565, 239] on input "checkbox" at bounding box center [214, 246] width 904 height 42
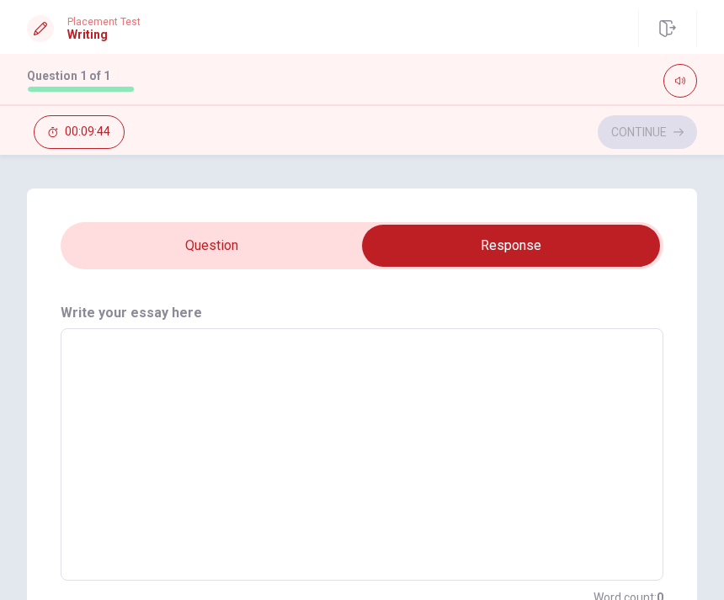
click at [308, 239] on input "checkbox" at bounding box center [511, 246] width 904 height 42
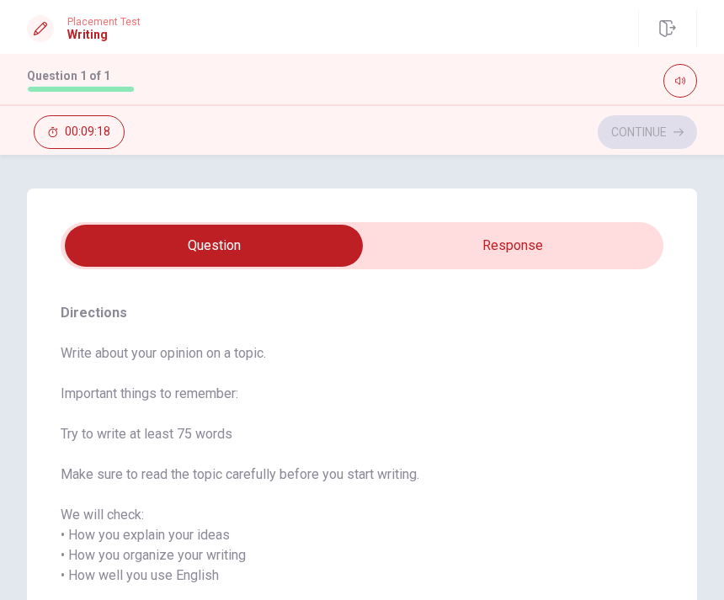
click at [569, 241] on input "checkbox" at bounding box center [214, 246] width 904 height 42
checkbox input "true"
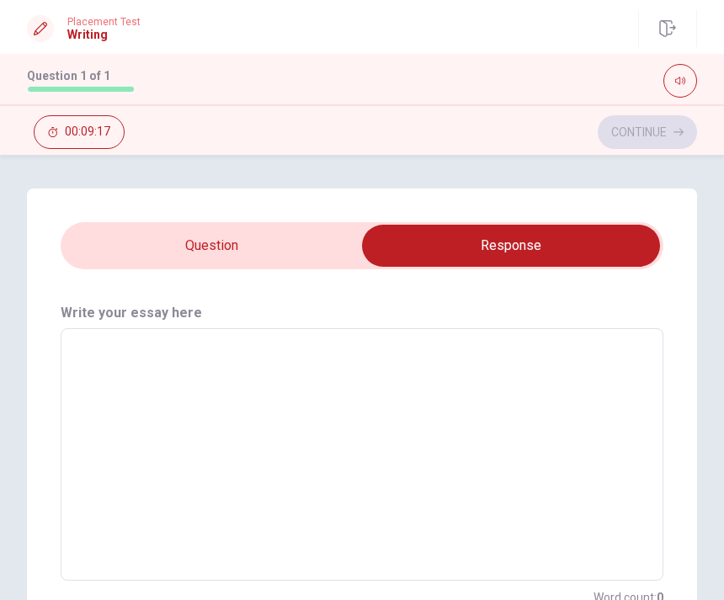
click at [478, 360] on textarea at bounding box center [361, 455] width 579 height 225
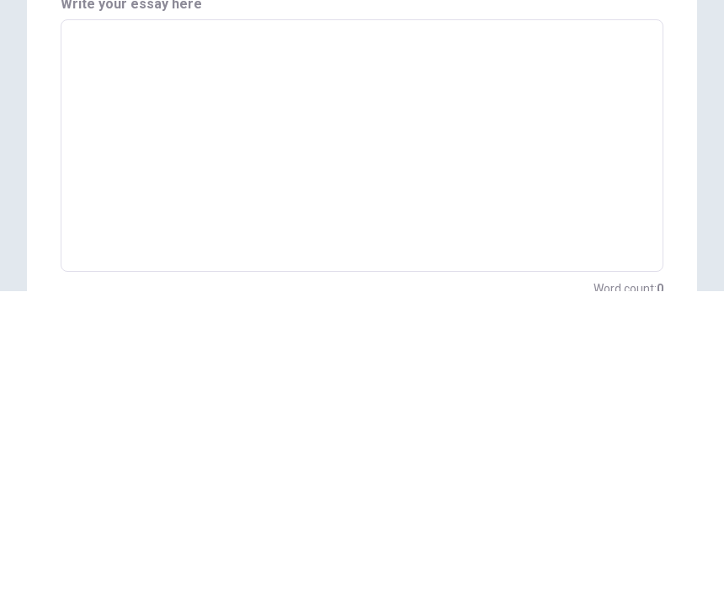
type textarea "M"
type textarea "x"
type textarea "My"
type textarea "x"
type textarea "My"
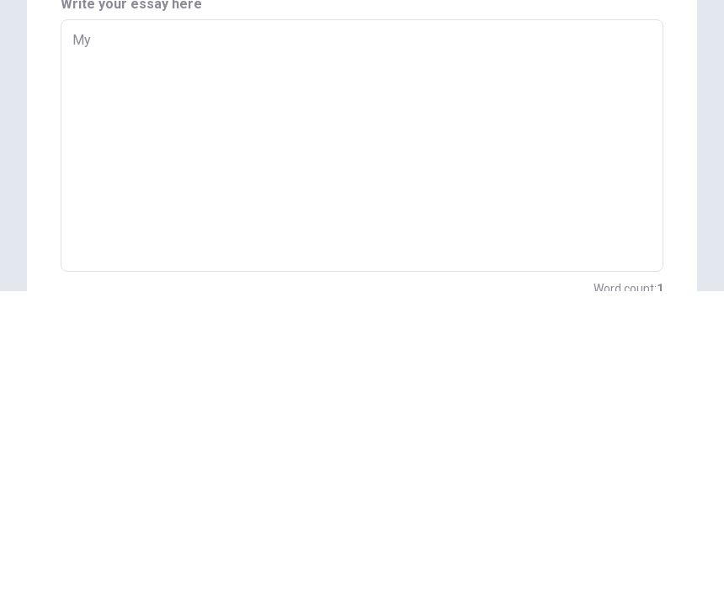
type textarea "x"
type textarea "My f"
type textarea "x"
type textarea "My fa"
type textarea "x"
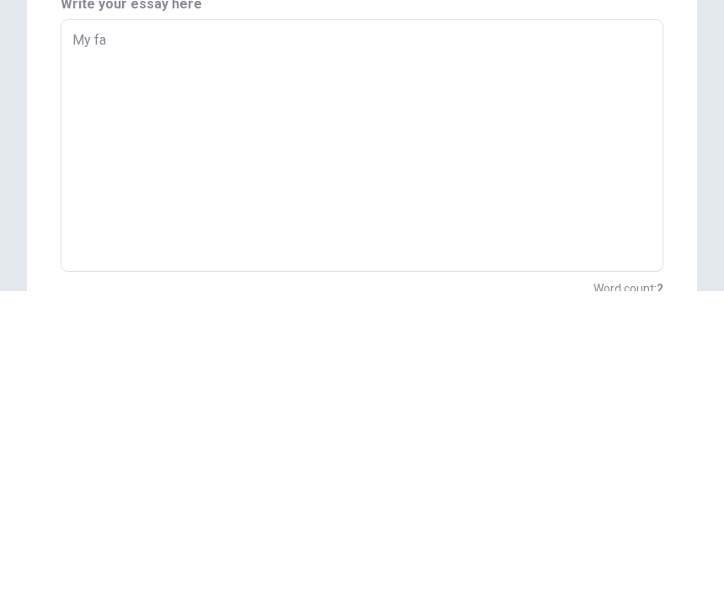
type textarea "My fav"
type textarea "x"
type textarea "My favo"
type textarea "x"
type textarea "My favor"
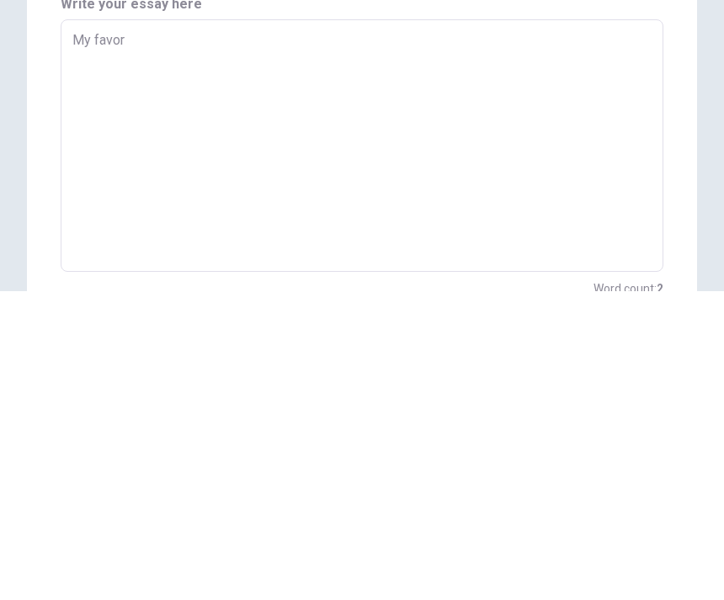
type textarea "x"
type textarea "My favori"
type textarea "x"
type textarea "My favorit"
type textarea "x"
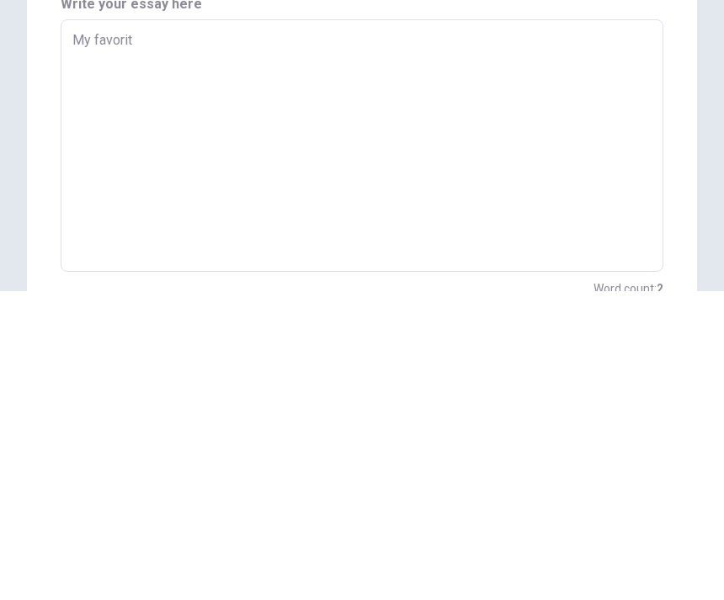
type textarea "My favorite"
type textarea "x"
type textarea "My favorite"
type textarea "x"
type textarea "My favorite m"
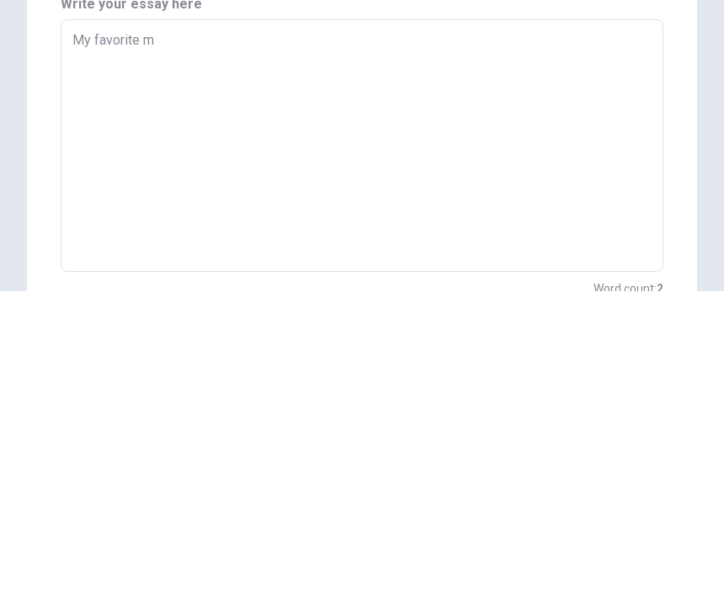
type textarea "x"
type textarea "My favorite mo"
type textarea "x"
type textarea "My favorite mov"
type textarea "x"
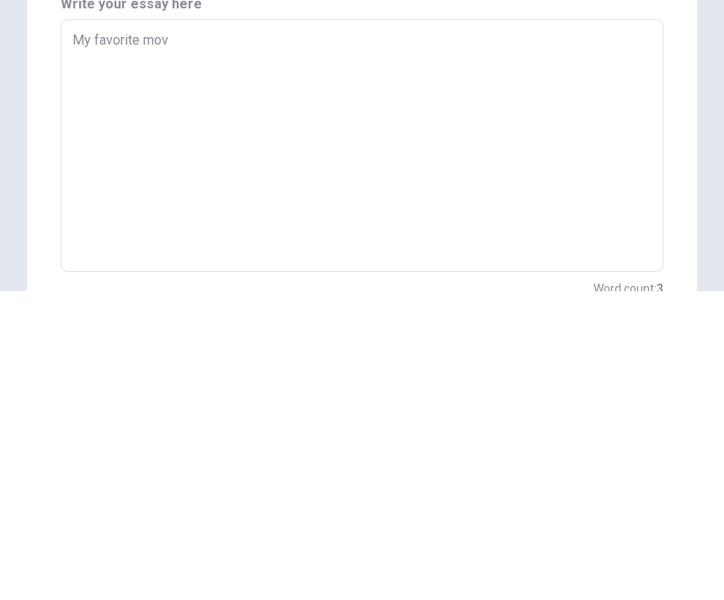
type textarea "My favorite movi"
type textarea "x"
type textarea "My favorite movie"
type textarea "x"
type textarea "My favorite movie"
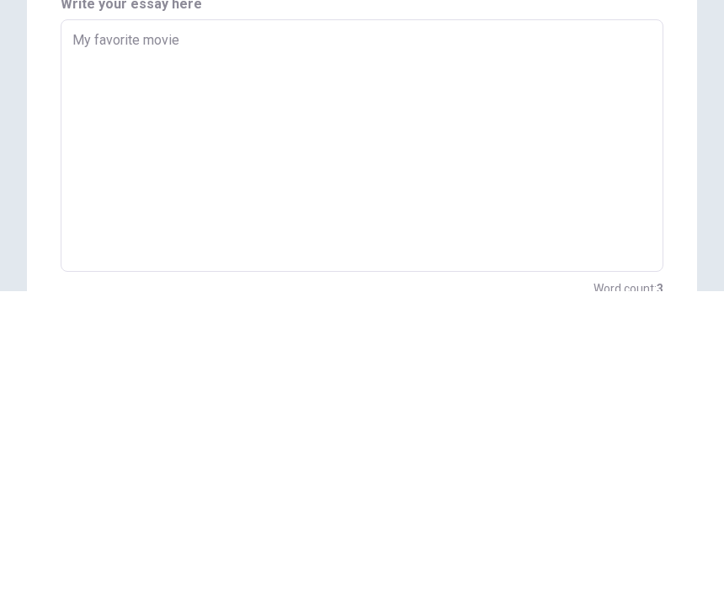
type textarea "x"
type textarea "My favorite movie i"
type textarea "x"
type textarea "My favorite movie is"
type textarea "x"
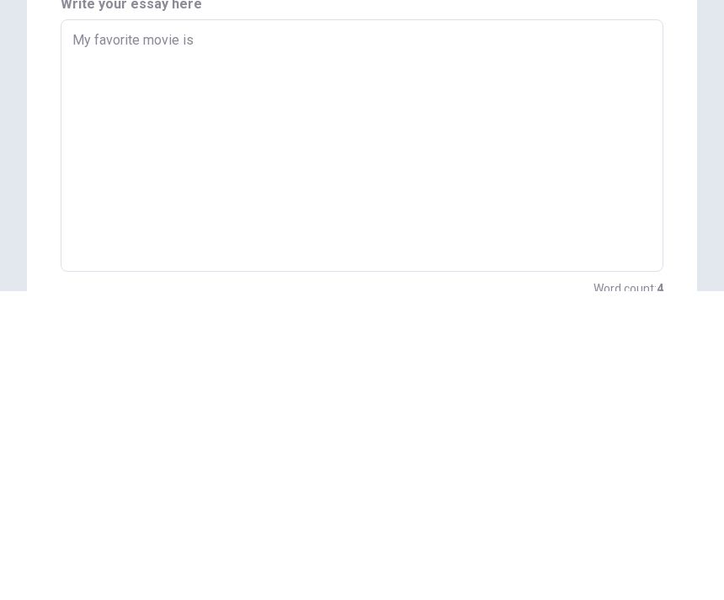
type textarea "My favorite movie is"
type textarea "x"
type textarea "My favorite movie is ""
type textarea "x"
type textarea "My favorite movie is "n"
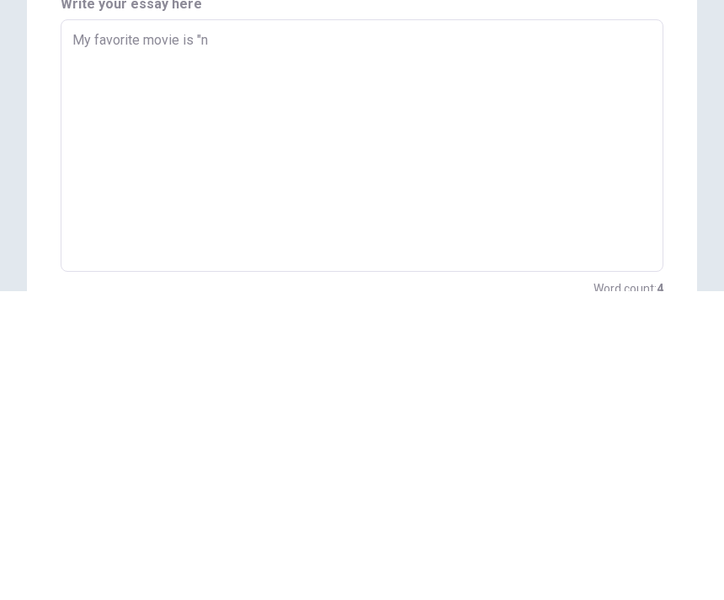
type textarea "x"
type textarea "My favorite movie is ""
type textarea "x"
type textarea "My favorite movie is"
type textarea "x"
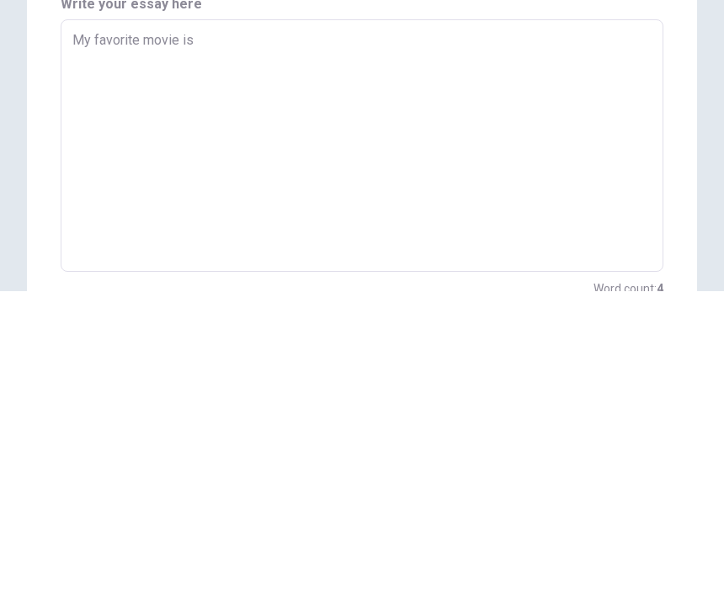
type textarea "My favorite movie is ""
type textarea "x"
type textarea "My favorite movie is "n"
type textarea "x"
type textarea "My favorite movie is "no"
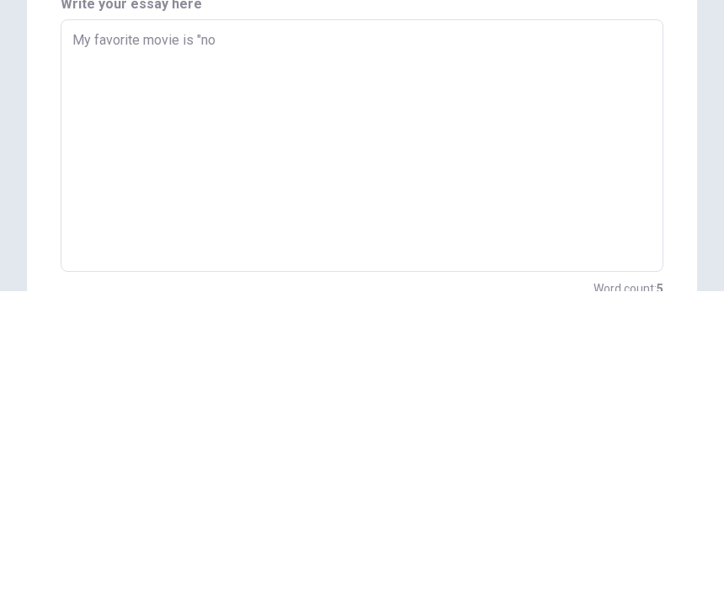
type textarea "x"
type textarea "My favorite movie is "not"
type textarea "x"
type textarea "My favorite movie is "note"
type textarea "x"
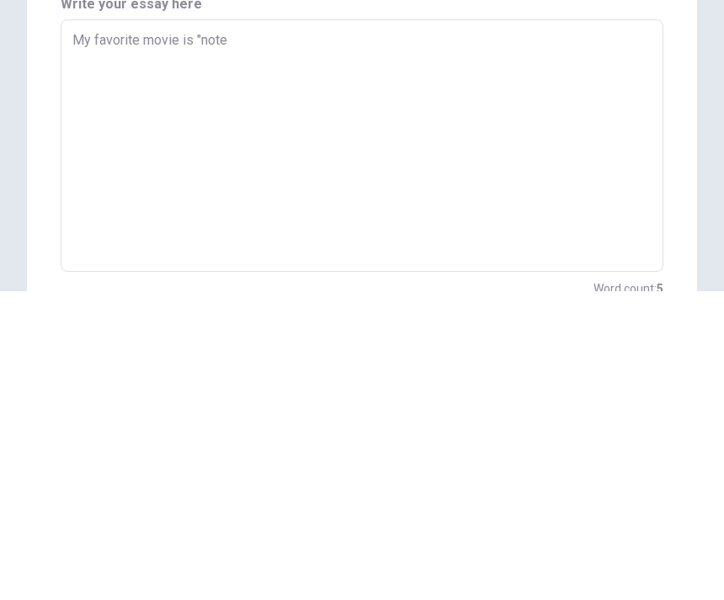
type textarea "My favorite movie is "noteb"
type textarea "x"
type textarea "My favorite movie is "notebo"
type textarea "x"
type textarea "My favorite movie is "noteboo"
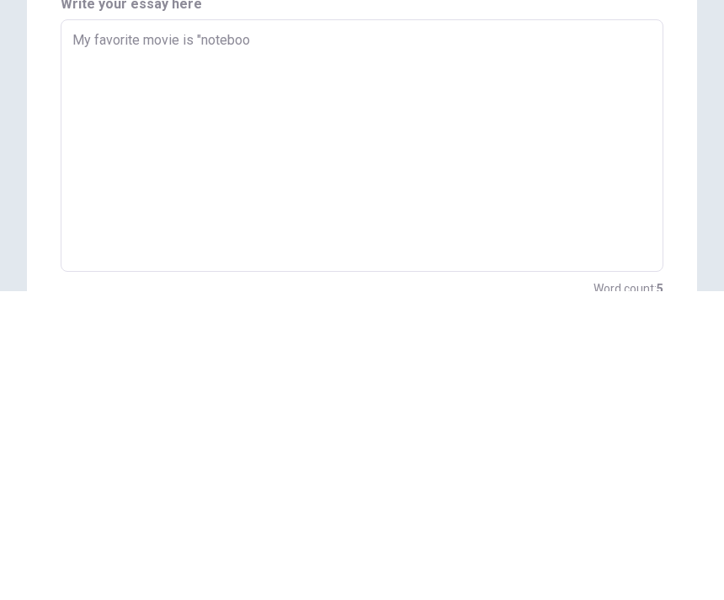
type textarea "x"
type textarea "My favorite movie is "notebook"
type textarea "x"
type textarea "My favorite movie is "notebook""
type textarea "x"
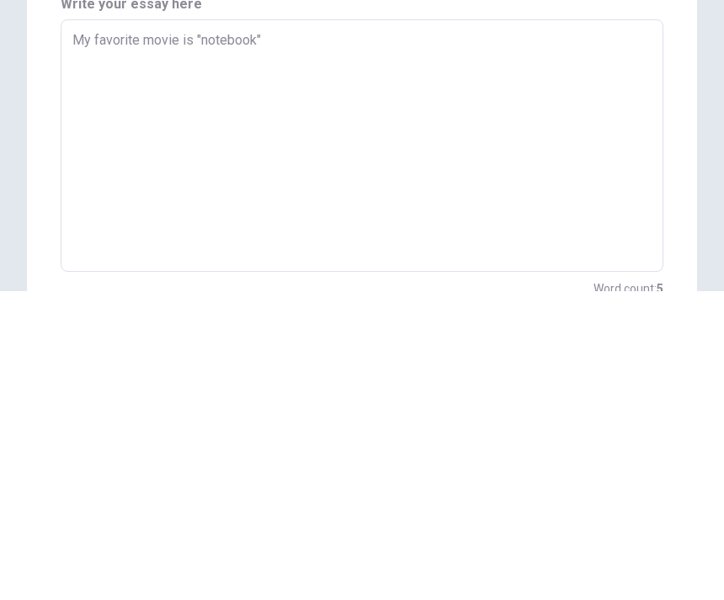
type textarea "My favorite movie is "notebook""
type textarea "x"
type textarea "My favorite movie is "notebook""
type textarea "x"
type textarea "My favorite movie is "notebook"."
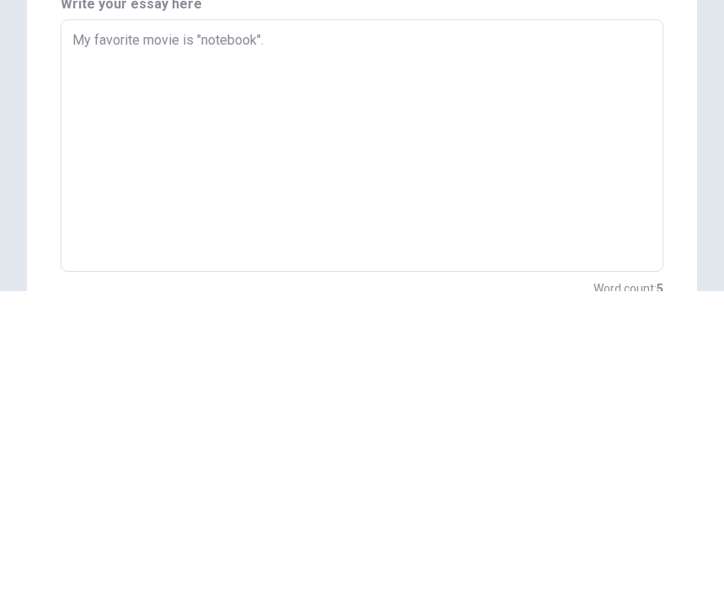
type textarea "x"
type textarea "My favorite movie is "notebook"."
type textarea "x"
type textarea "My favorite movie is "notebook"."
type textarea "x"
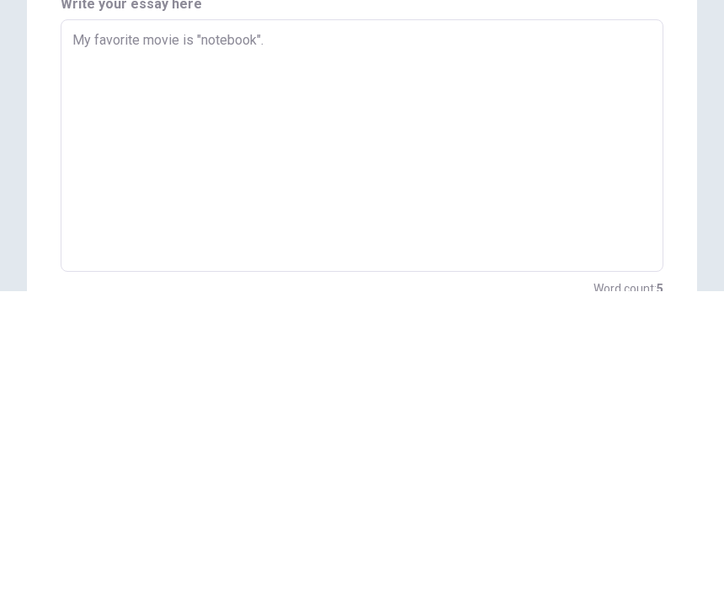
type textarea "My favorite movie is "notebook". m"
type textarea "x"
type textarea "My favorite movie is "notebook". mo"
type textarea "x"
type textarea "My favorite movie is "notebook". m"
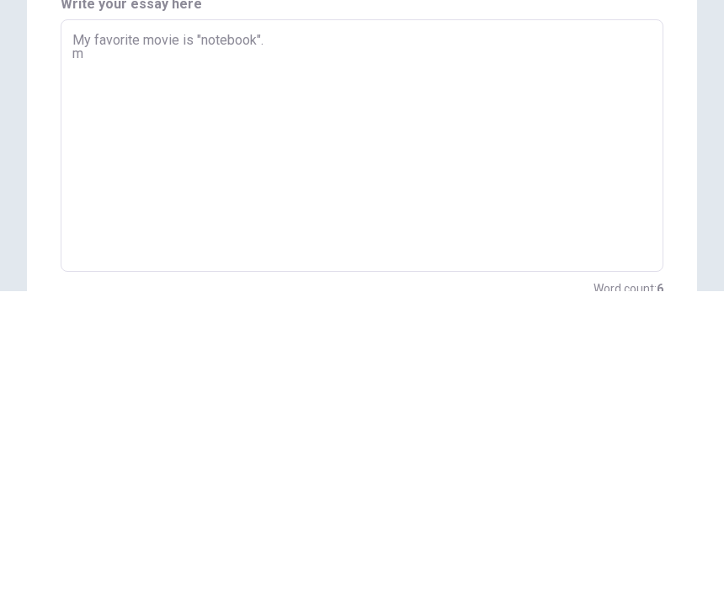
type textarea "x"
type textarea "My favorite movie is "notebook"."
type textarea "x"
type textarea "My favorite movie is "notebook". m"
type textarea "x"
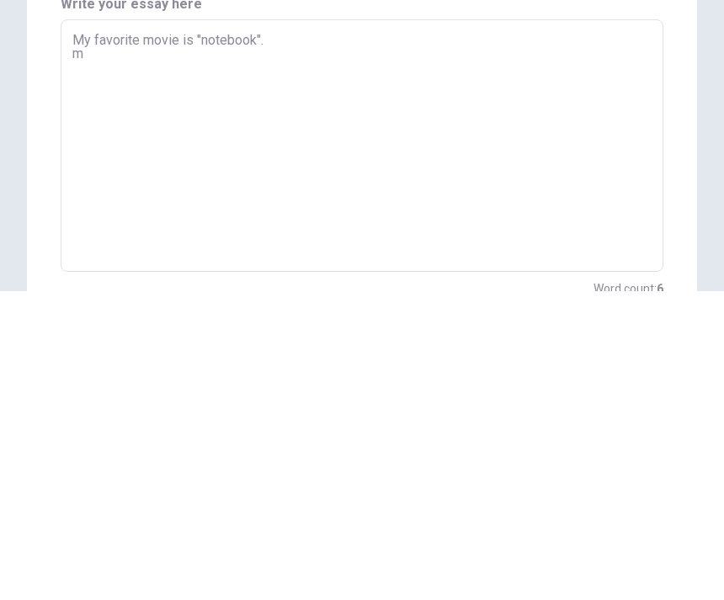
type textarea "My favorite movie is "notebook". mo"
type textarea "x"
type textarea "My favorite movie is "notebook". m"
type textarea "x"
type textarea "My favorite movie is "notebook"."
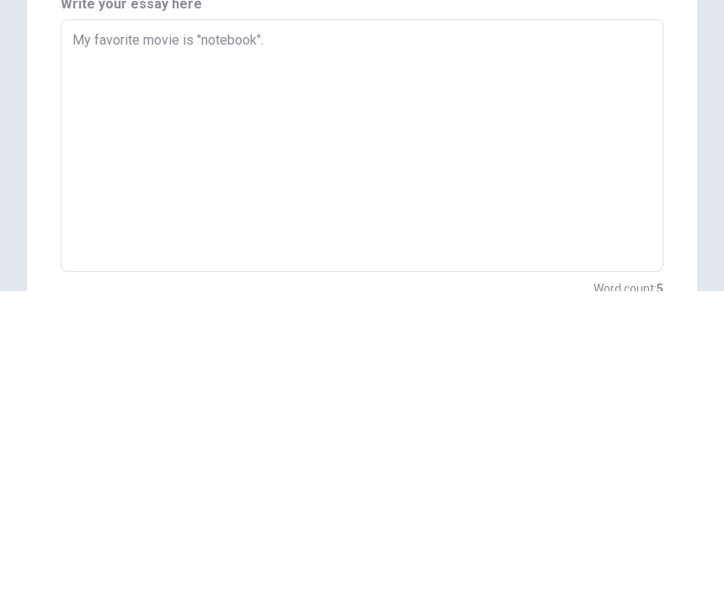
type textarea "x"
type textarea "My favorite movie is "notebook". T"
type textarea "x"
type textarea "My favorite movie is "notebook". Th"
type textarea "x"
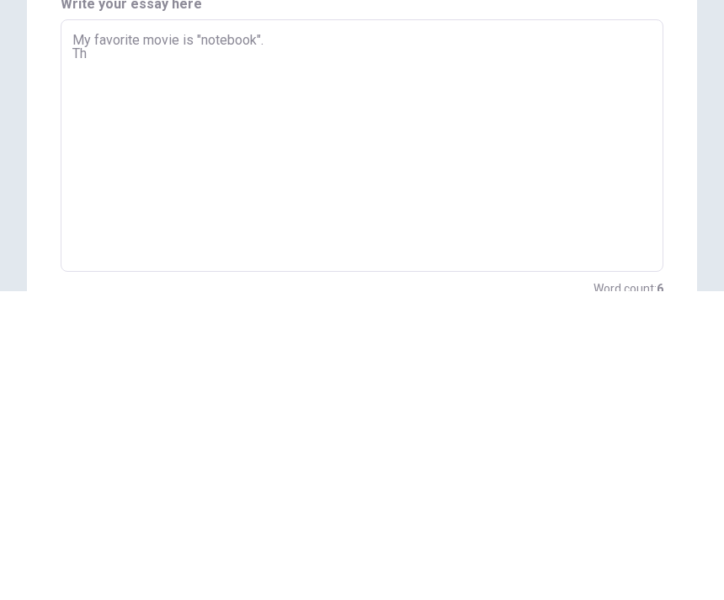
type textarea "My favorite movie is "notebook". Thi"
type textarea "x"
type textarea "My favorite movie is "notebook". This"
type textarea "x"
type textarea "My favorite movie is "notebook". This"
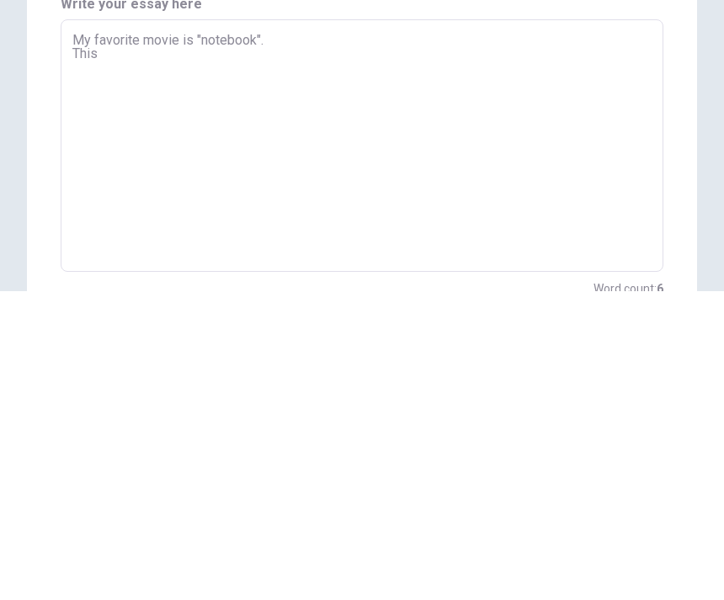
type textarea "x"
type textarea "My favorite movie is "notebook". This m"
type textarea "x"
type textarea "My favorite movie is "notebook". This mo"
type textarea "x"
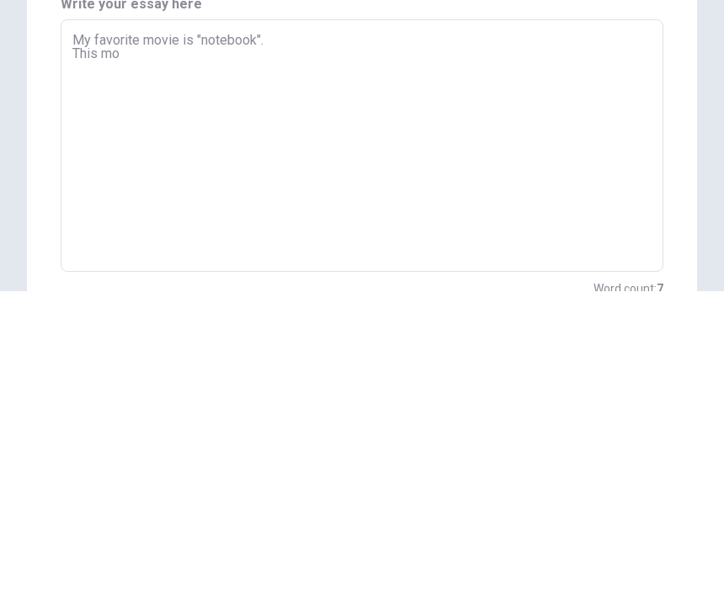
type textarea "My favorite movie is "notebook". This mov"
type textarea "x"
type textarea "My favorite movie is "notebook". This movi"
type textarea "x"
type textarea "My favorite movie is "notebook". This movie"
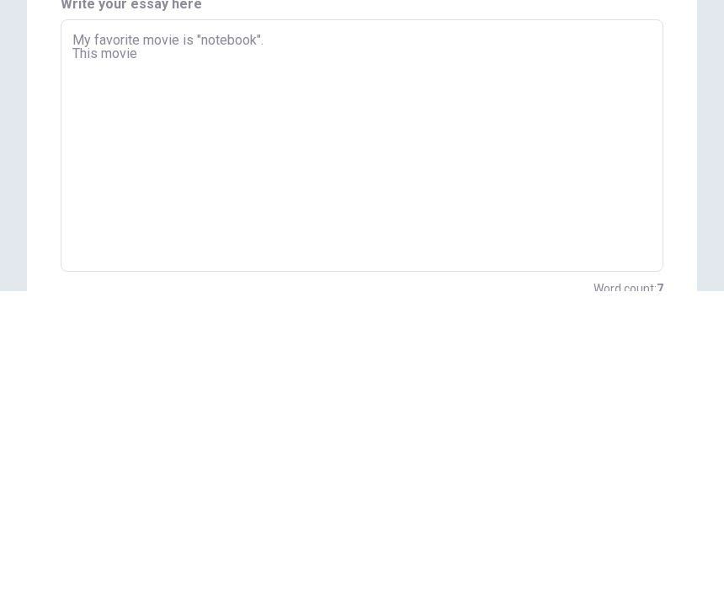
type textarea "x"
type textarea "My favorite movie is "notebook". This movie"
type textarea "x"
type textarea "My favorite movie is "notebook". This movie i"
type textarea "x"
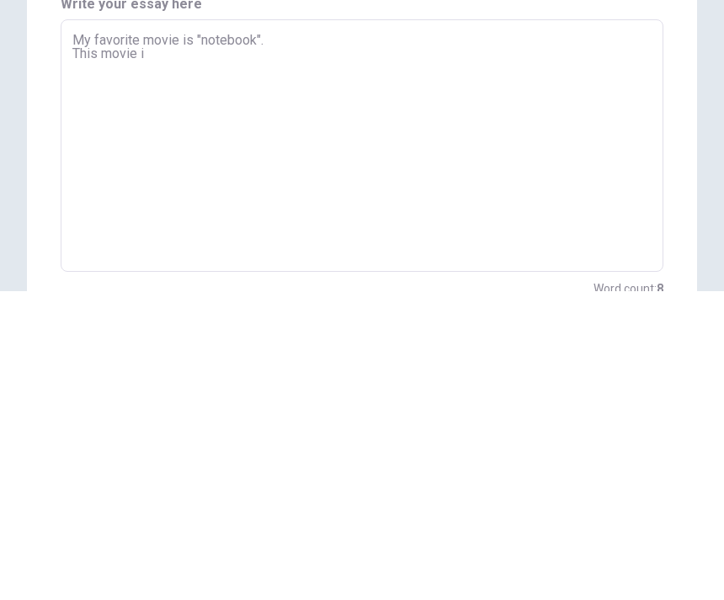
type textarea "My favorite movie is "notebook". This movie is"
type textarea "x"
type textarea "My favorite movie is "notebook". This movie is"
type textarea "x"
type textarea "My favorite movie is "notebook". This movie is"
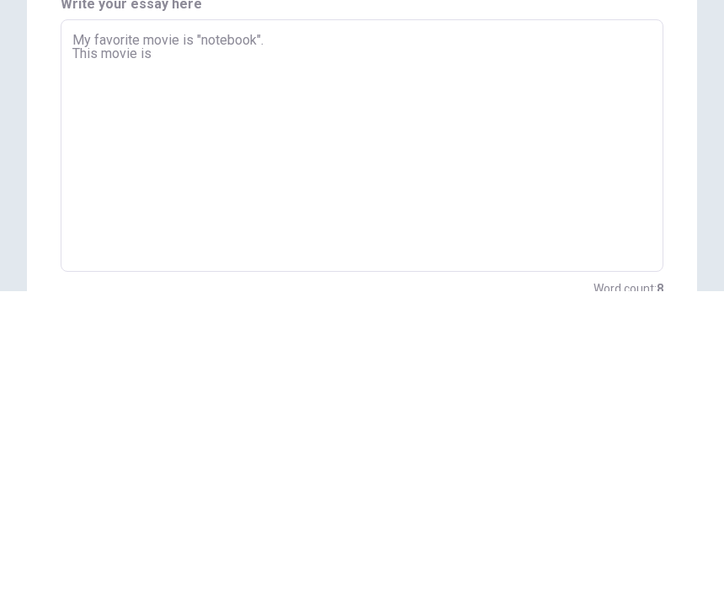
type textarea "x"
type textarea "My favorite movie is "notebook". This movie i"
type textarea "x"
type textarea "My favorite movie is "notebook". This movie"
type textarea "x"
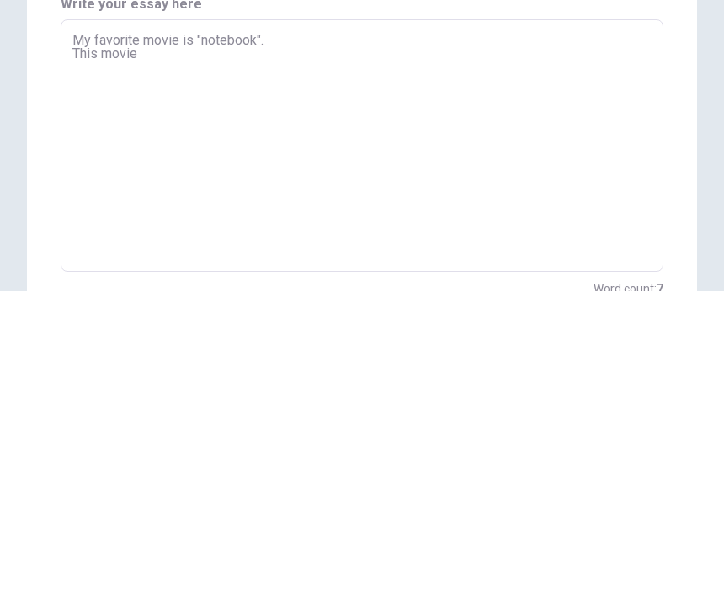
type textarea "My favorite movie is "notebook". This movie a"
type textarea "x"
type textarea "My favorite movie is "notebook". This movie ab"
type textarea "x"
type textarea "My favorite movie is "notebook". This movie abk"
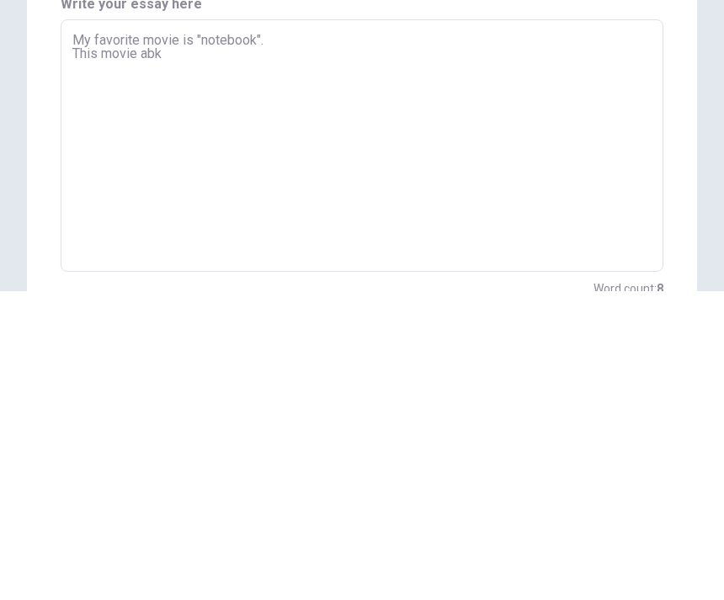
type textarea "x"
type textarea "My favorite movie is "notebook". This movie ab"
type textarea "x"
type textarea "My favorite movie is "notebook". This movie abo"
type textarea "x"
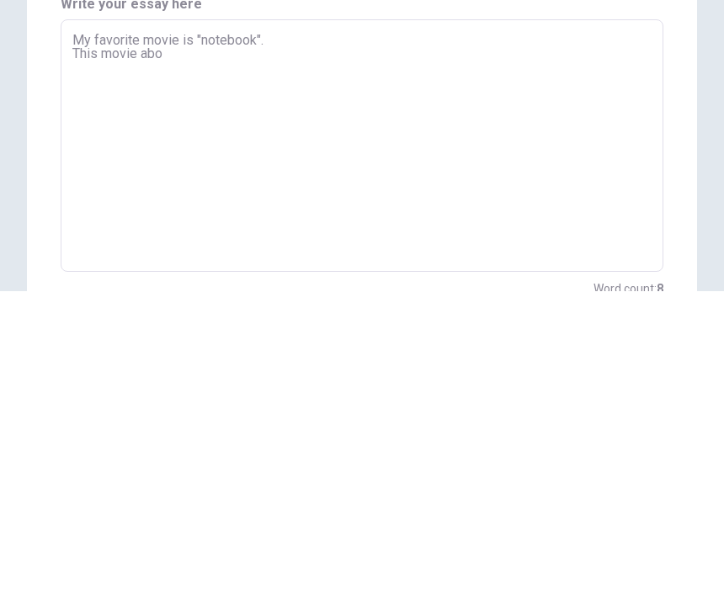
type textarea "My favorite movie is "notebook". This movie abou"
type textarea "x"
type textarea "My favorite movie is "notebook". This movie about"
type textarea "x"
type textarea "My favorite movie is "notebook". This movie about"
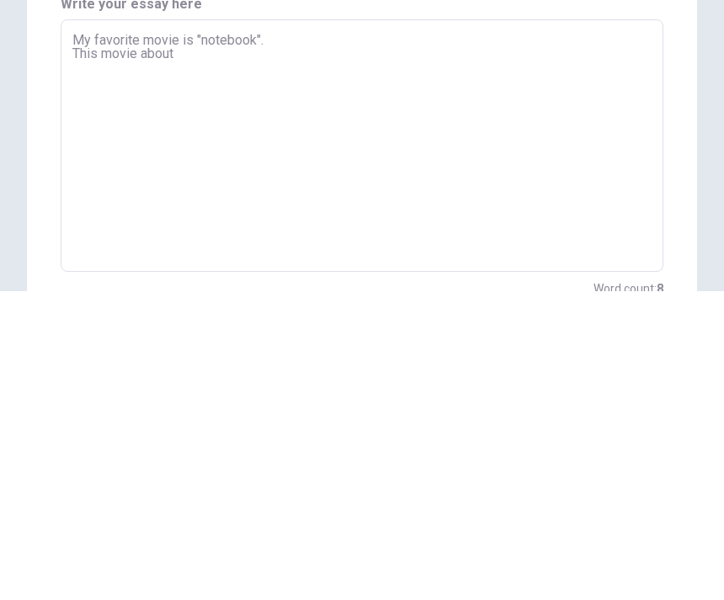
type textarea "x"
type textarea "My favorite movie is "notebook". This movie about l"
type textarea "x"
type textarea "My favorite movie is "notebook". This movie about lo"
type textarea "x"
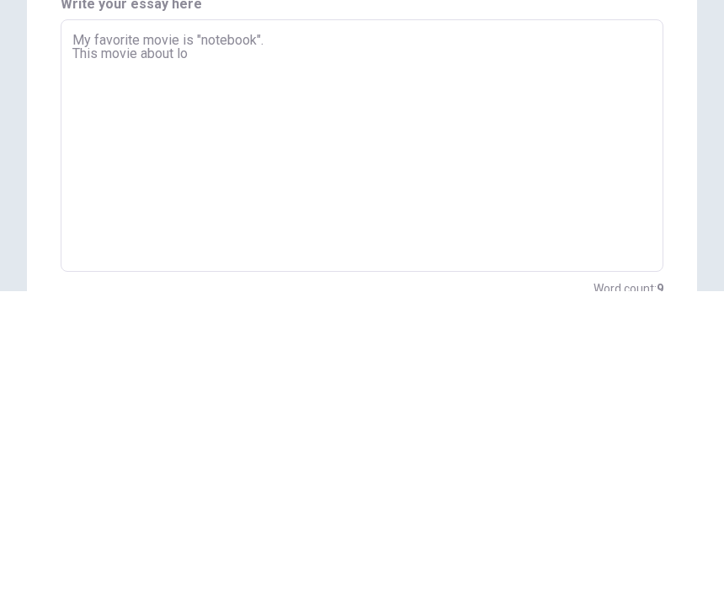
type textarea "My favorite movie is "notebook". This movie about lov"
type textarea "x"
type textarea "My favorite movie is "notebook". This movie about love"
type textarea "x"
type textarea "My favorite movie is "notebook". This movie about love"
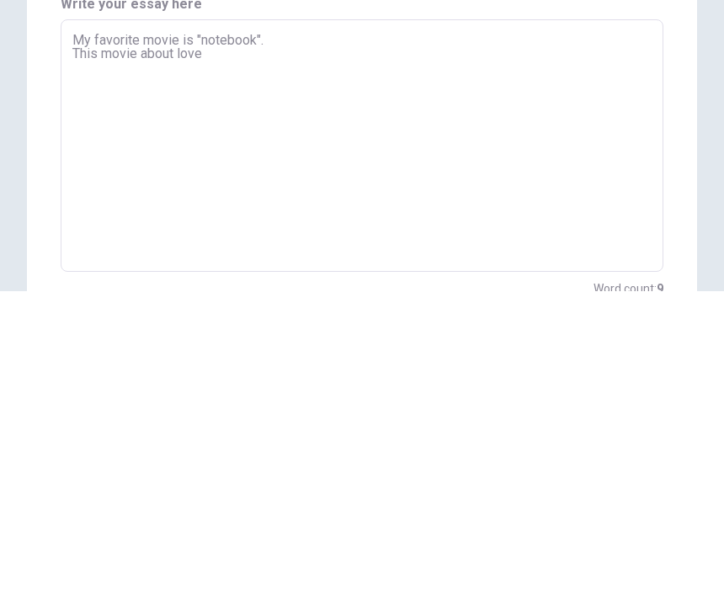
type textarea "x"
type textarea "My favorite movie is "notebook". This movie about love s"
type textarea "x"
type textarea "My favorite movie is "notebook". This movie about love st"
type textarea "x"
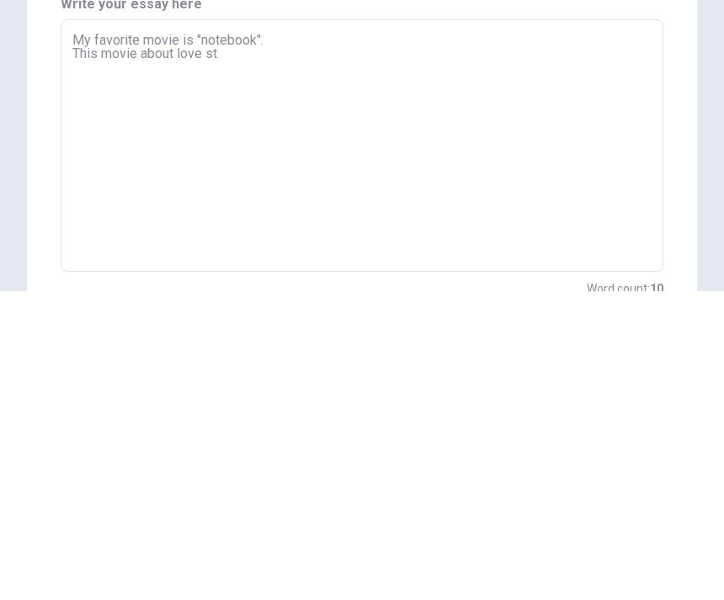
type textarea "My favorite movie is "notebook". This movie about love sto"
type textarea "x"
type textarea "My favorite movie is "notebook". This movie about love stor"
type textarea "x"
type textarea "My favorite movie is "notebook". This movie about love story"
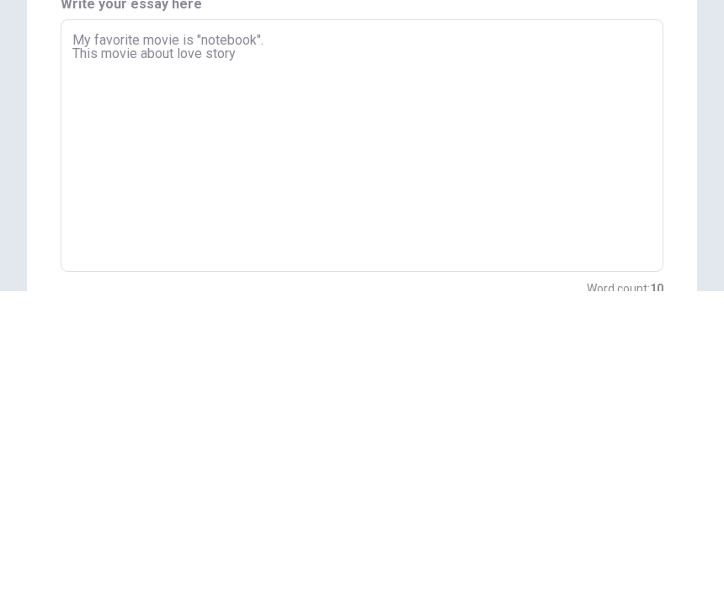
type textarea "x"
type textarea "My favorite movie is "notebook". This movie about love storyb"
type textarea "x"
type textarea "My favorite movie is "notebook". This movie about love story"
type textarea "x"
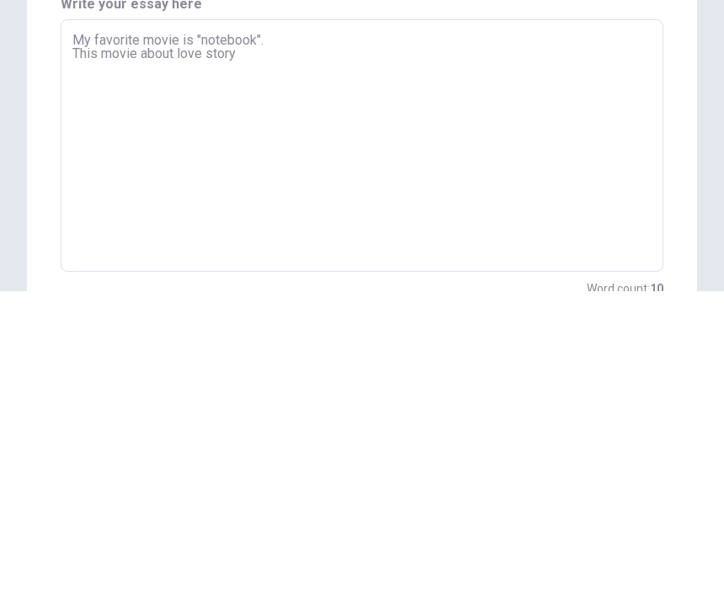
type textarea "My favorite movie is "notebook". This movie about love story."
type textarea "x"
type textarea "My favorite movie is "notebook". This movie about love story."
type textarea "x"
type textarea "My favorite movie is "notebook". This movie about love story."
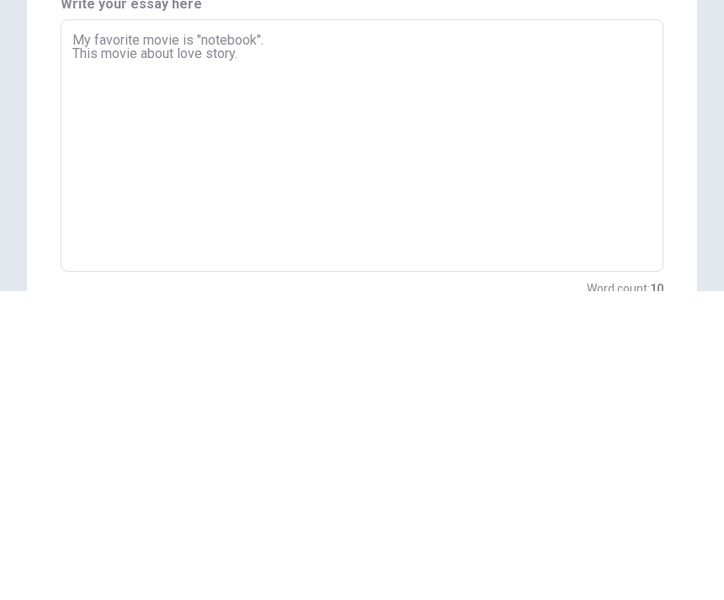
type textarea "x"
type textarea "My favorite movie is "notebook". This movie about love story. I"
type textarea "x"
type textarea "My favorite movie is "notebook". This movie about love story. I"
type textarea "x"
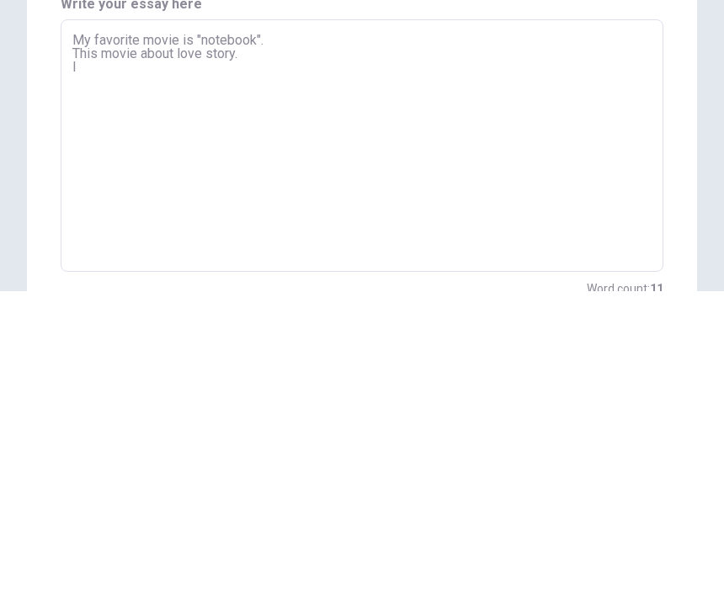
type textarea "My favorite movie is "notebook". This movie about love story. I s"
type textarea "x"
type textarea "My favorite movie is "notebook". This movie about love story. I sa"
type textarea "x"
type textarea "My favorite movie is "notebook". This movie about love story. I saw"
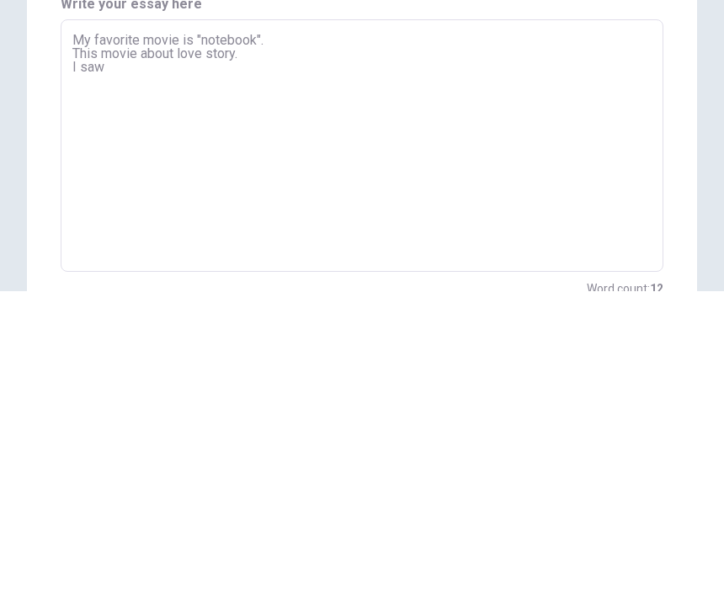
type textarea "x"
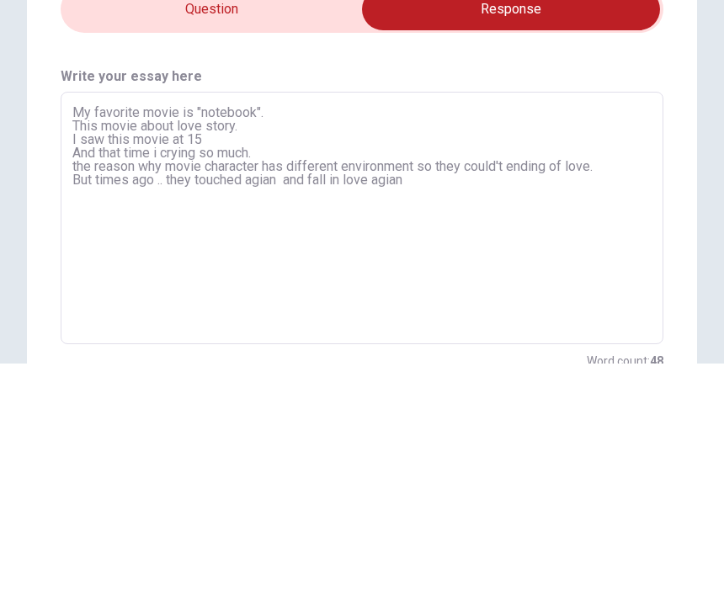
click at [518, 343] on textarea "My favorite movie is "notebook". This movie about love story. I saw this movie …" at bounding box center [361, 455] width 579 height 225
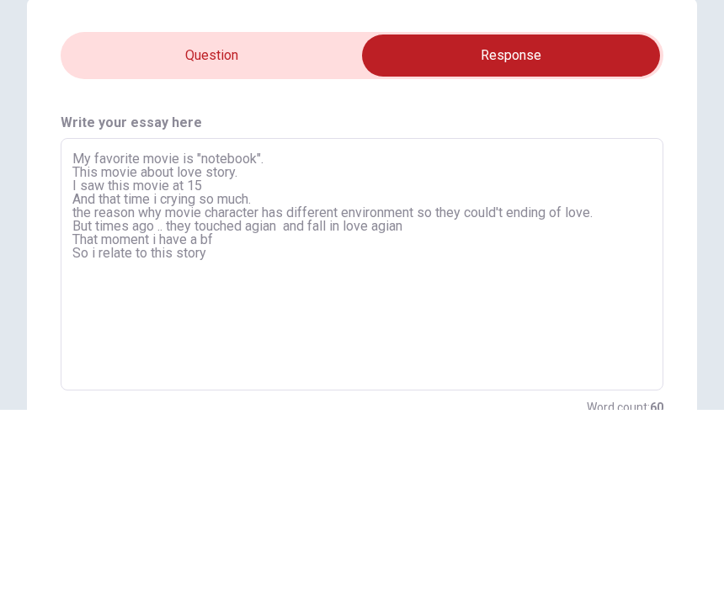
click at [626, 343] on textarea "My favorite movie is "notebook". This movie about love story. I saw this movie …" at bounding box center [361, 455] width 579 height 225
click at [699, 189] on div "Directions Write about your opinion on a topic. Important things to remember: T…" at bounding box center [362, 415] width 724 height 453
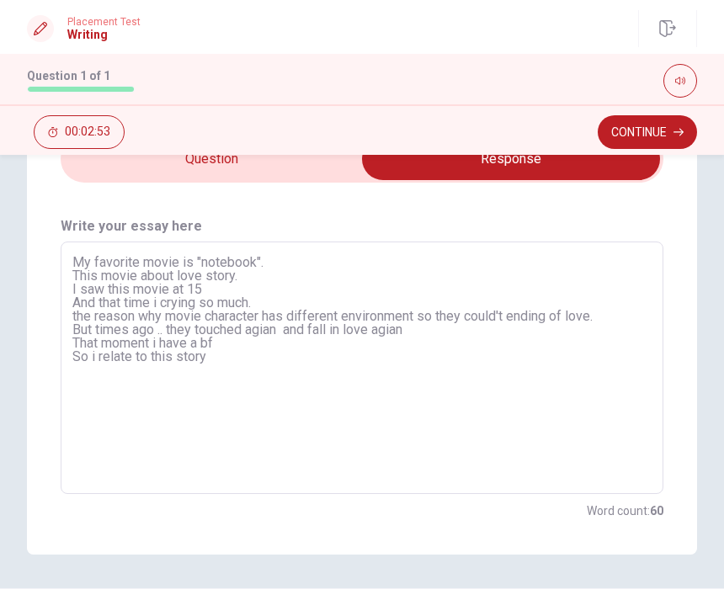
scroll to position [89, 0]
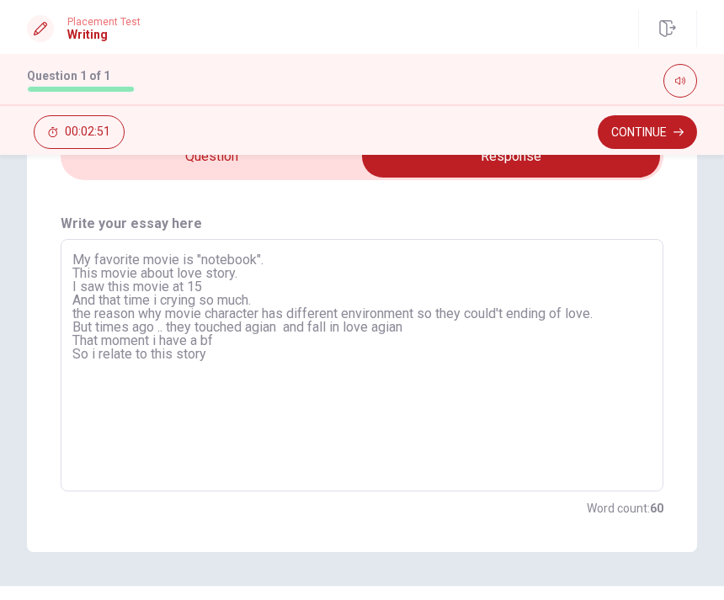
click at [577, 348] on textarea "My favorite movie is "notebook". This movie about love story. I saw this movie …" at bounding box center [361, 365] width 579 height 225
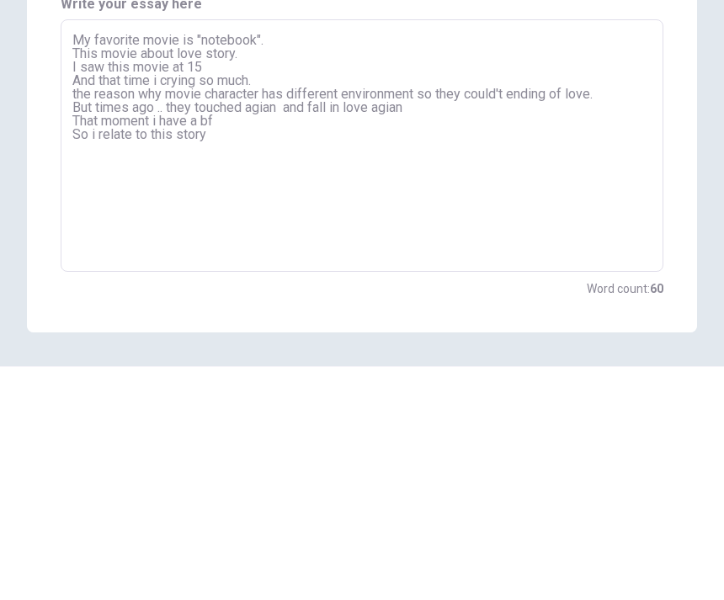
click at [592, 253] on textarea "My favorite movie is "notebook". This movie about love story. I saw this movie …" at bounding box center [361, 365] width 579 height 225
click at [699, 200] on div "Directions Write about your opinion on a topic. Important things to remember: T…" at bounding box center [362, 325] width 724 height 453
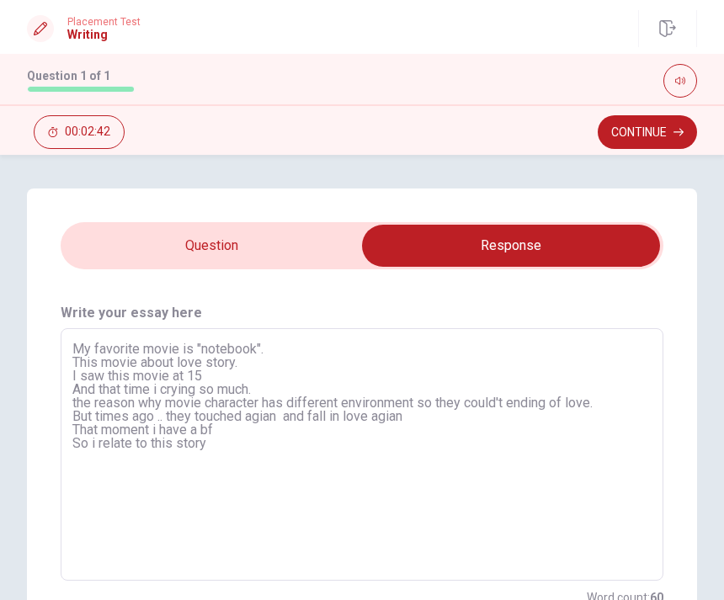
scroll to position [0, 0]
click at [374, 487] on textarea "My favorite movie is "notebook". This movie about love story. I saw this movie …" at bounding box center [361, 455] width 579 height 225
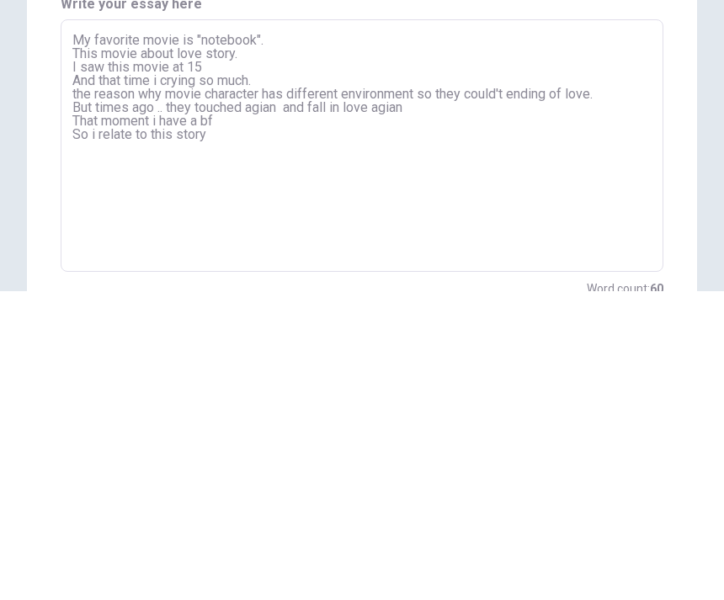
click at [576, 343] on textarea "My favorite movie is "notebook". This movie about love story. I saw this movie …" at bounding box center [361, 455] width 579 height 225
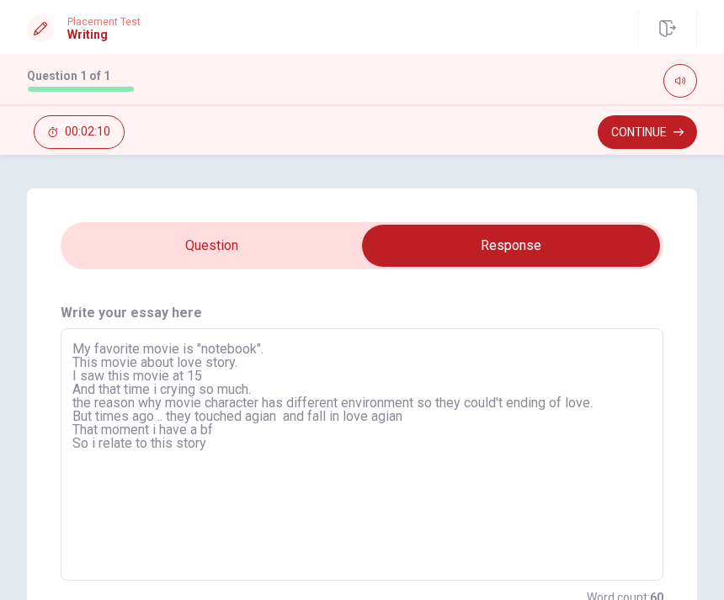
click at [642, 131] on button "Continue" at bounding box center [647, 132] width 99 height 34
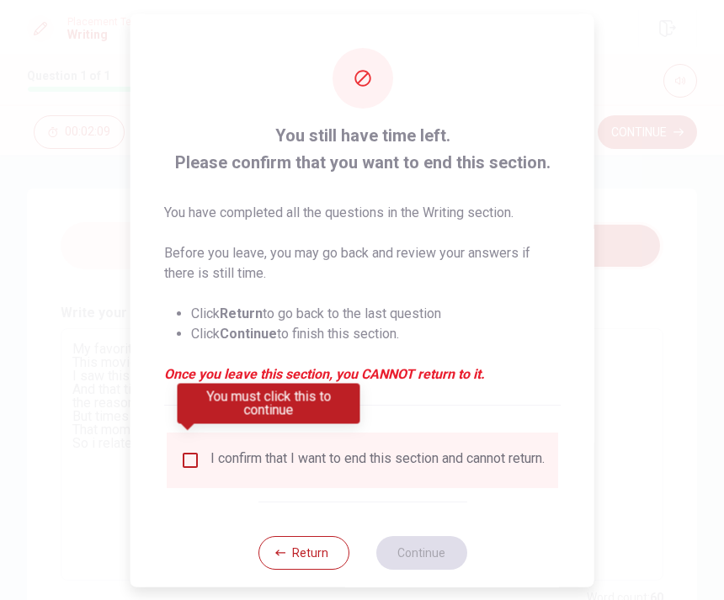
click at [189, 450] on input "You must click this to continue" at bounding box center [190, 460] width 20 height 20
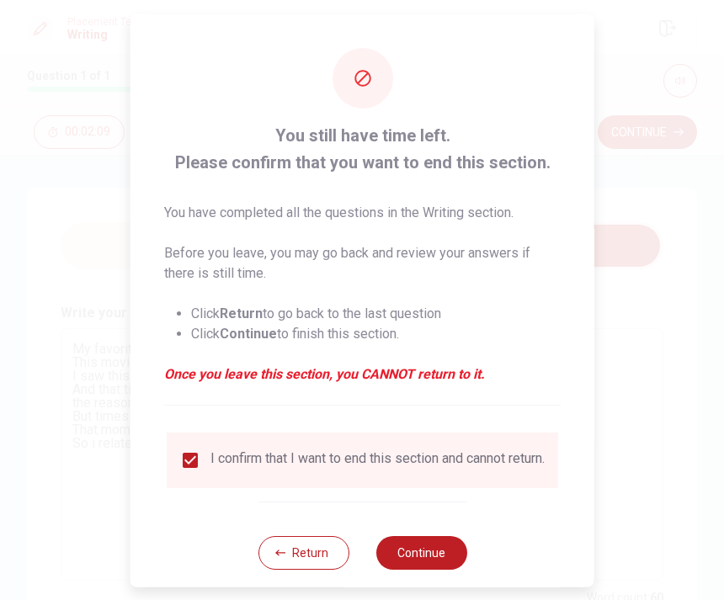
click at [422, 554] on button "Continue" at bounding box center [421, 553] width 91 height 34
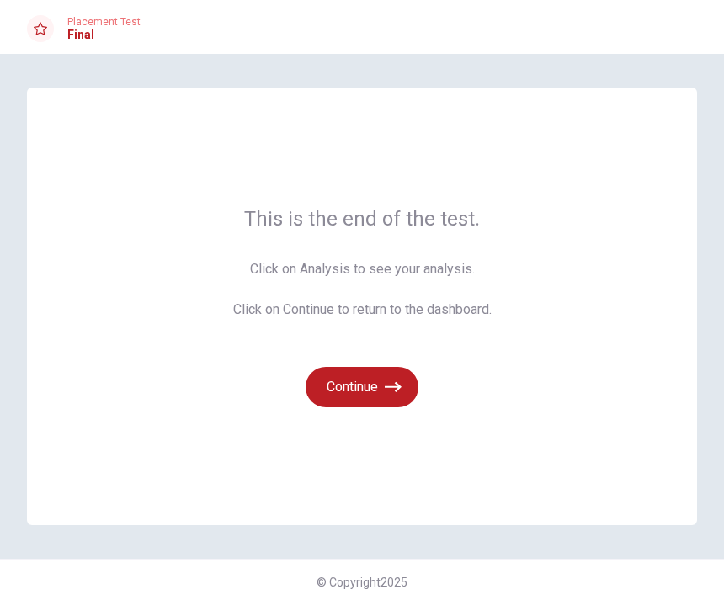
click at [358, 398] on button "Continue" at bounding box center [362, 387] width 113 height 40
